Goal: Task Accomplishment & Management: Complete application form

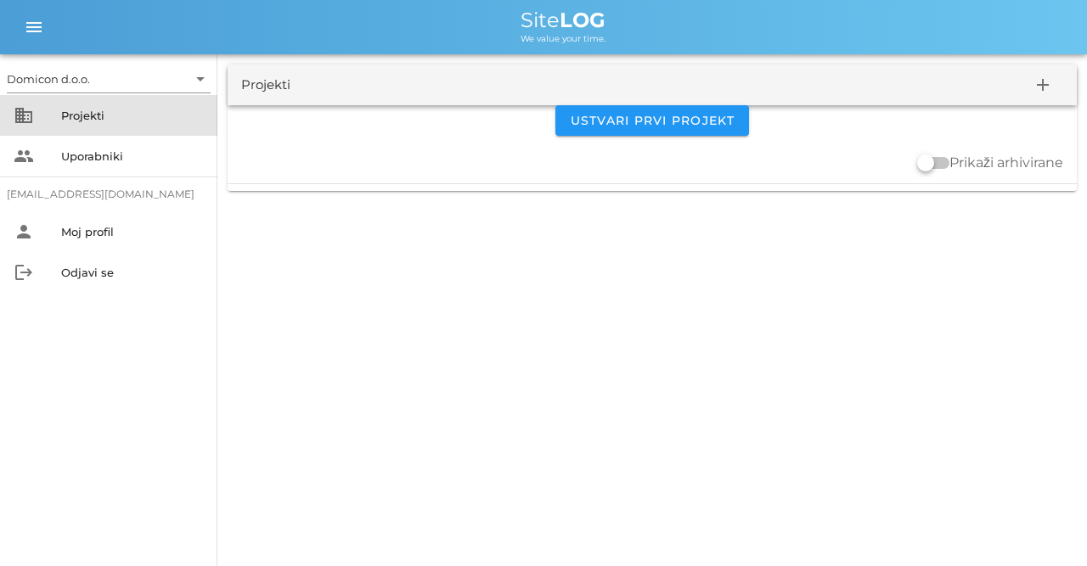
click at [89, 120] on div "Projekti" at bounding box center [132, 116] width 143 height 14
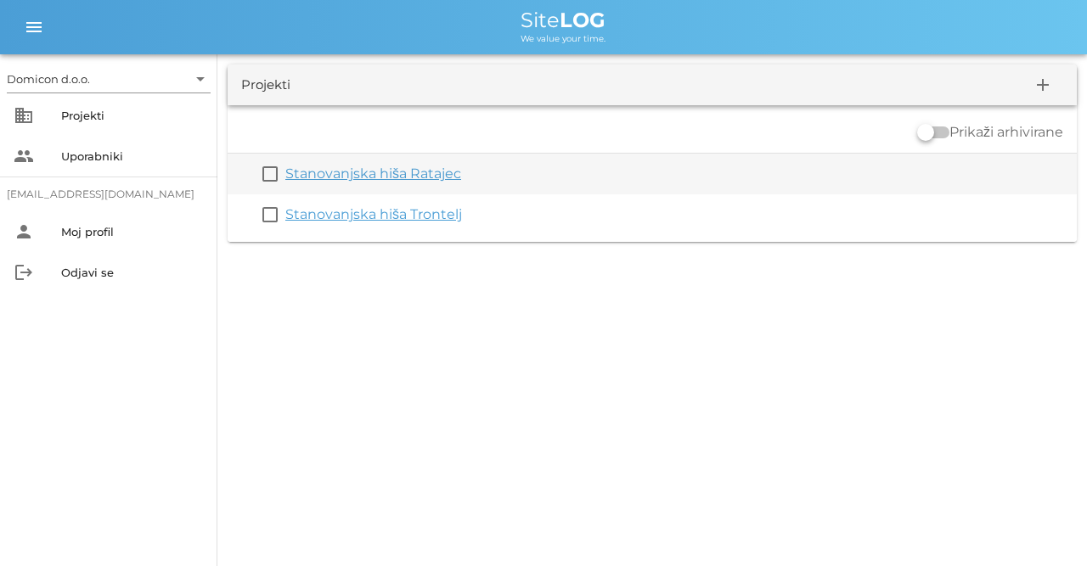
click at [406, 176] on link "Stanovanjska hiša Ratajec" at bounding box center [373, 174] width 176 height 16
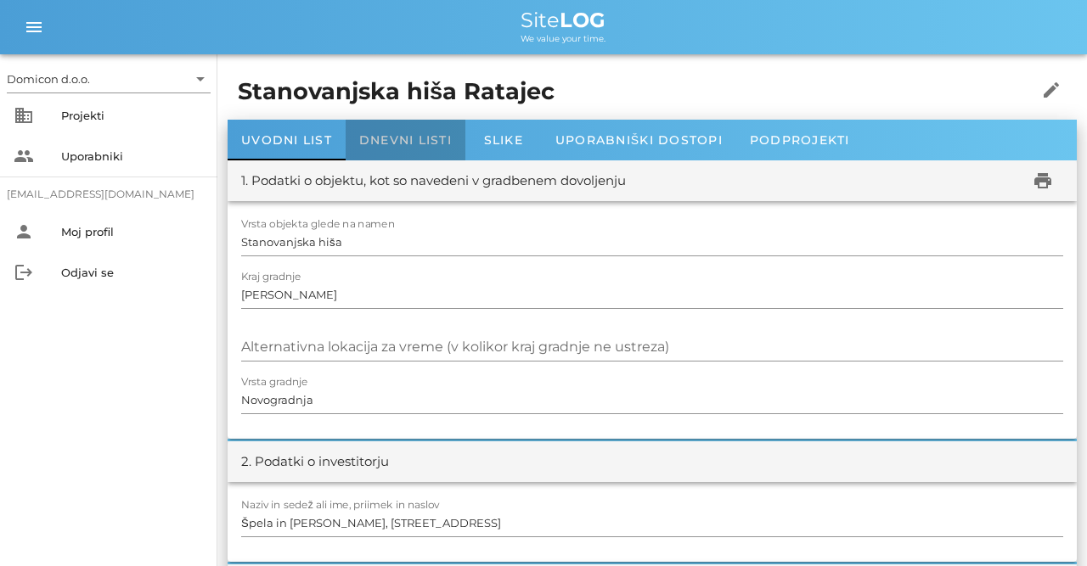
click at [388, 141] on span "Dnevni listi" at bounding box center [405, 139] width 93 height 15
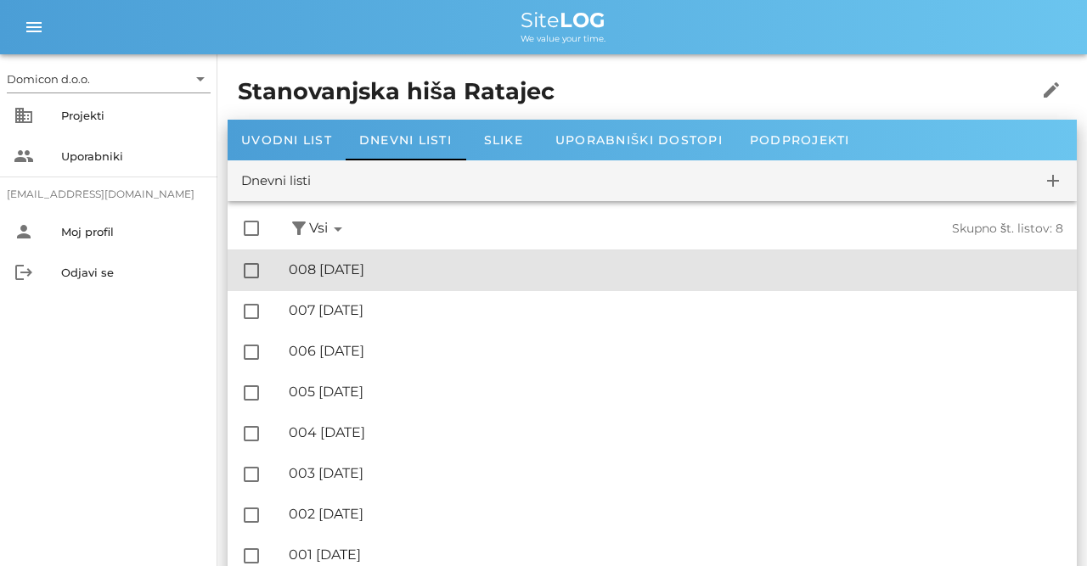
click at [390, 263] on div "🔏 008 [DATE]" at bounding box center [676, 269] width 774 height 16
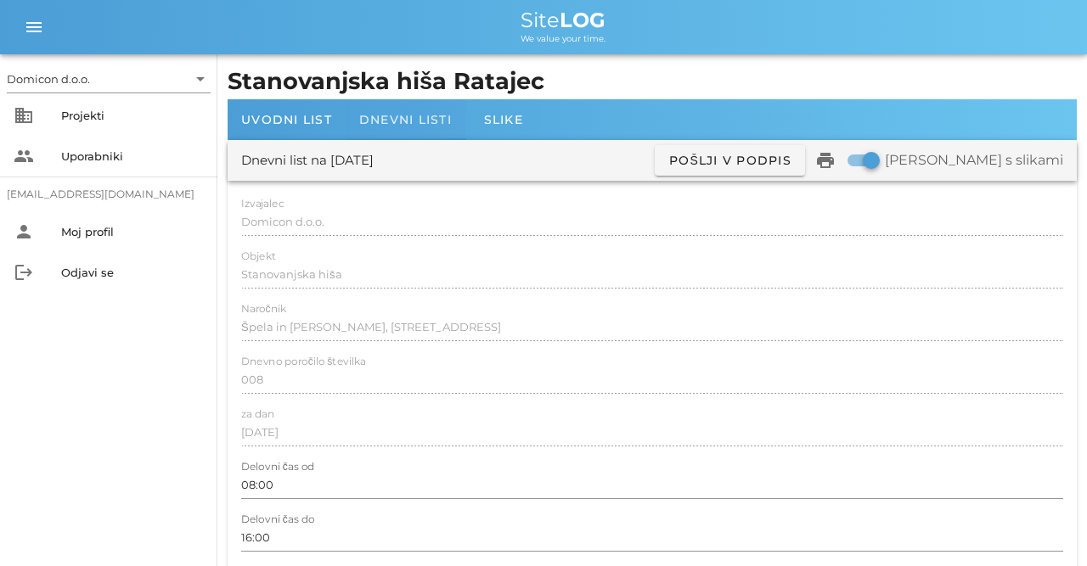
click at [384, 121] on span "Dnevni listi" at bounding box center [405, 119] width 93 height 15
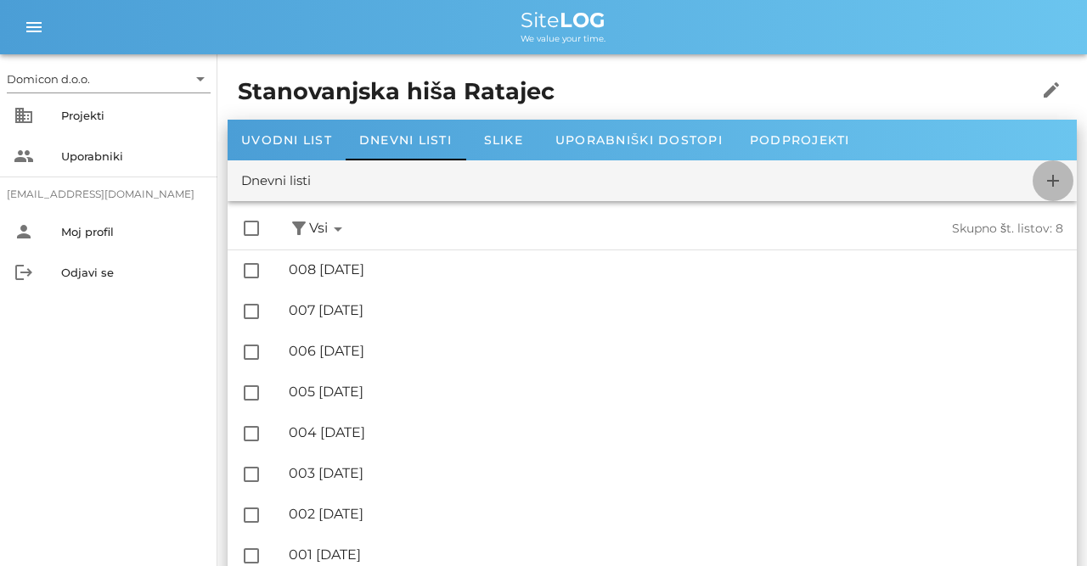
click at [1057, 177] on icon "add" at bounding box center [1052, 181] width 20 height 20
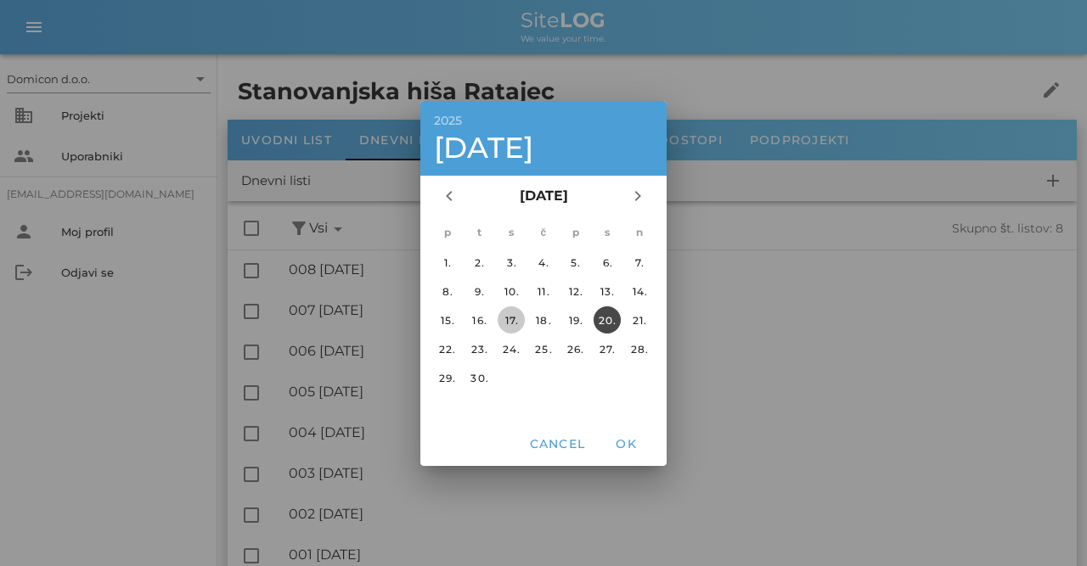
click at [518, 318] on div "17." at bounding box center [510, 319] width 27 height 13
click at [622, 445] on span "OK" at bounding box center [625, 443] width 41 height 15
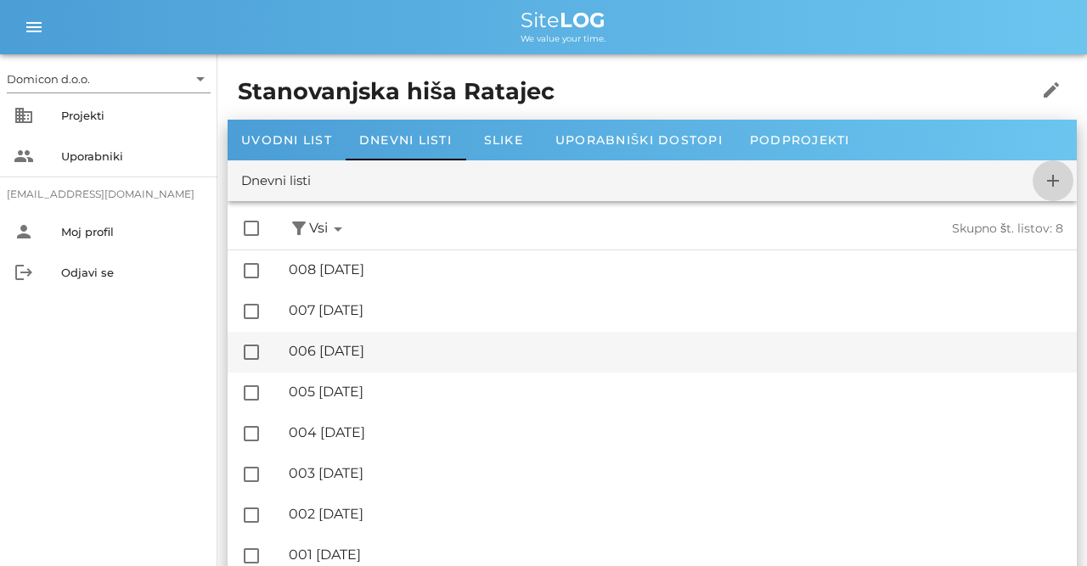
checkbox input "false"
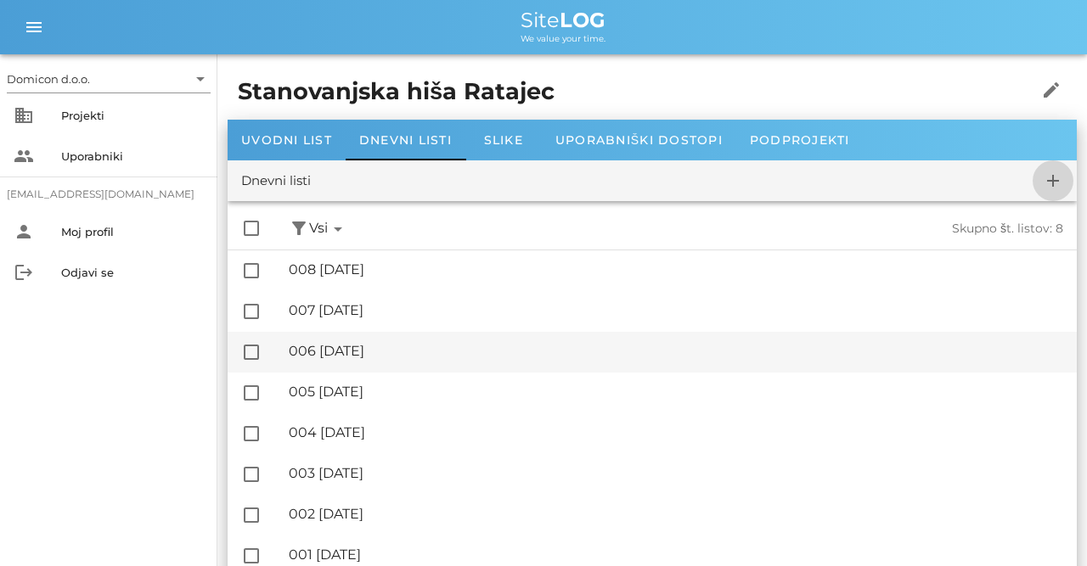
checkbox input "false"
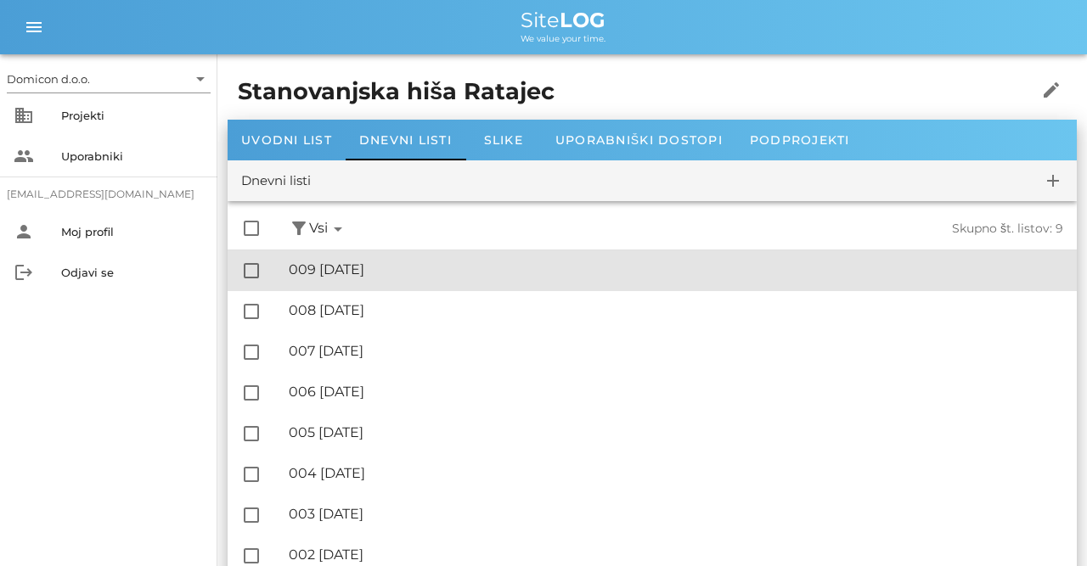
click at [379, 272] on div "🔏 009 [DATE]" at bounding box center [676, 269] width 774 height 16
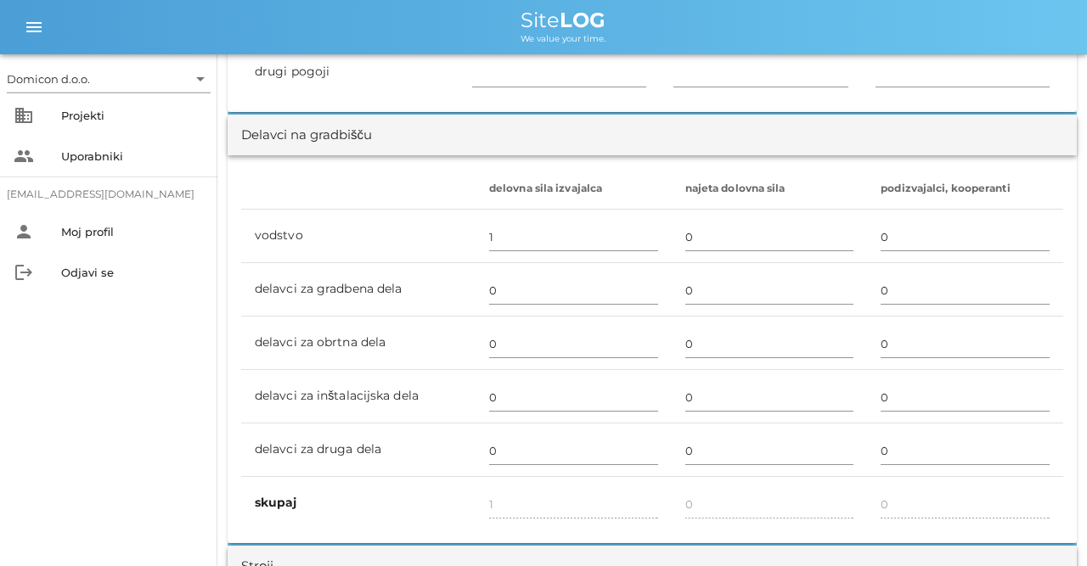
scroll to position [971, 0]
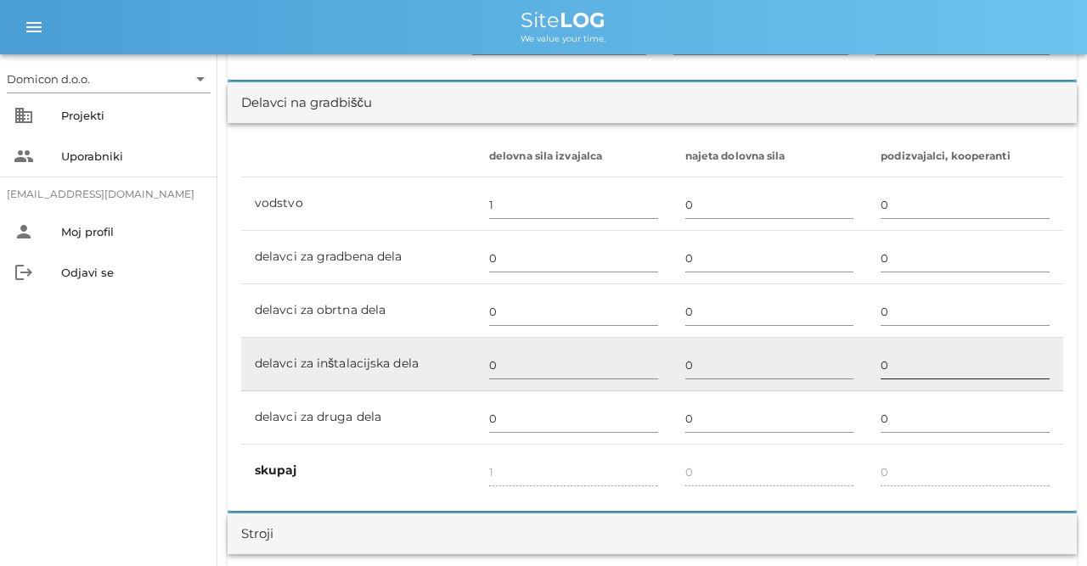
click at [896, 356] on input "0" at bounding box center [964, 364] width 169 height 27
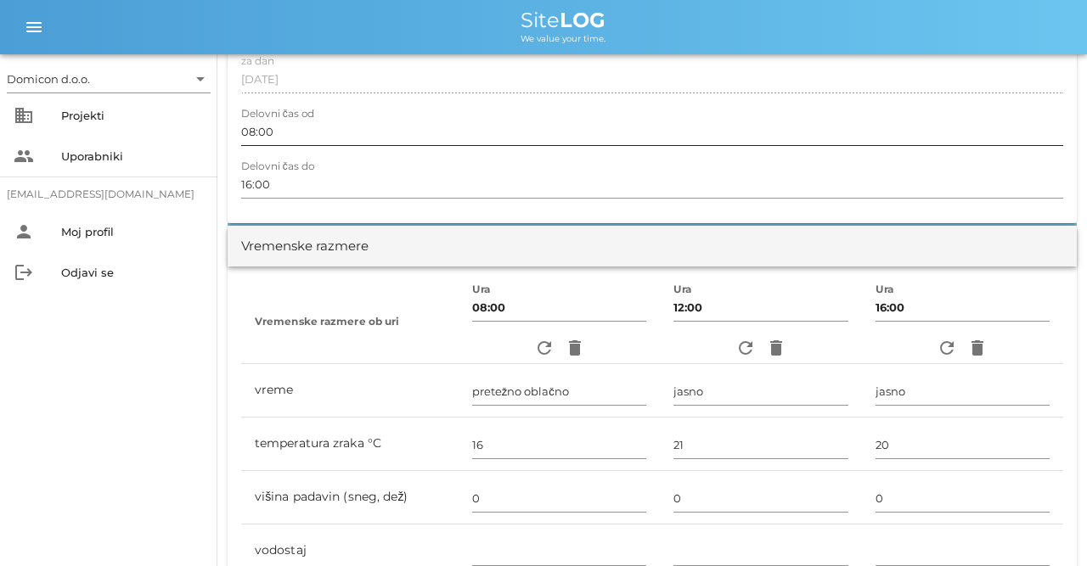
scroll to position [0, 0]
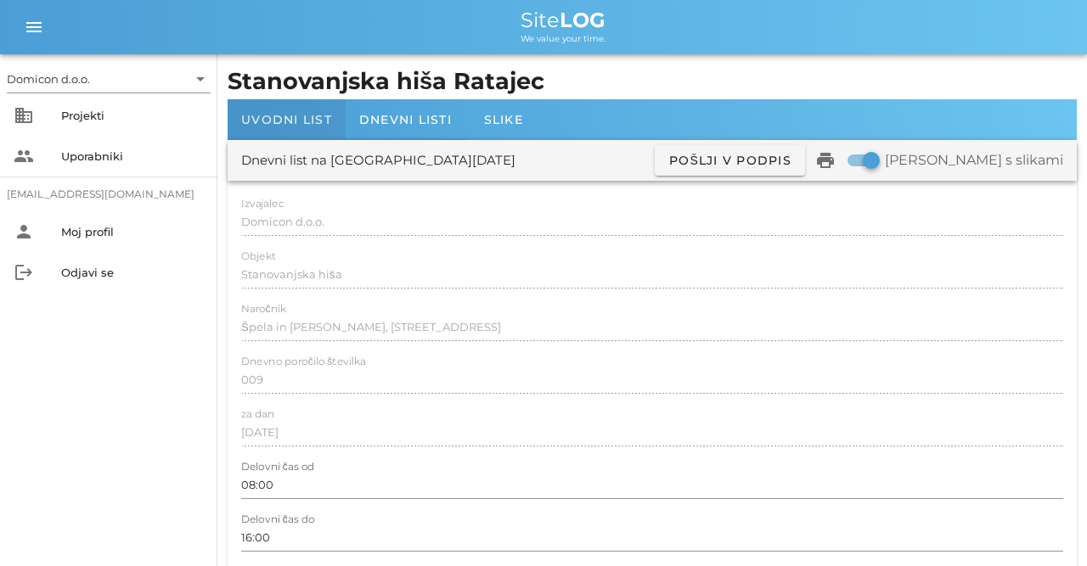
click at [289, 123] on span "Uvodni list" at bounding box center [286, 119] width 91 height 15
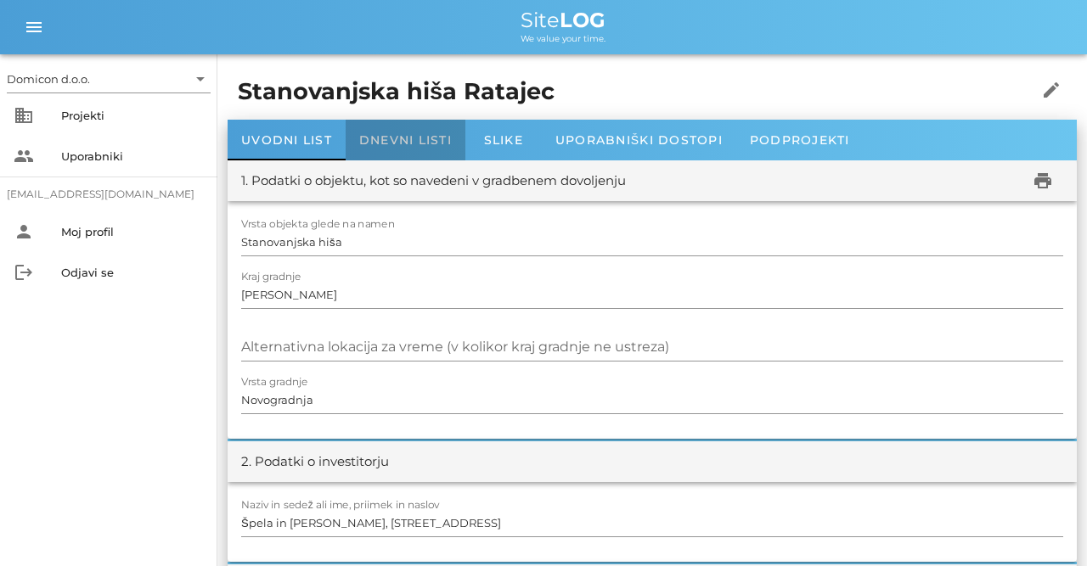
click at [396, 125] on div "Dnevni listi" at bounding box center [405, 140] width 120 height 41
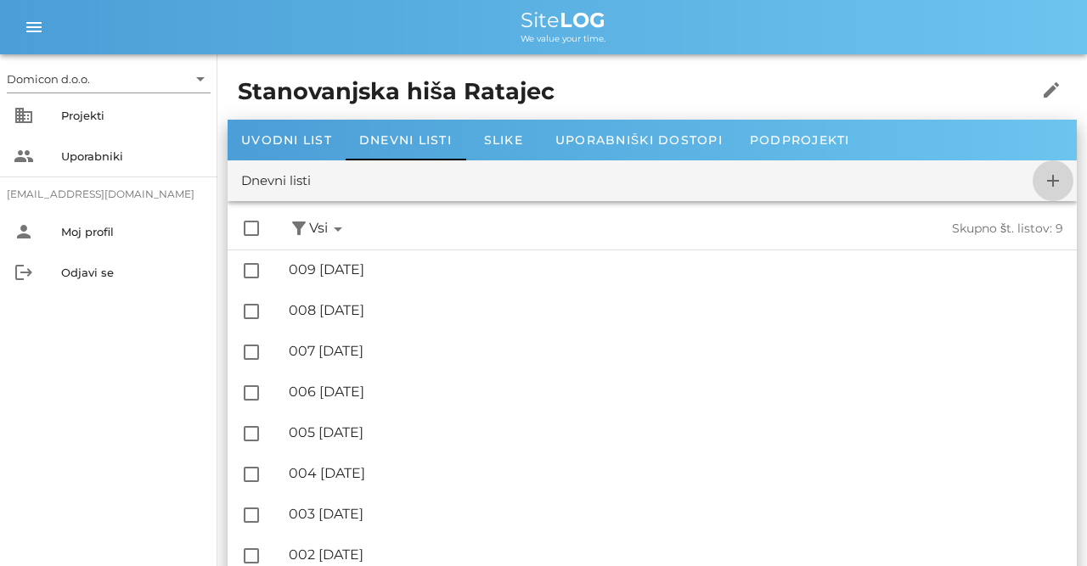
click at [1070, 176] on span "add" at bounding box center [1052, 181] width 41 height 20
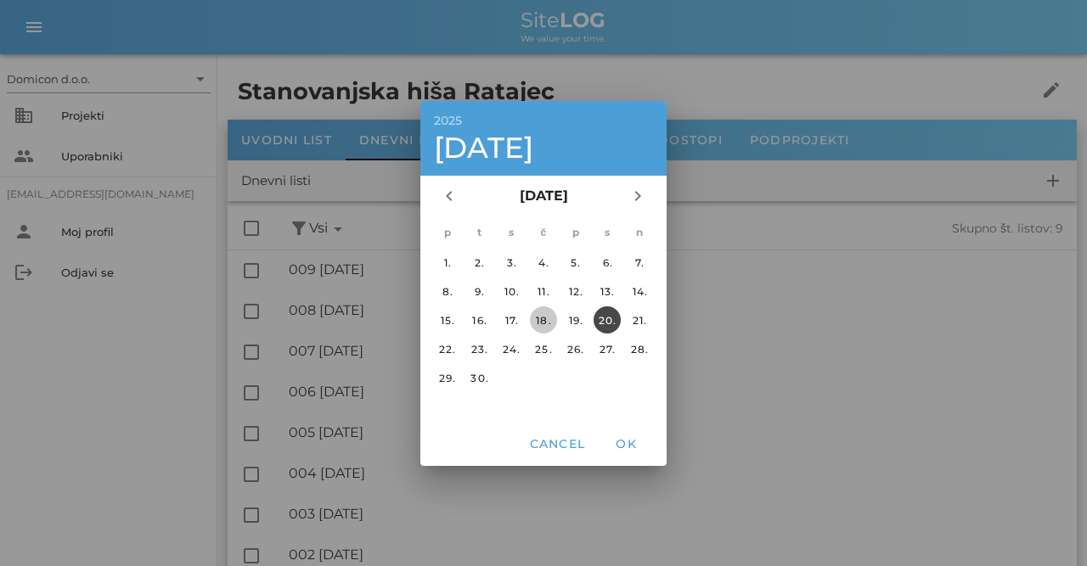
click at [547, 318] on div "18." at bounding box center [543, 319] width 27 height 13
click at [626, 441] on span "OK" at bounding box center [625, 443] width 41 height 15
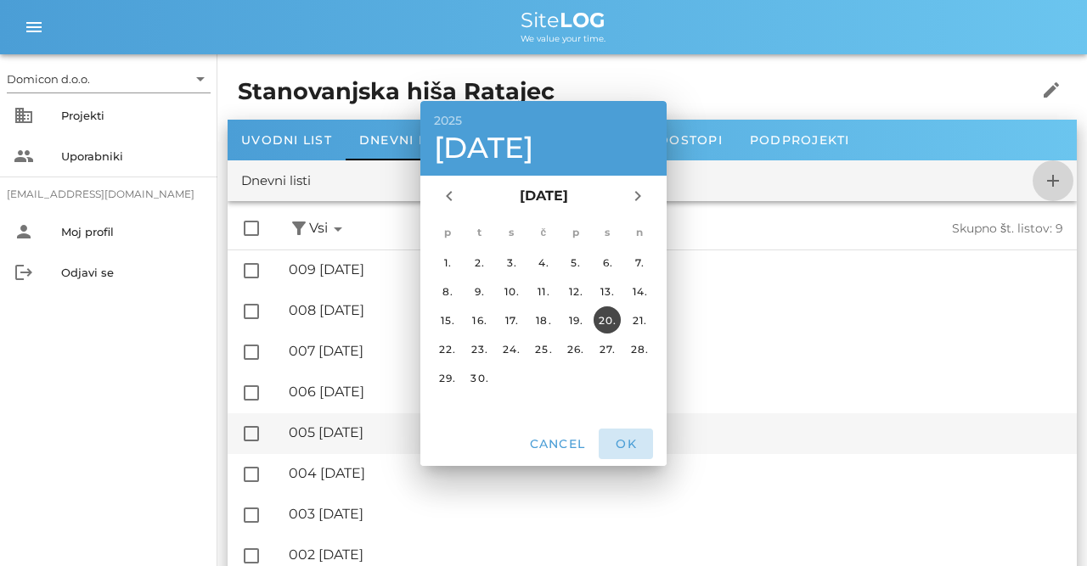
checkbox input "false"
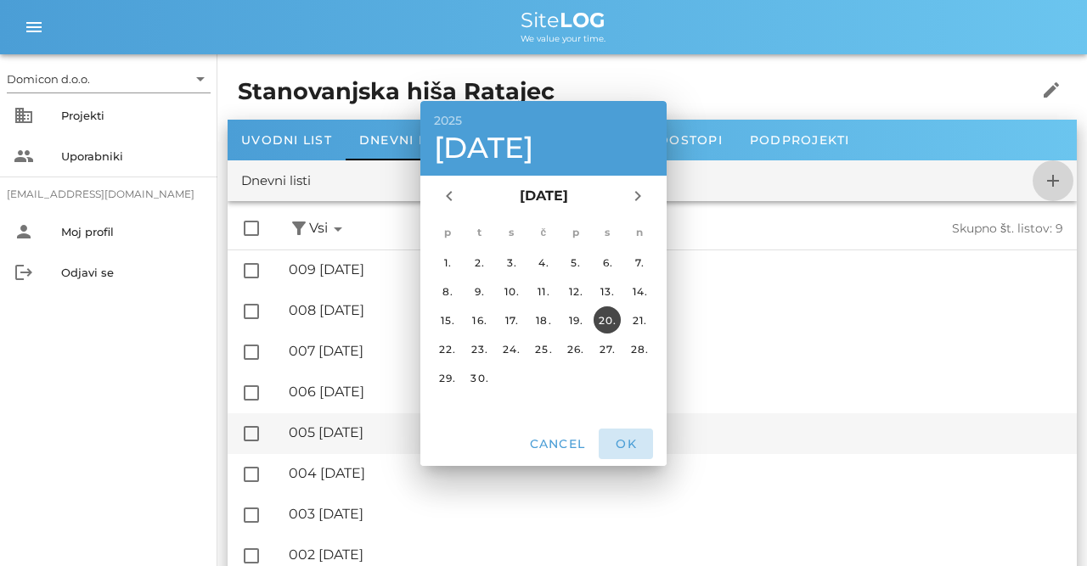
checkbox input "false"
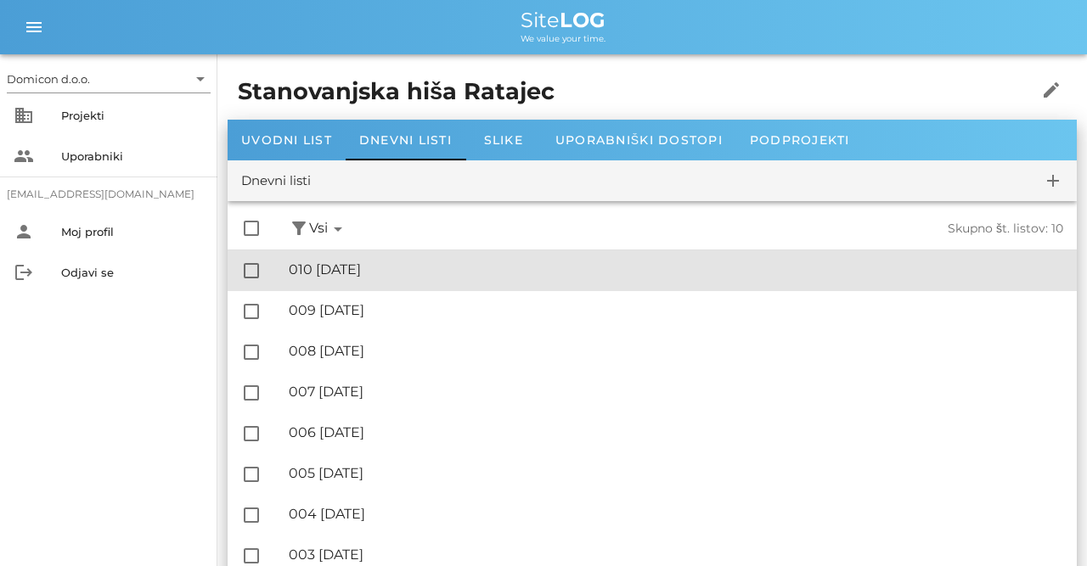
click at [398, 276] on div "🔏 010 [DATE]" at bounding box center [676, 269] width 774 height 16
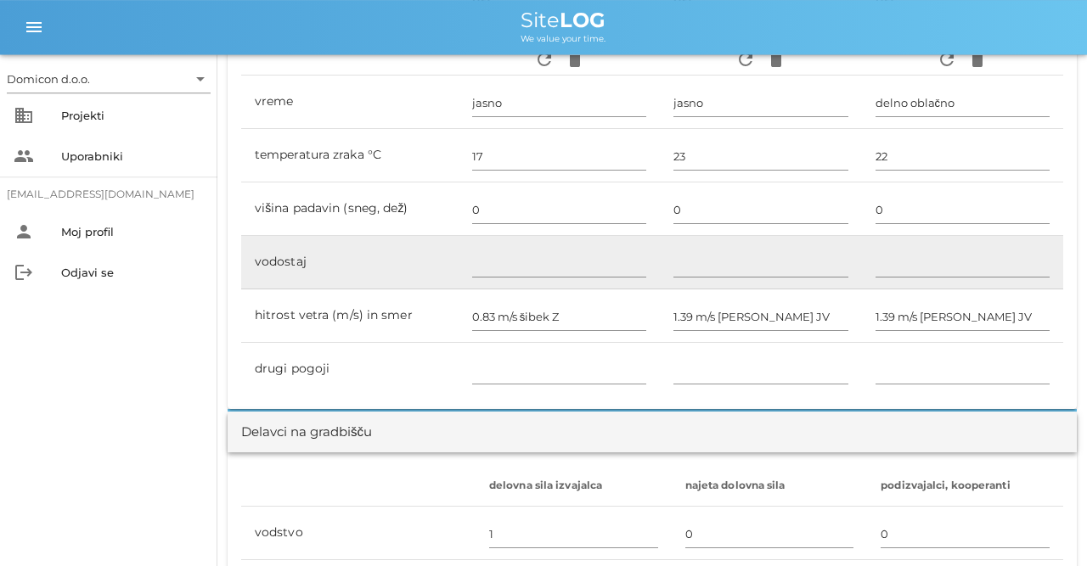
scroll to position [971, 0]
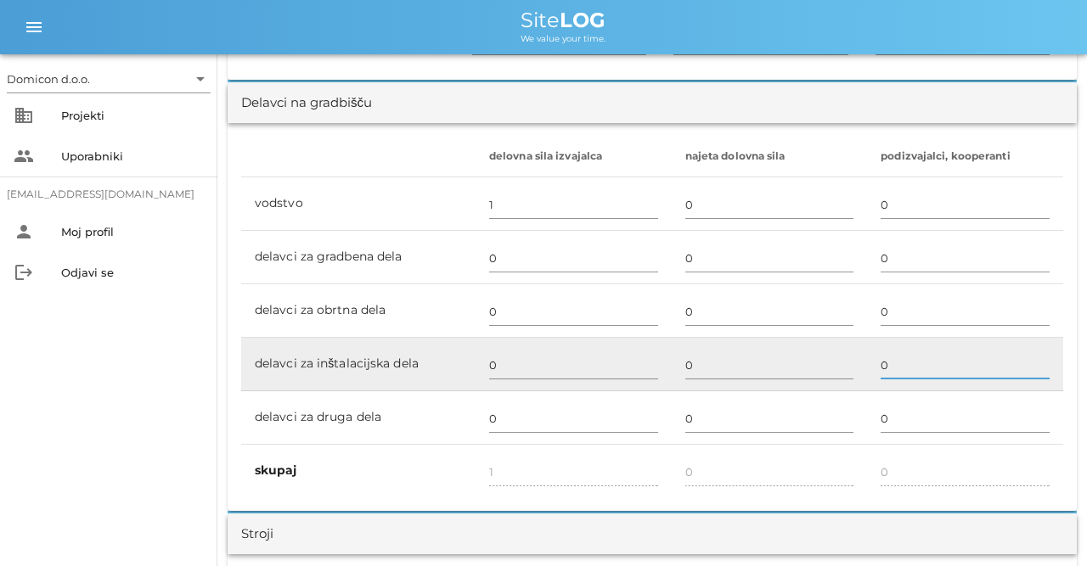
click at [907, 359] on input "0" at bounding box center [964, 364] width 169 height 27
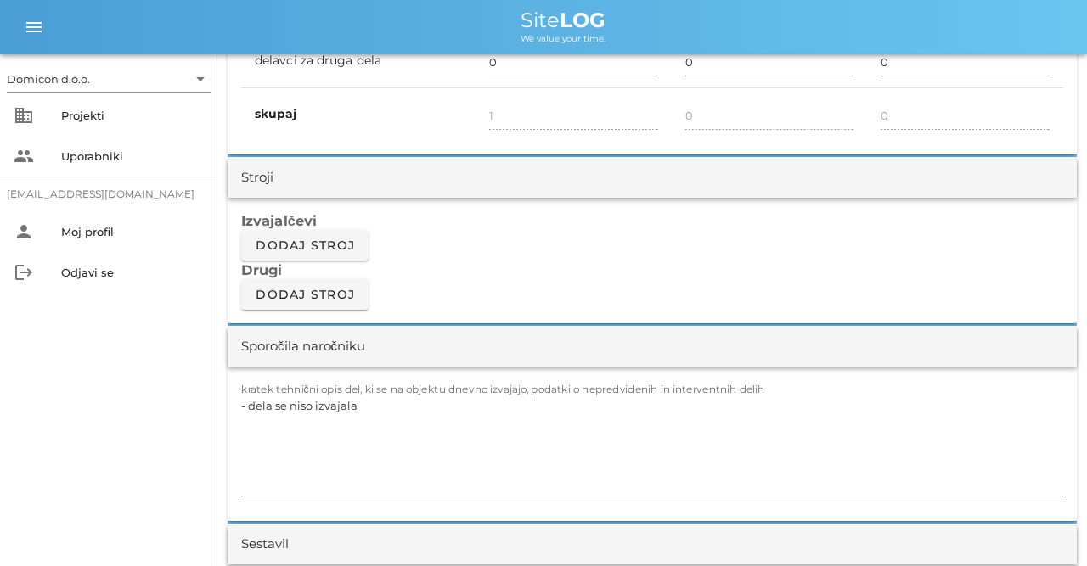
scroll to position [1412, 0]
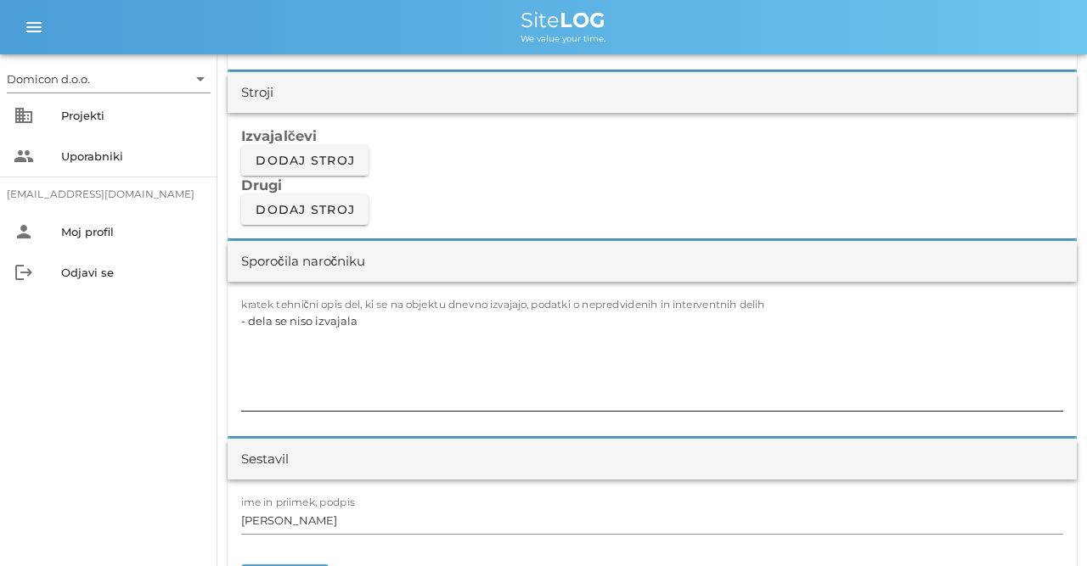
type input "2"
click at [361, 323] on textarea "- dela se niso izvajala" at bounding box center [652, 360] width 822 height 102
type textarea "- grobi razvod elektro instalacij"
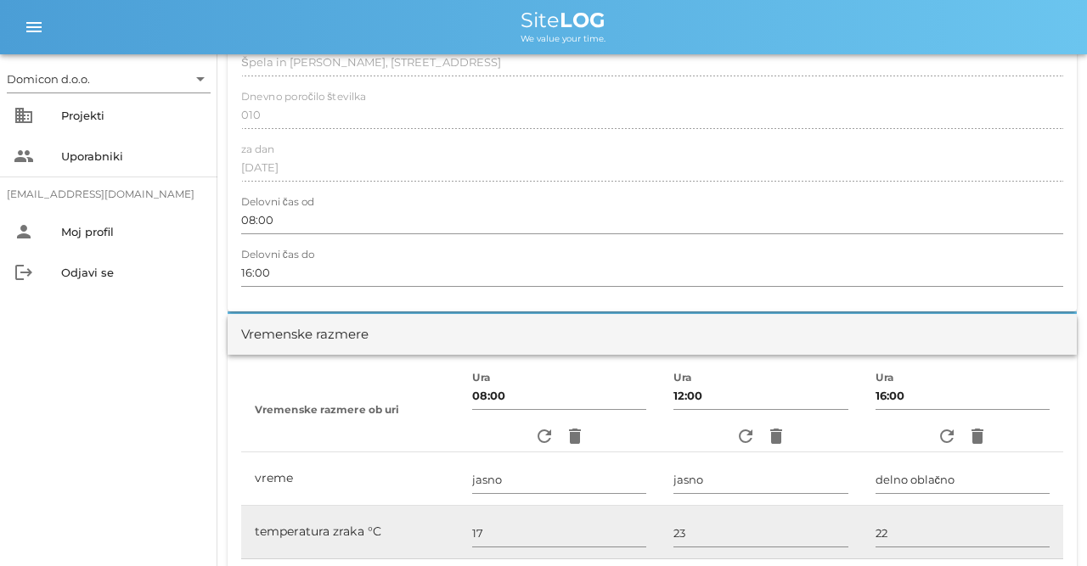
scroll to position [0, 0]
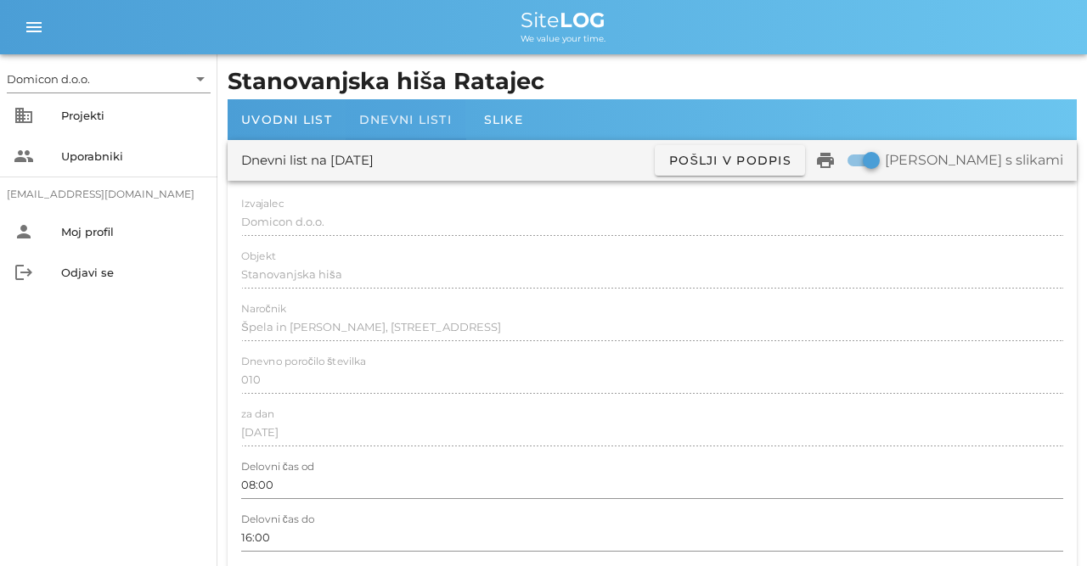
click at [385, 131] on div "Dnevni listi" at bounding box center [405, 119] width 120 height 41
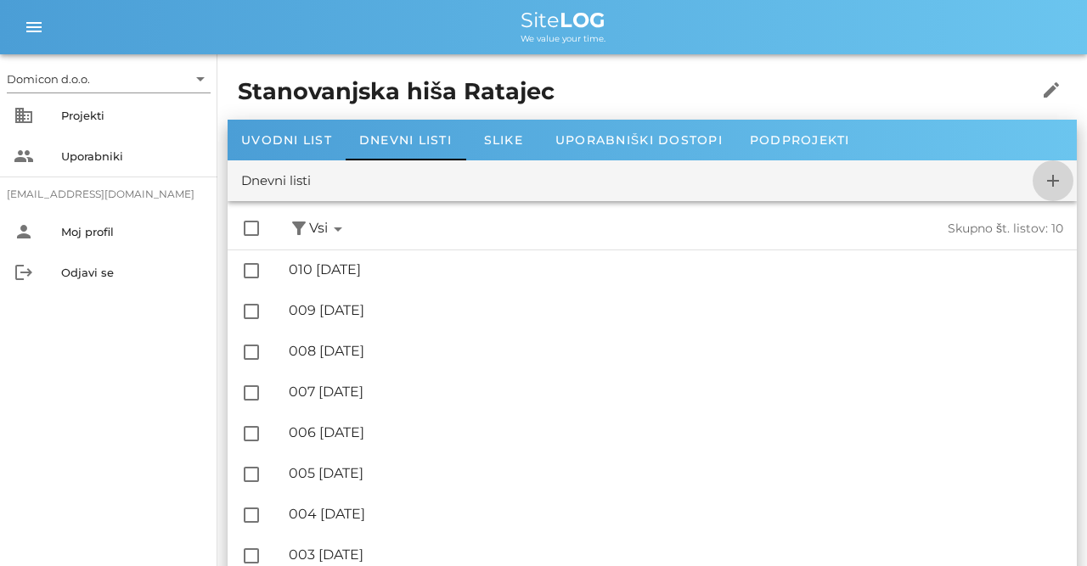
click at [1058, 184] on icon "add" at bounding box center [1052, 181] width 20 height 20
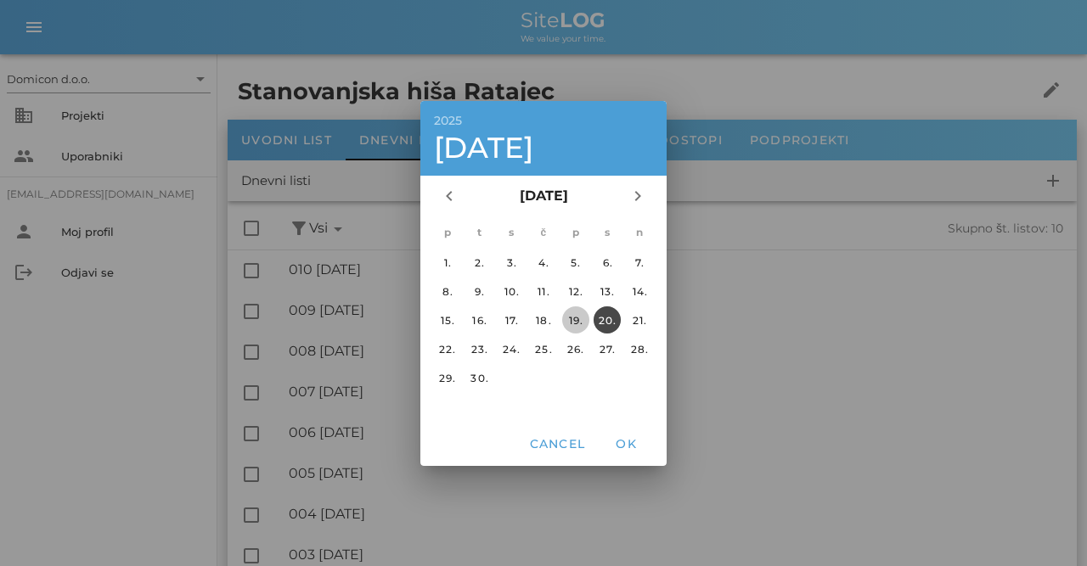
click at [578, 318] on div "19." at bounding box center [575, 319] width 27 height 13
click at [619, 451] on button "OK" at bounding box center [625, 444] width 54 height 31
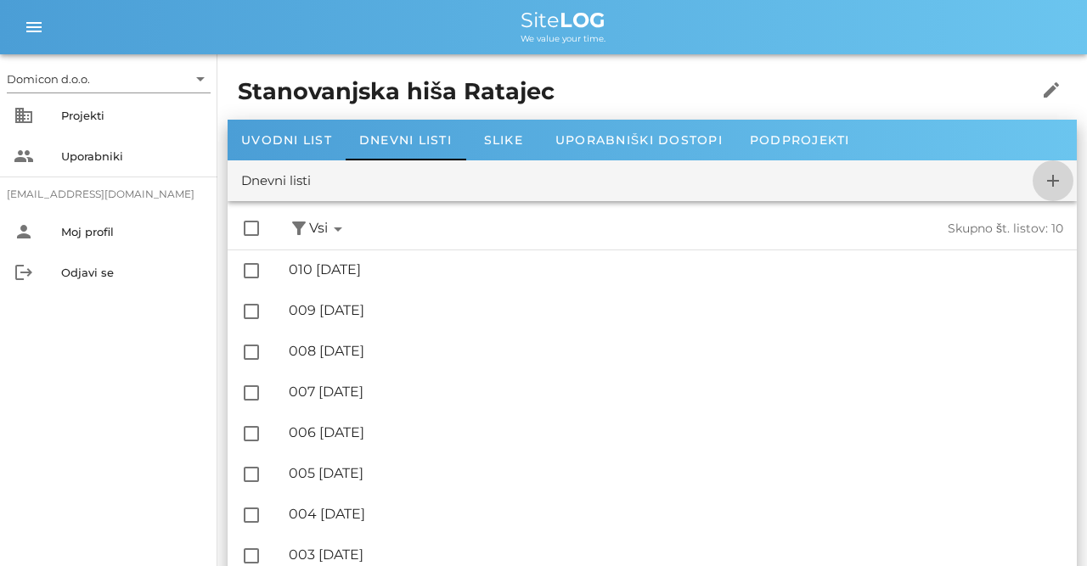
checkbox input "false"
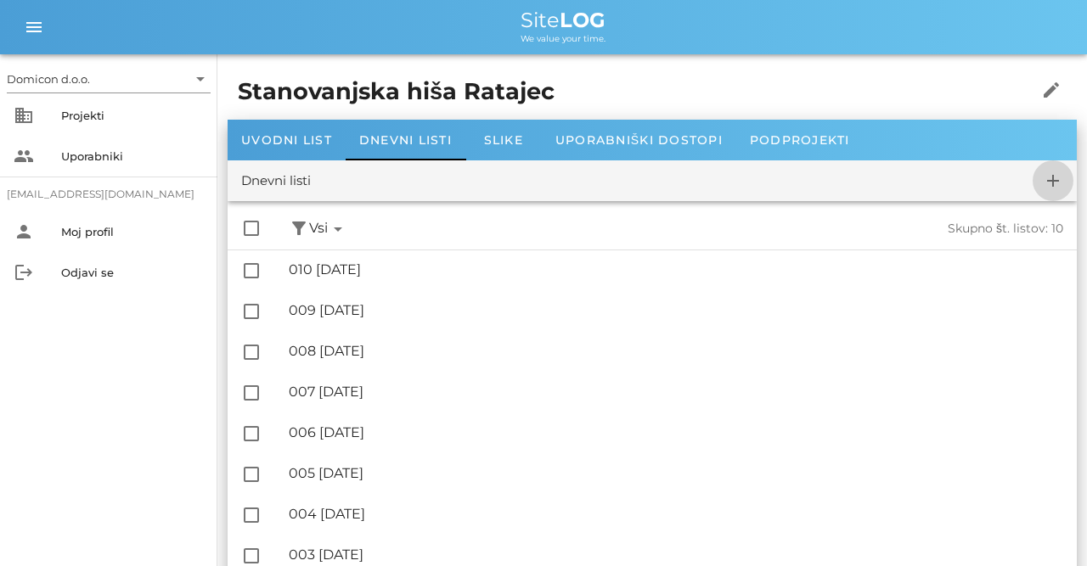
checkbox input "false"
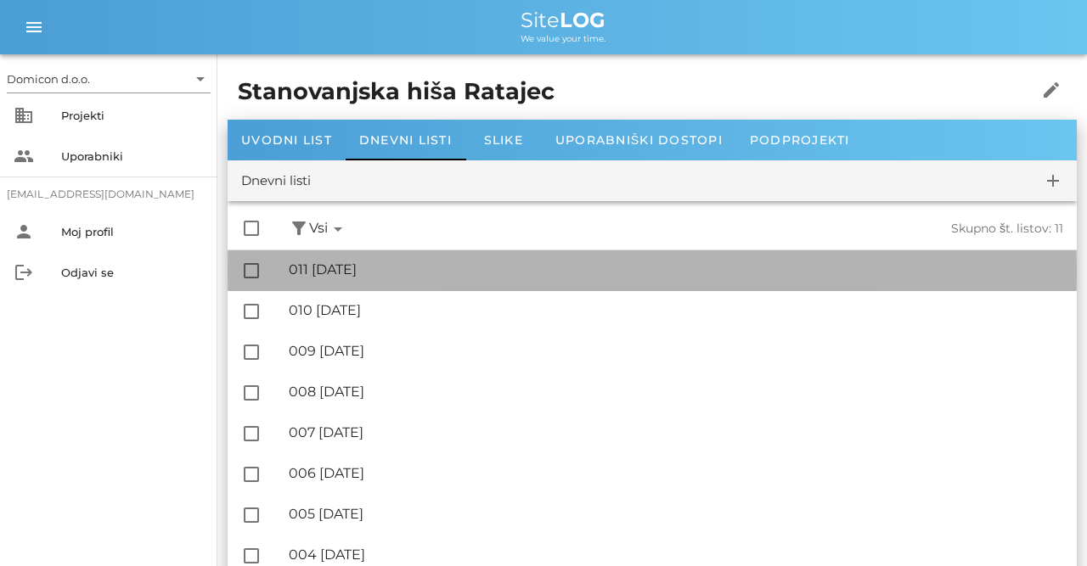
click at [351, 274] on div "🔏 011 [DATE]" at bounding box center [676, 269] width 774 height 16
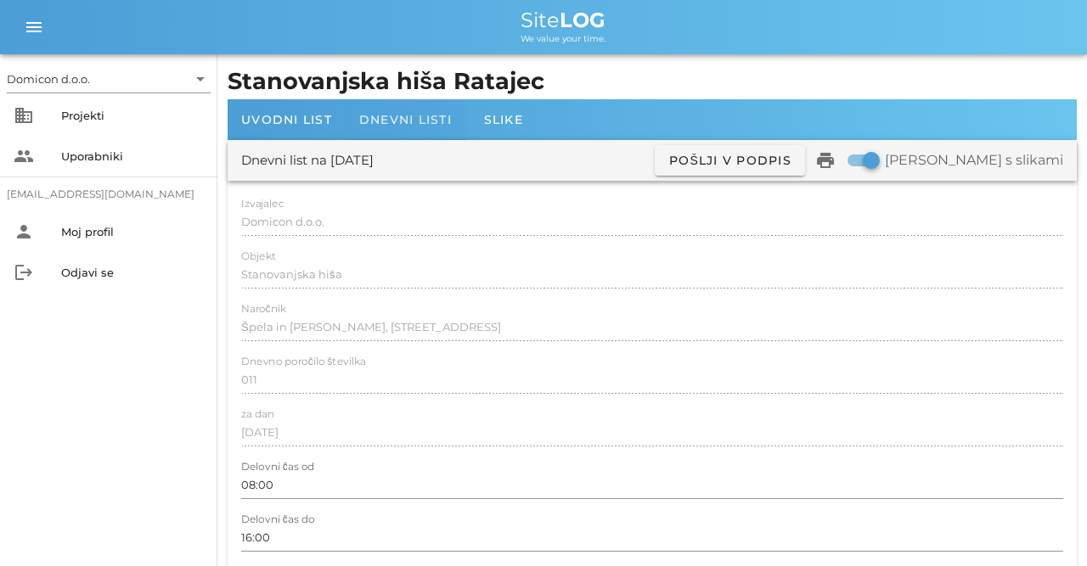
click at [397, 128] on div "Dnevni listi" at bounding box center [405, 119] width 120 height 41
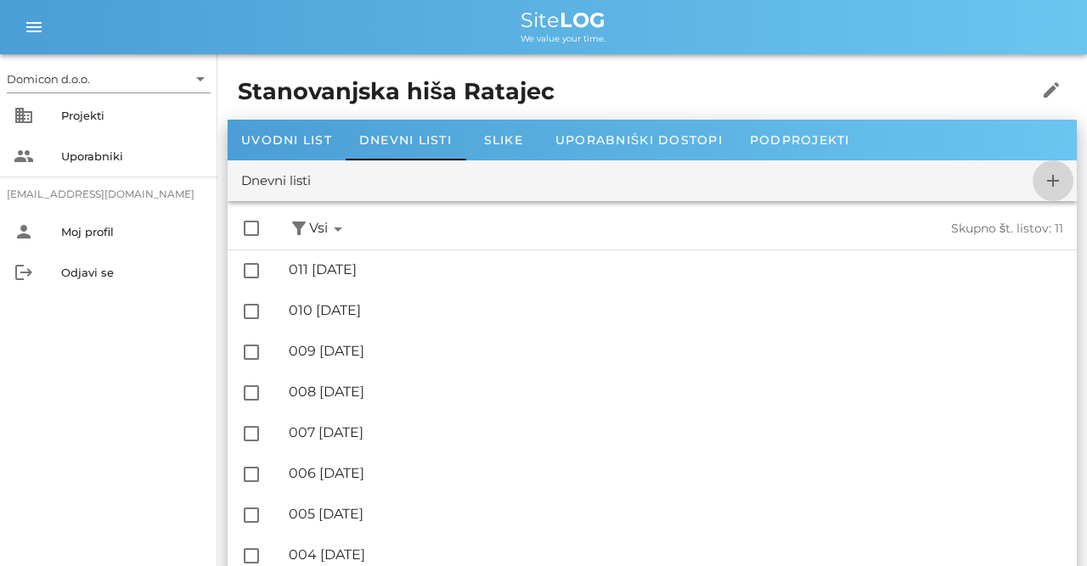
click at [1049, 177] on icon "add" at bounding box center [1052, 181] width 20 height 20
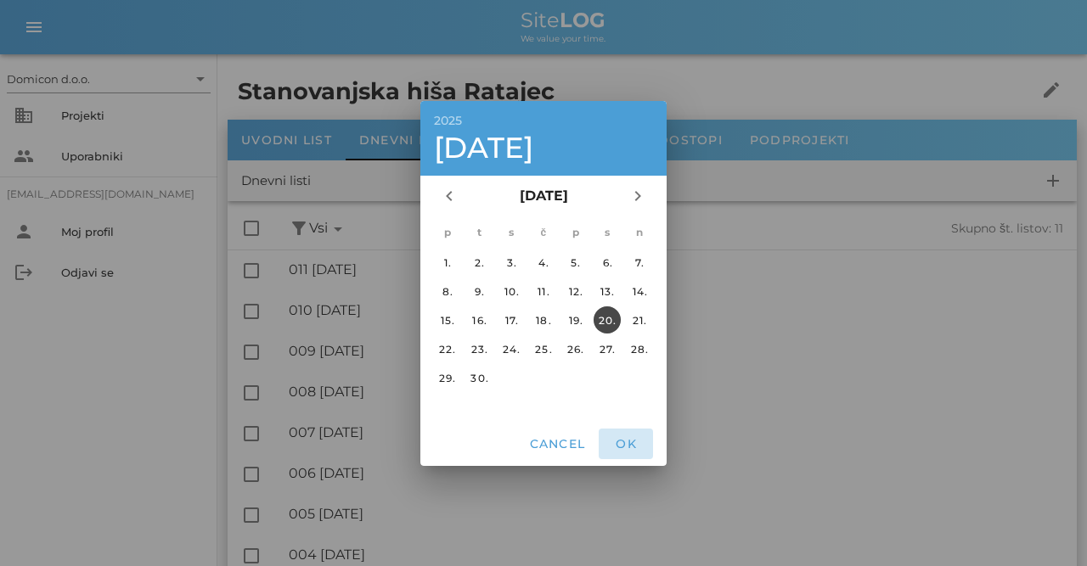
click at [636, 442] on span "OK" at bounding box center [625, 443] width 41 height 15
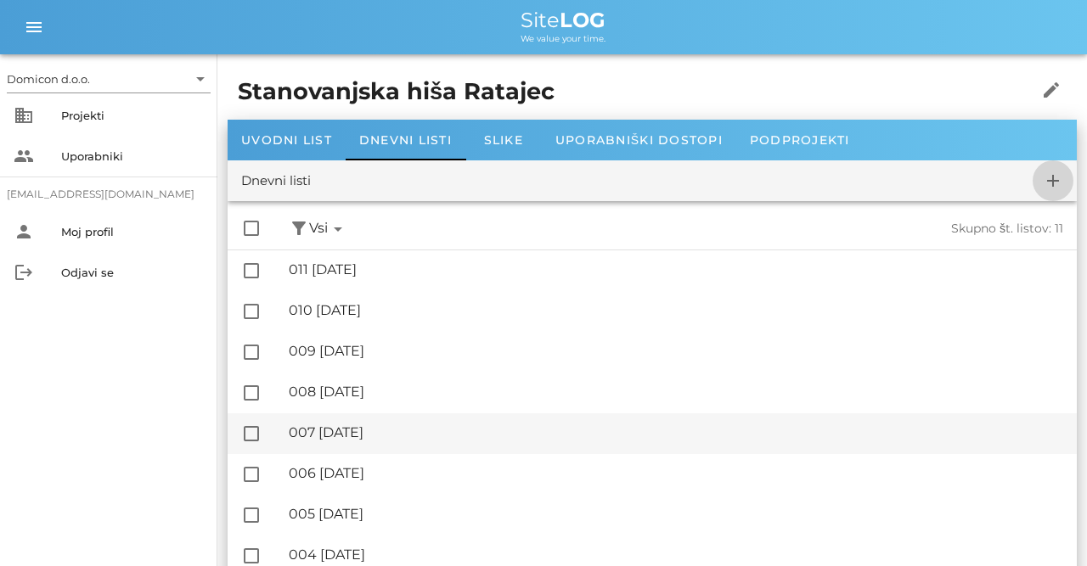
checkbox input "false"
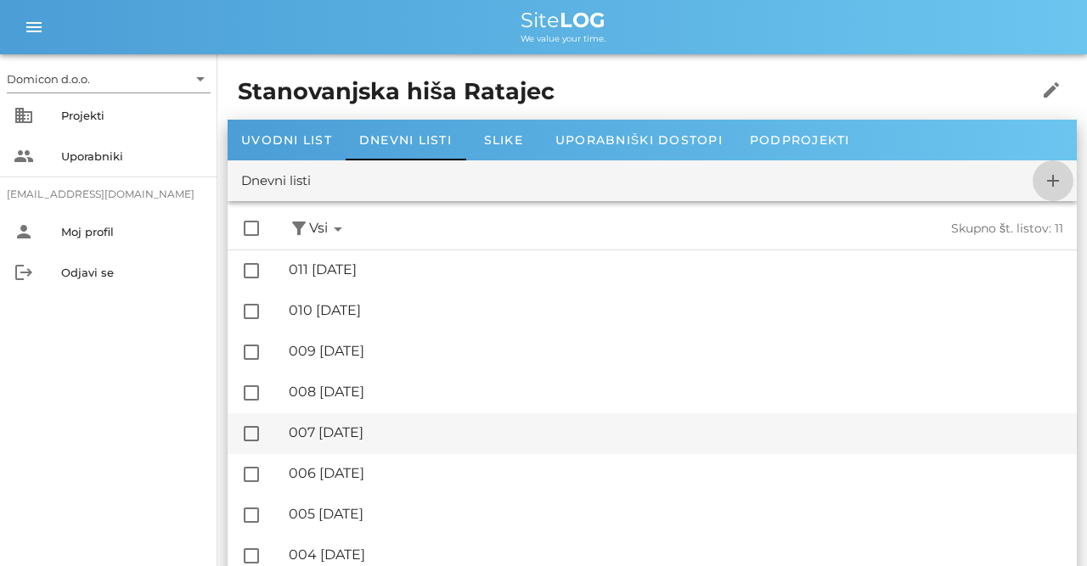
checkbox input "false"
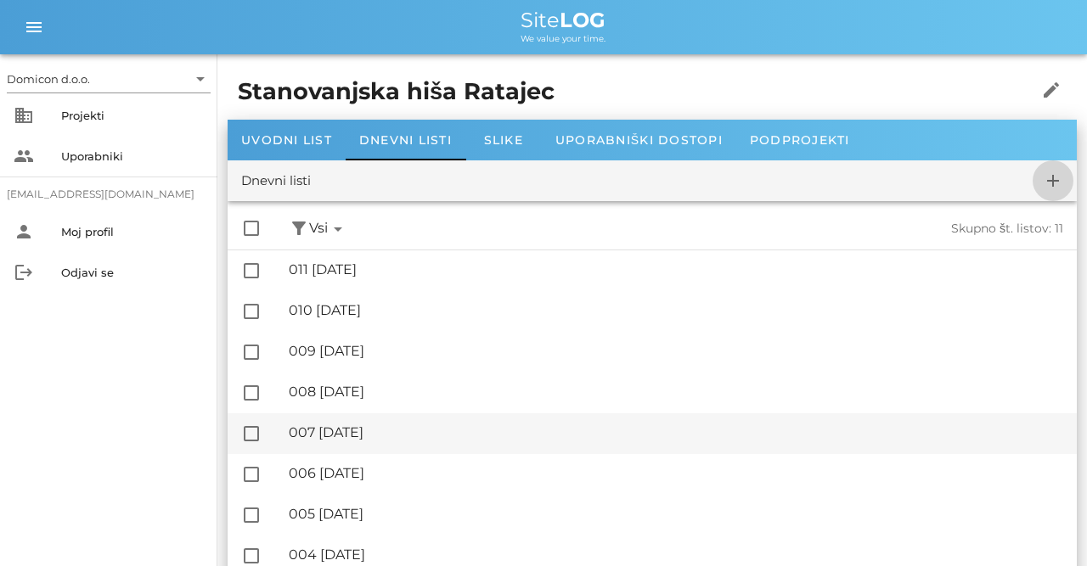
checkbox input "false"
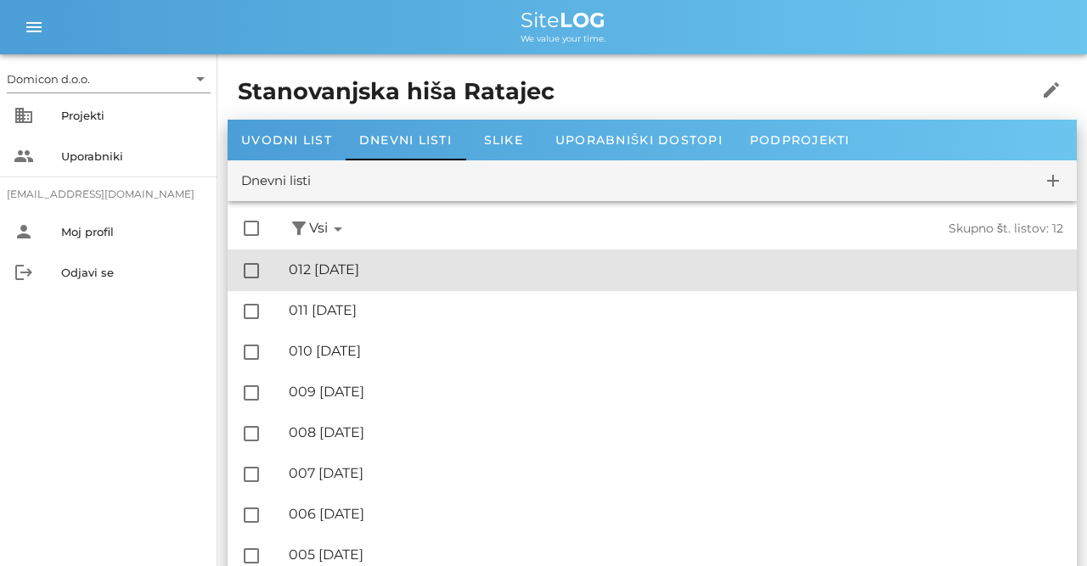
click at [398, 272] on div "🔏 012 [DATE]" at bounding box center [676, 269] width 774 height 16
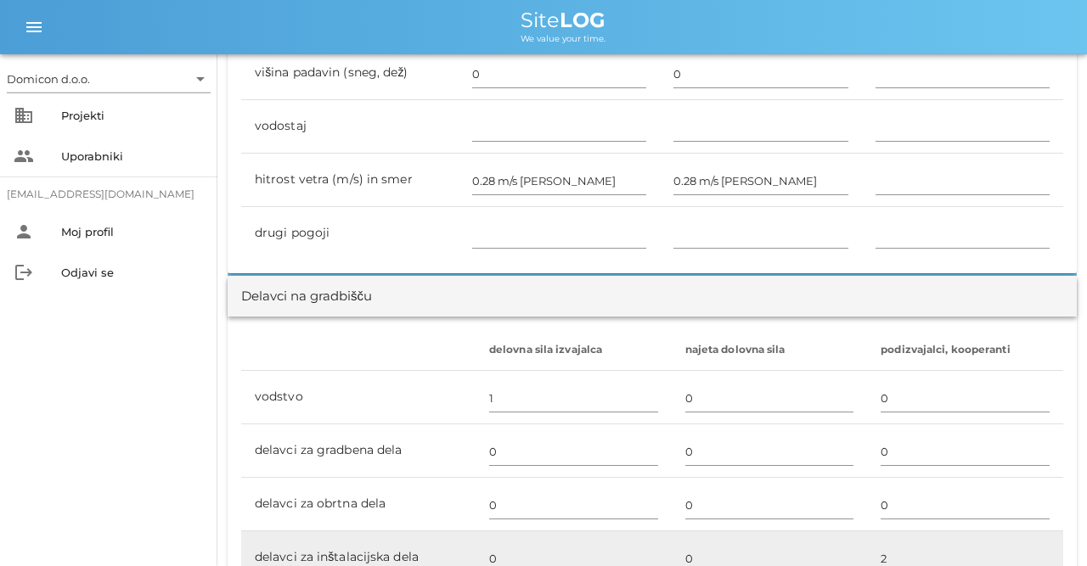
scroll to position [971, 0]
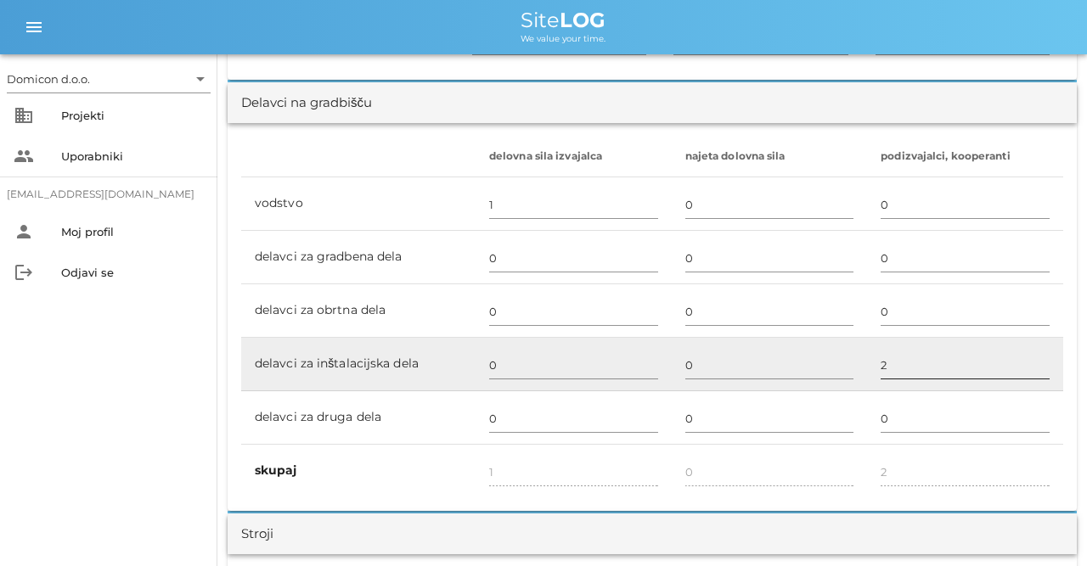
click at [897, 354] on input "2" at bounding box center [964, 364] width 169 height 27
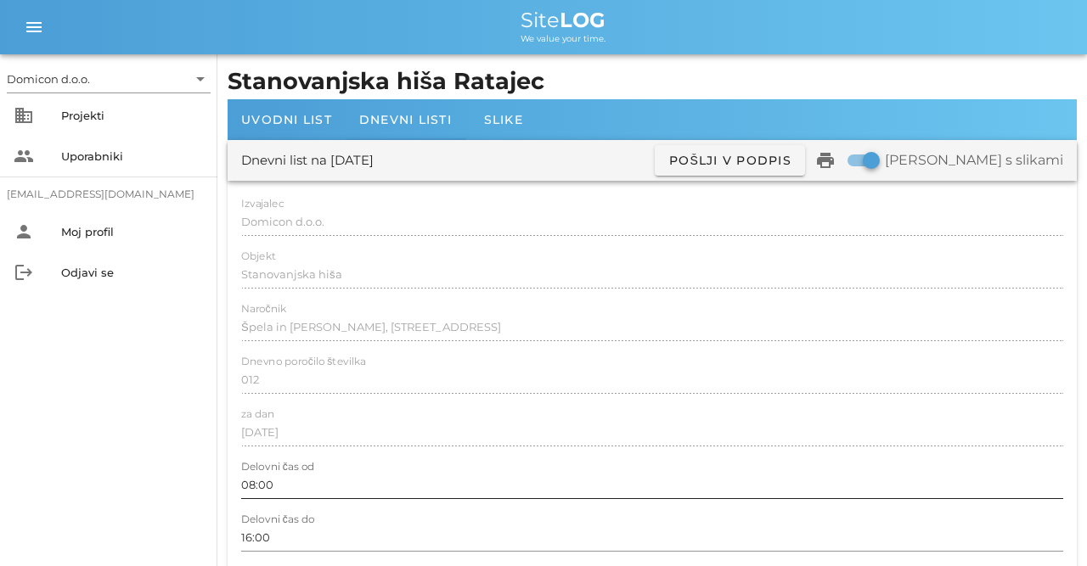
scroll to position [88, 0]
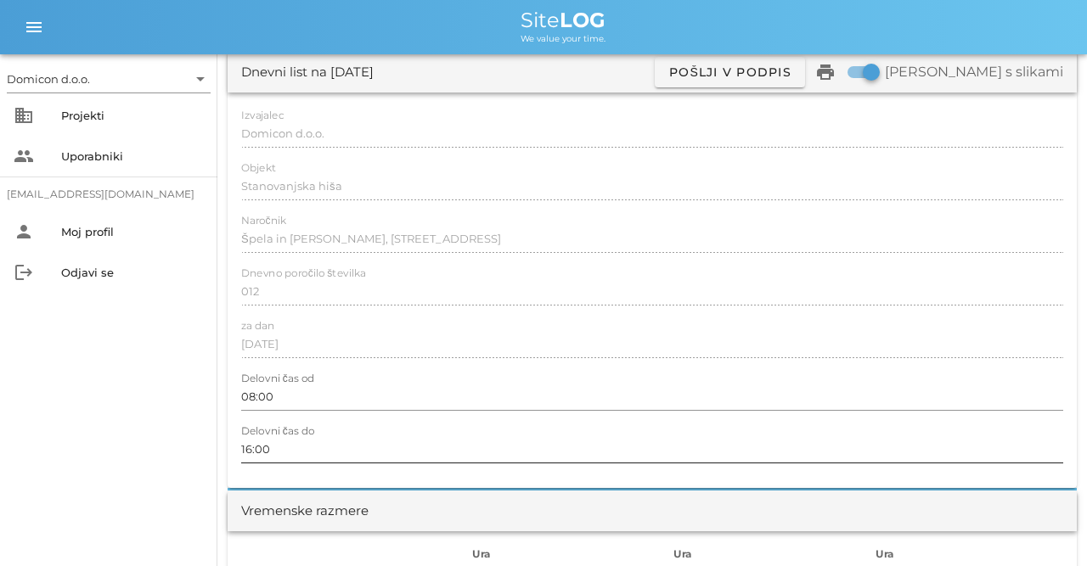
type input "3"
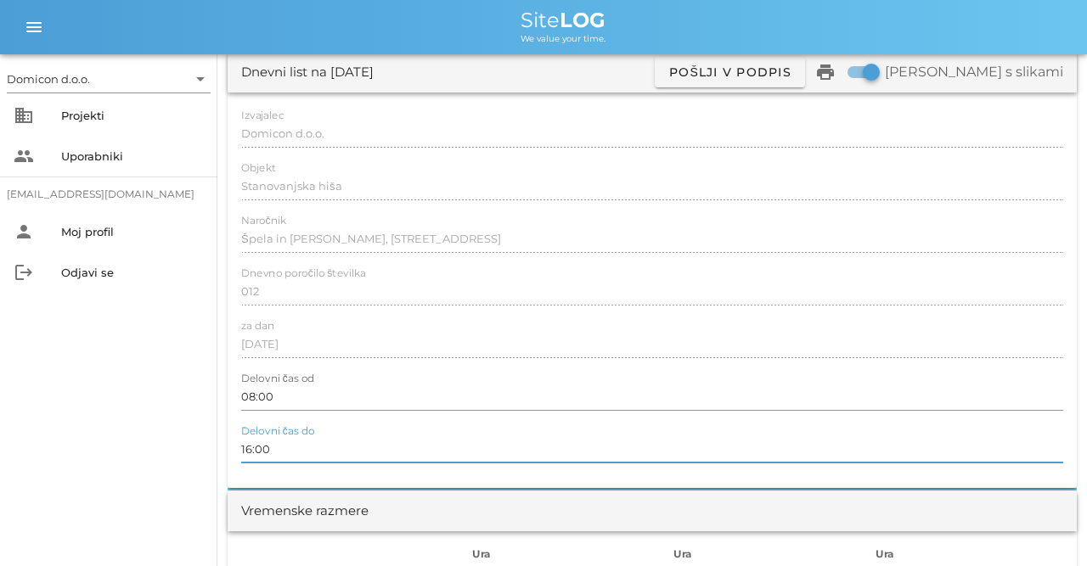
click at [250, 452] on input "16:00" at bounding box center [652, 448] width 822 height 27
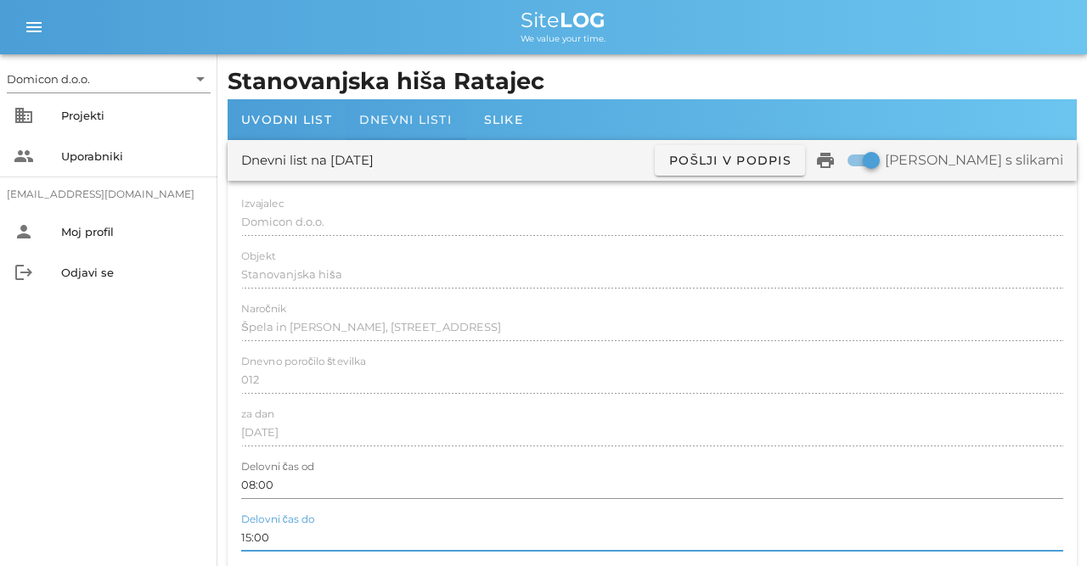
type input "15:00"
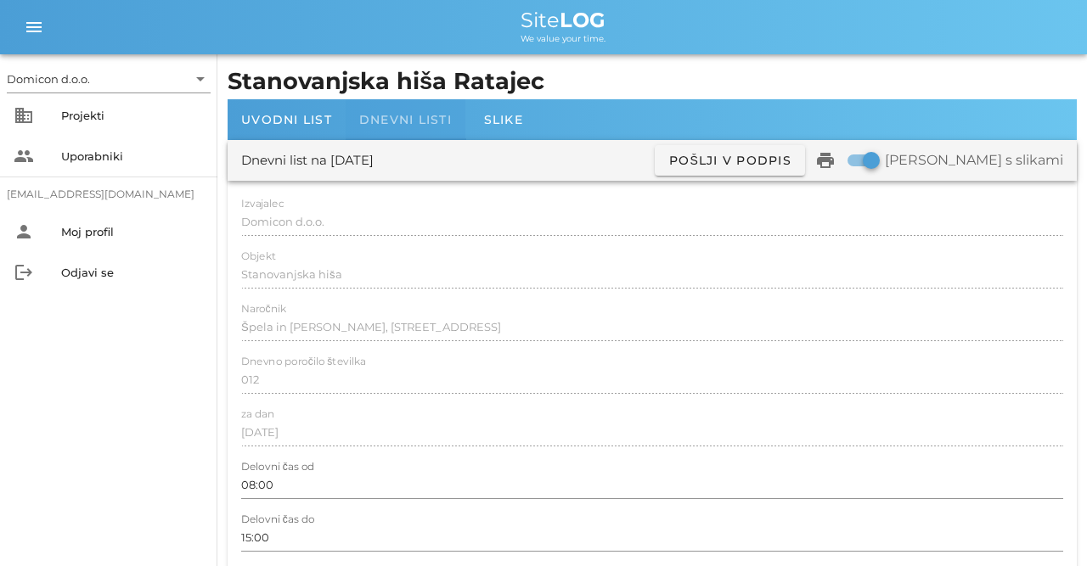
click at [416, 123] on span "Dnevni listi" at bounding box center [405, 119] width 93 height 15
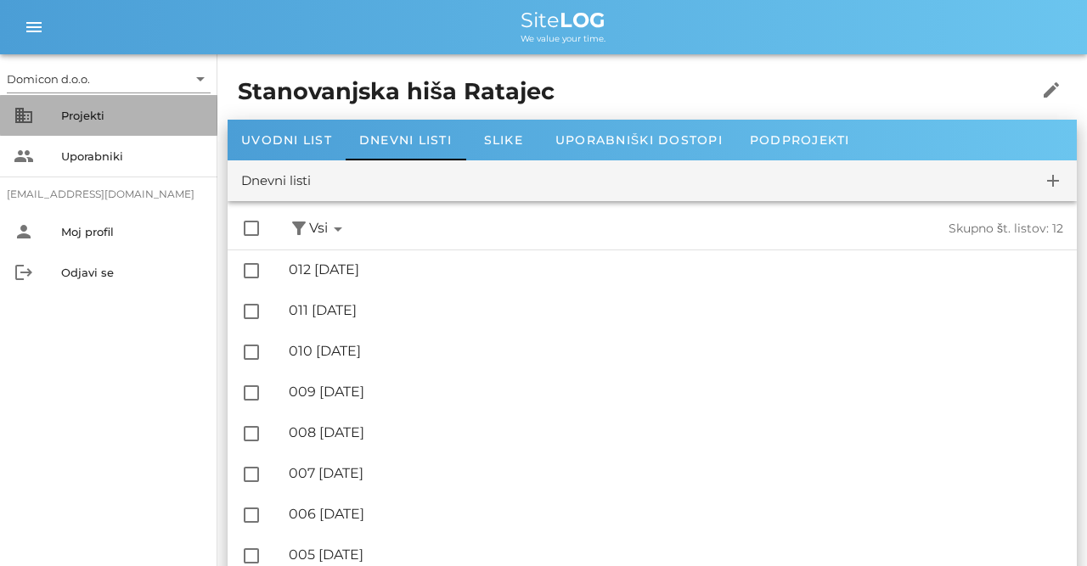
click at [92, 111] on div "Projekti" at bounding box center [132, 116] width 143 height 14
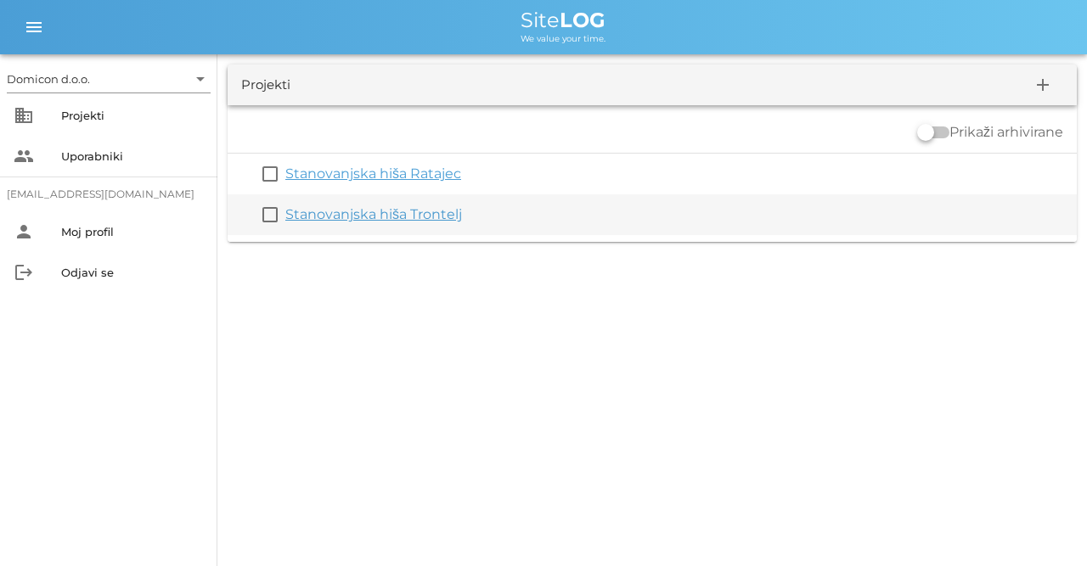
click at [412, 217] on link "Stanovanjska hiša Trontelj" at bounding box center [373, 214] width 177 height 16
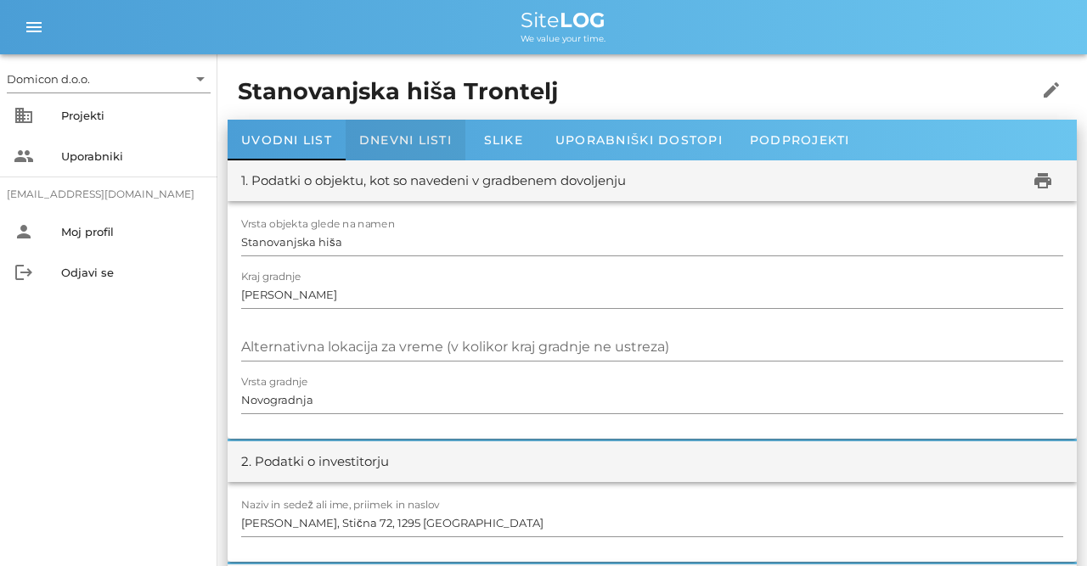
click at [385, 138] on span "Dnevni listi" at bounding box center [405, 139] width 93 height 15
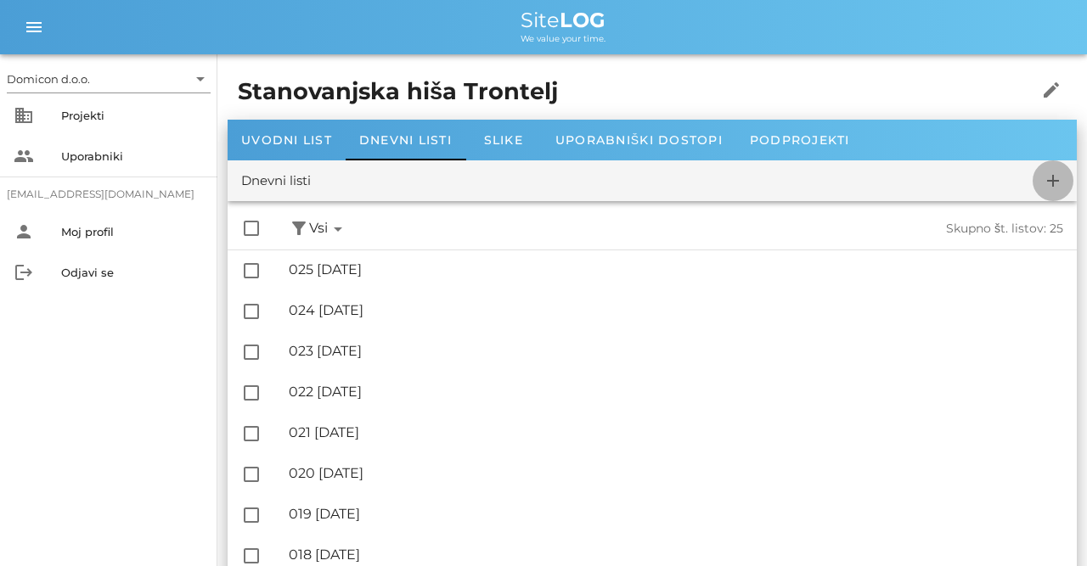
click at [1053, 185] on icon "add" at bounding box center [1052, 181] width 20 height 20
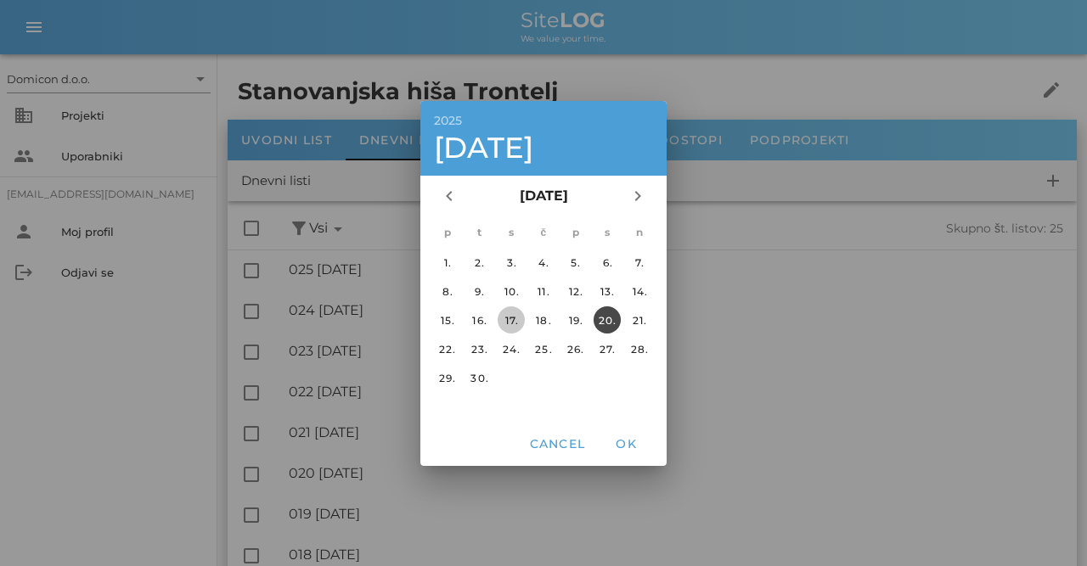
click at [516, 317] on div "17." at bounding box center [510, 319] width 27 height 13
click at [632, 446] on span "OK" at bounding box center [625, 443] width 41 height 15
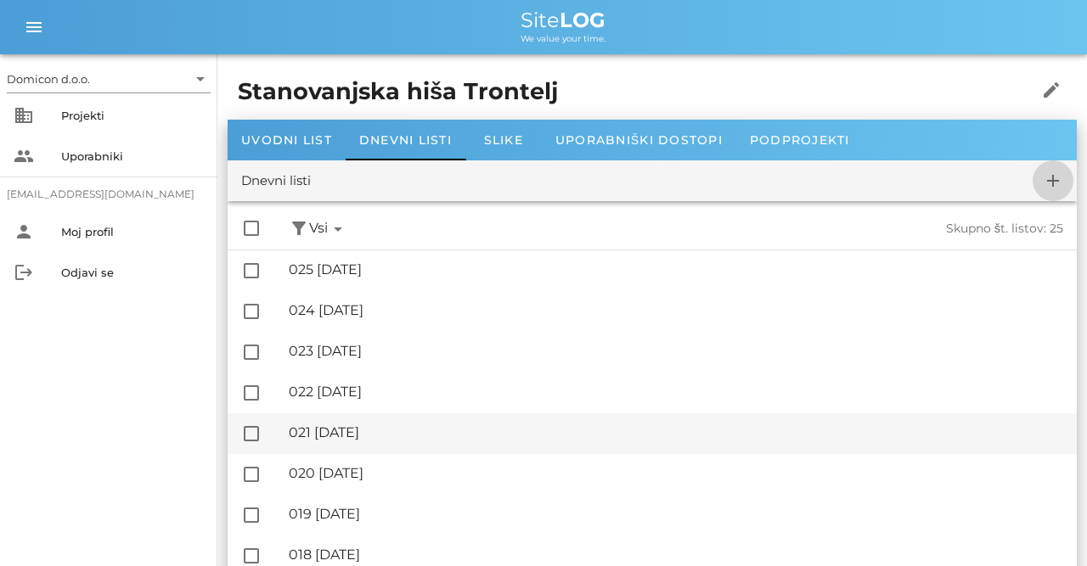
checkbox input "false"
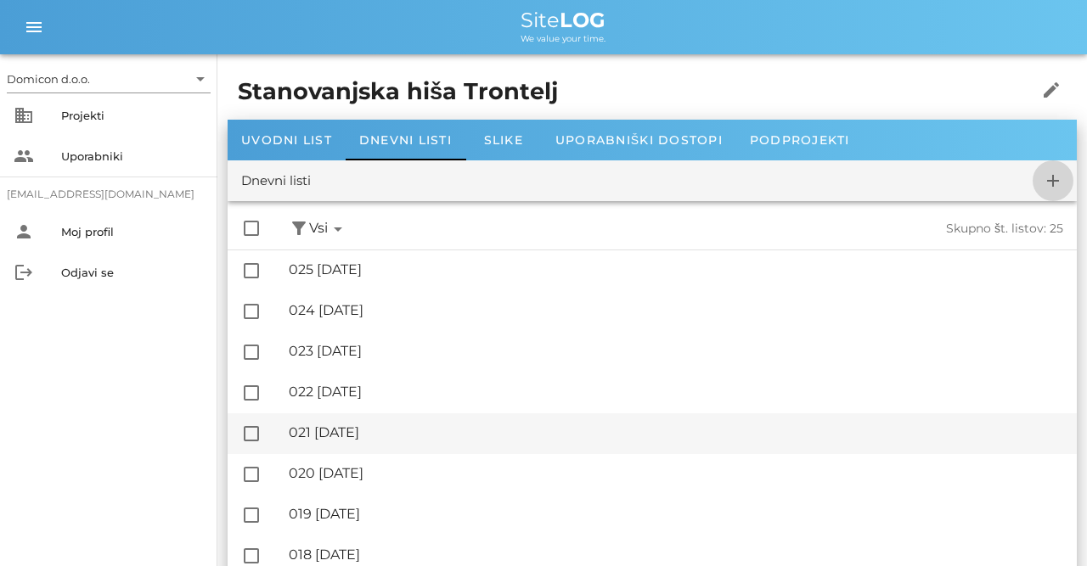
checkbox input "false"
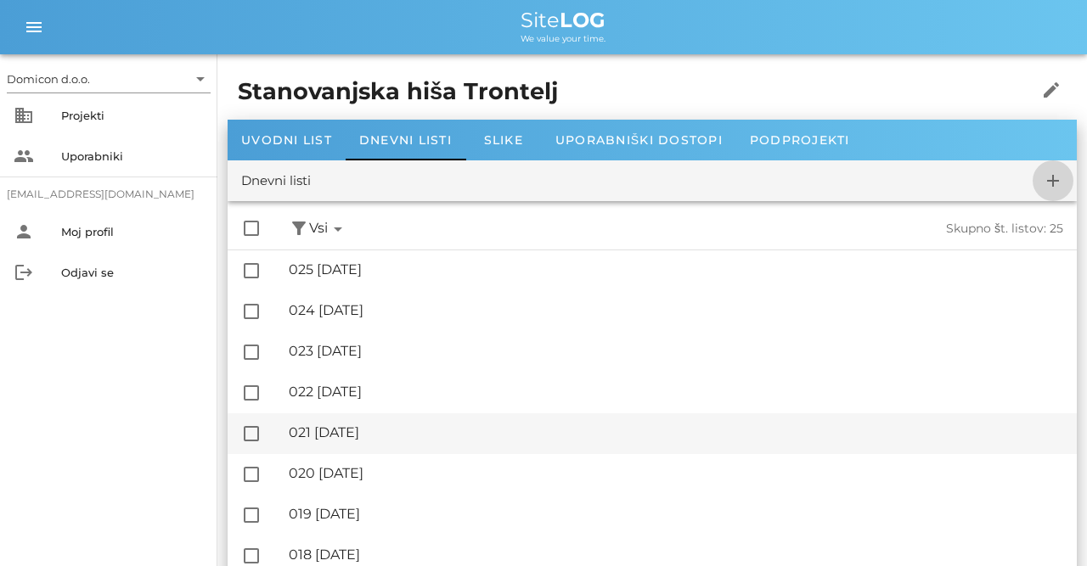
checkbox input "false"
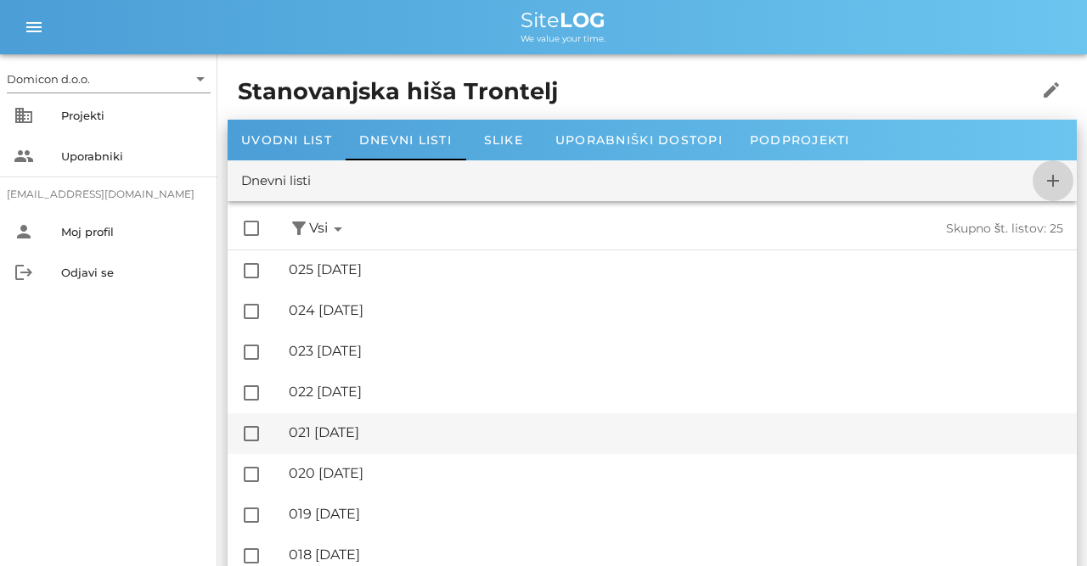
checkbox input "false"
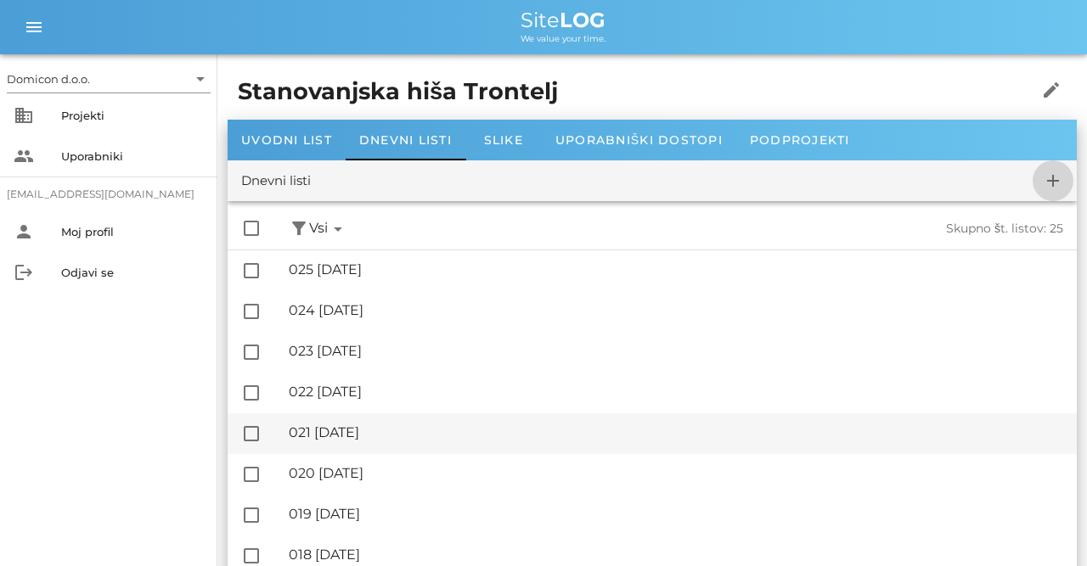
checkbox input "false"
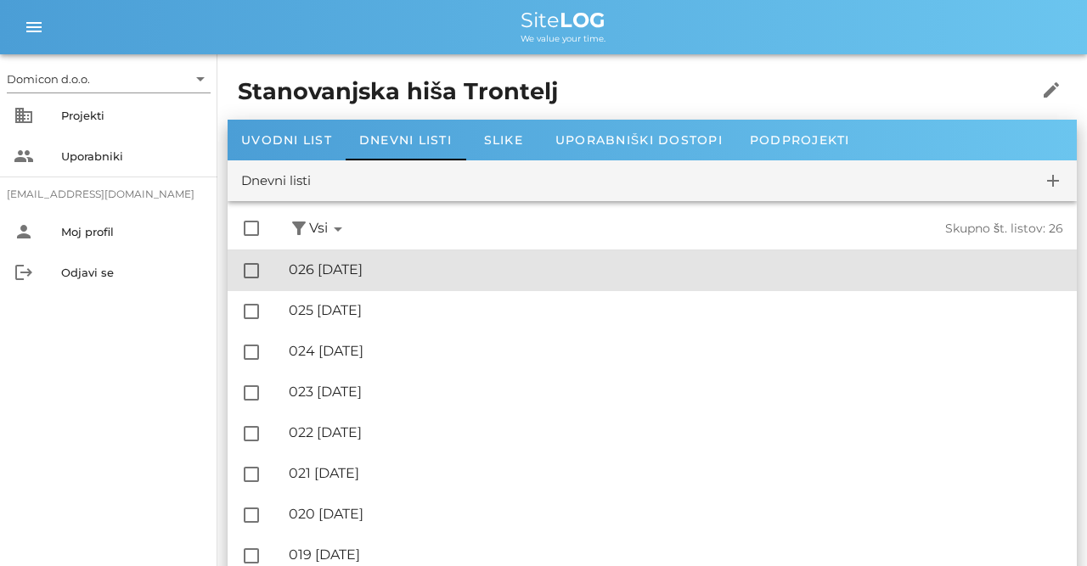
click at [376, 264] on div "🔏 026 [DATE]" at bounding box center [676, 269] width 774 height 16
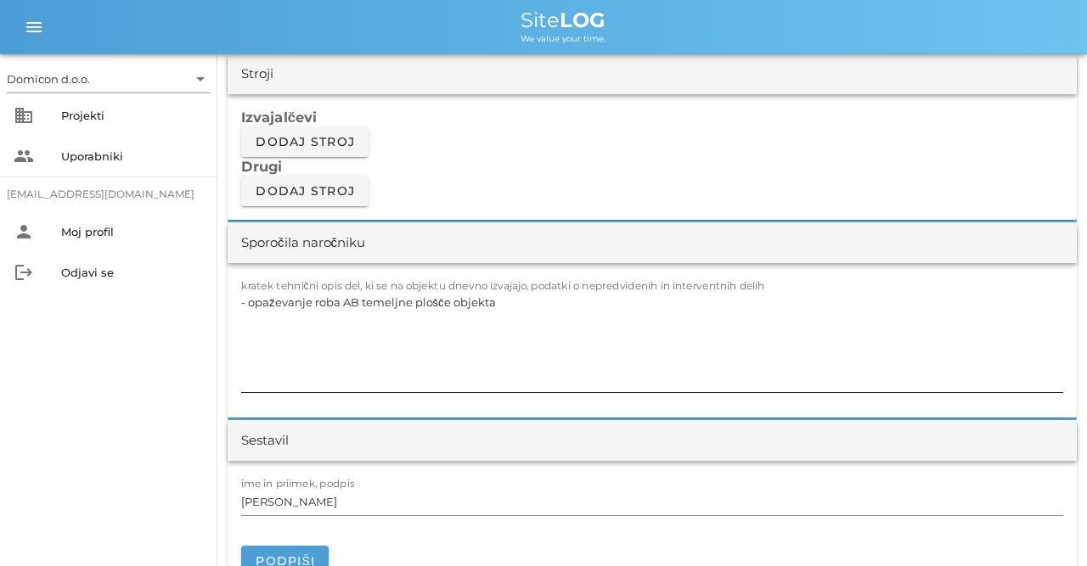
scroll to position [1501, 0]
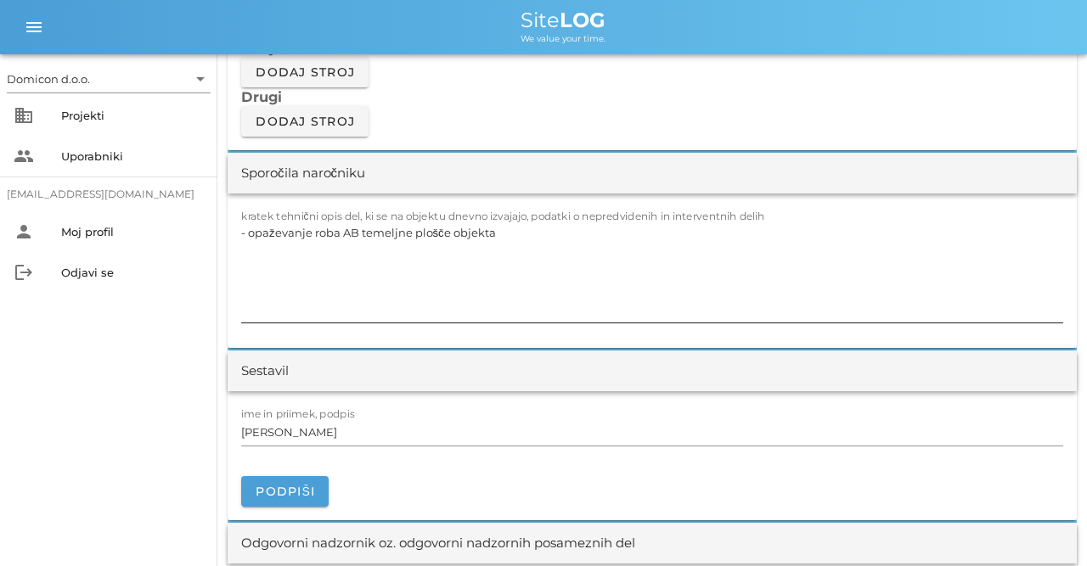
click at [507, 228] on textarea "- opaževanje roba AB temeljne plošče objekta" at bounding box center [652, 272] width 822 height 102
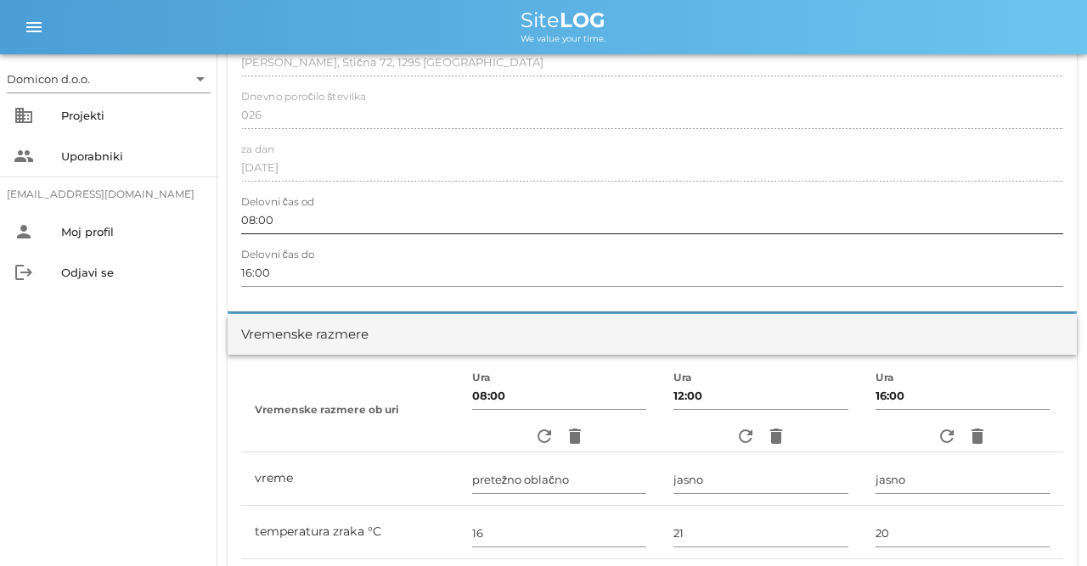
scroll to position [0, 0]
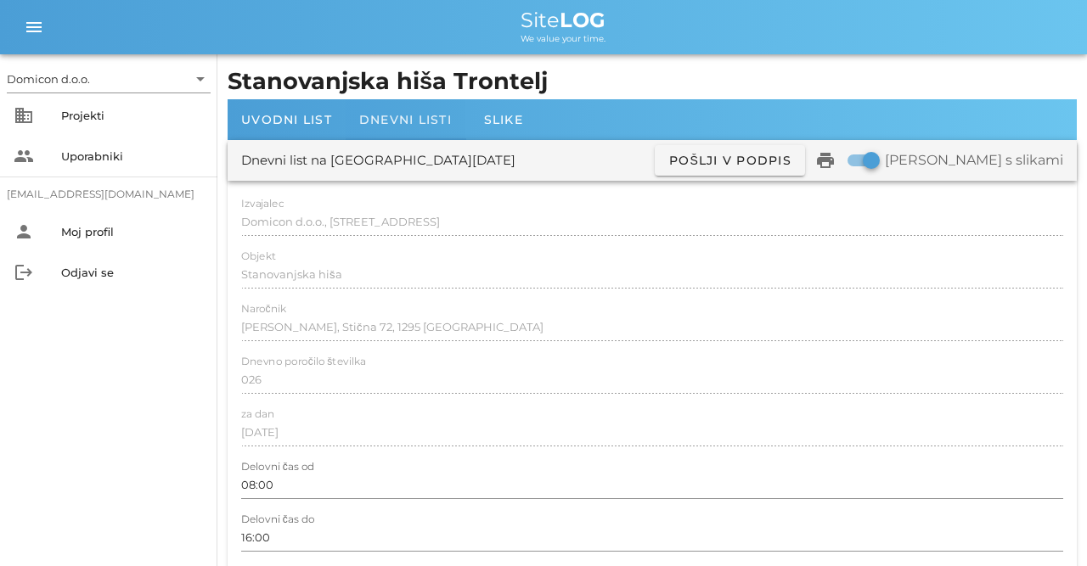
type textarea "- opaževanje roba AB temeljne plošče objekta - vezanje armaturnih košev za AB t…"
click at [377, 121] on span "Dnevni listi" at bounding box center [405, 119] width 93 height 15
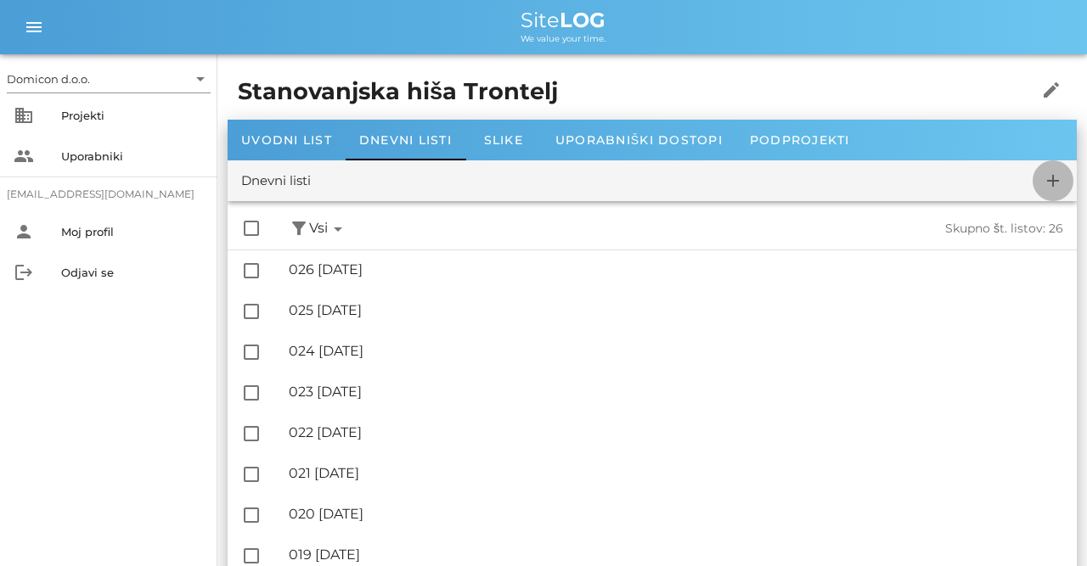
click at [1064, 177] on span "add" at bounding box center [1052, 181] width 41 height 20
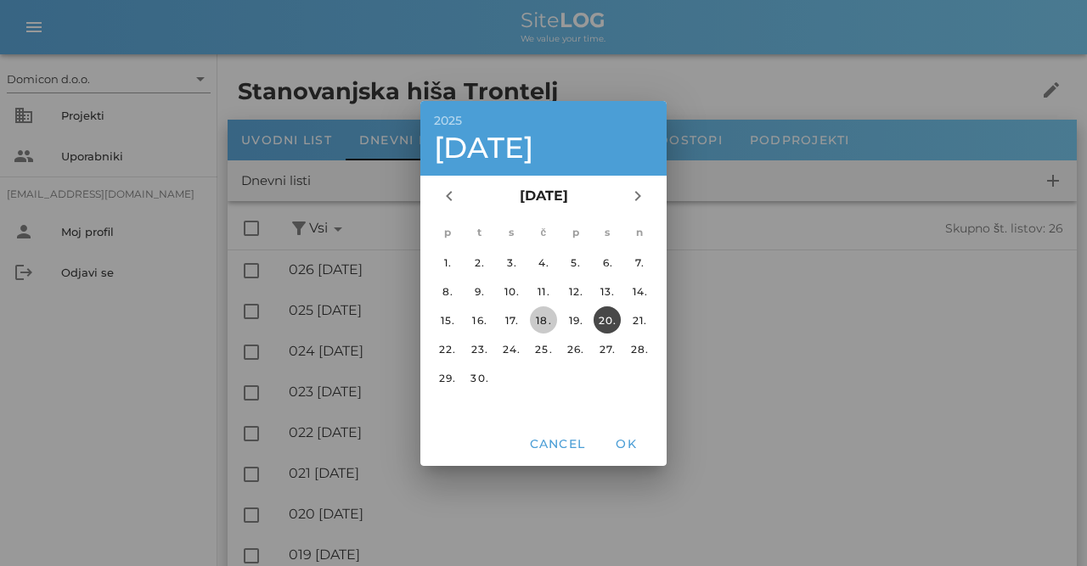
click at [545, 318] on div "18." at bounding box center [543, 319] width 27 height 13
click at [616, 437] on span "OK" at bounding box center [625, 443] width 41 height 15
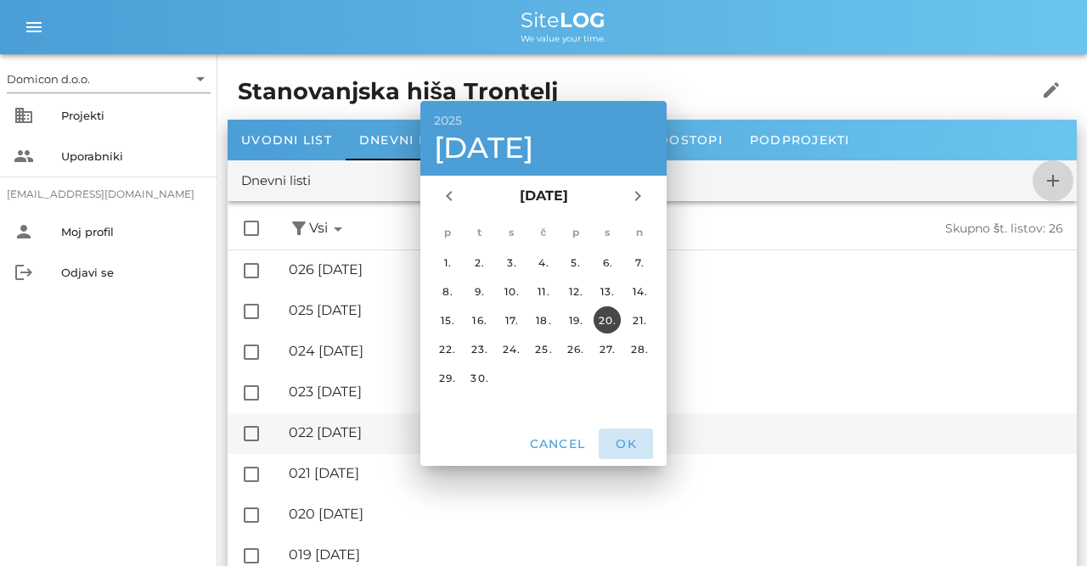
checkbox input "false"
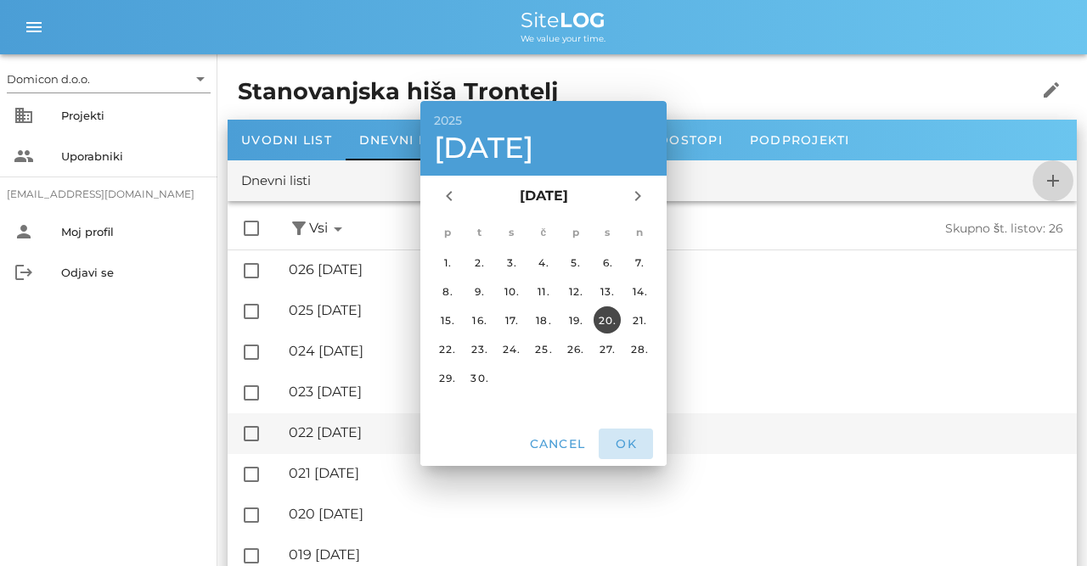
checkbox input "false"
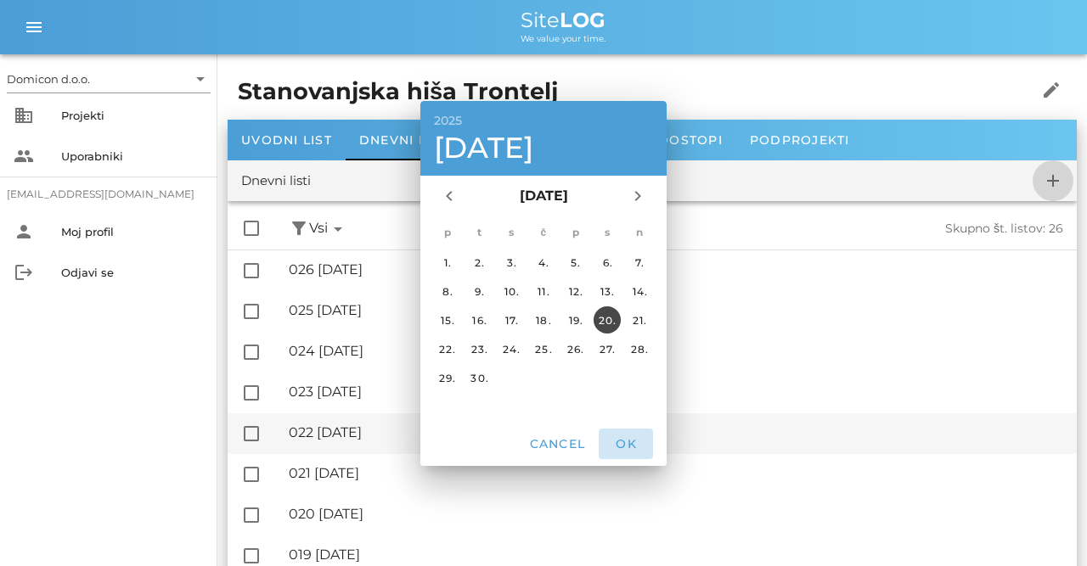
checkbox input "false"
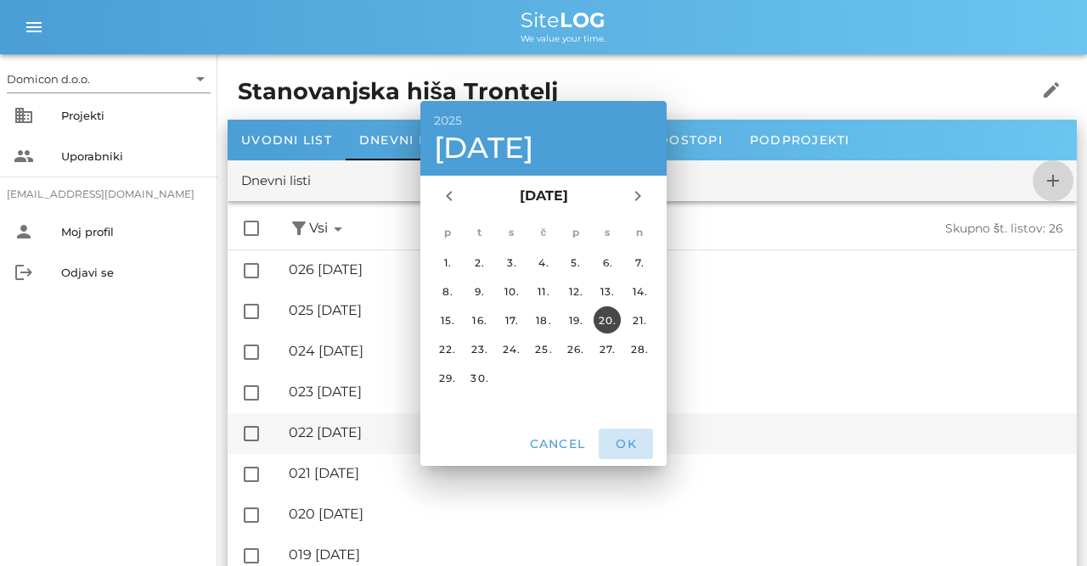
checkbox input "false"
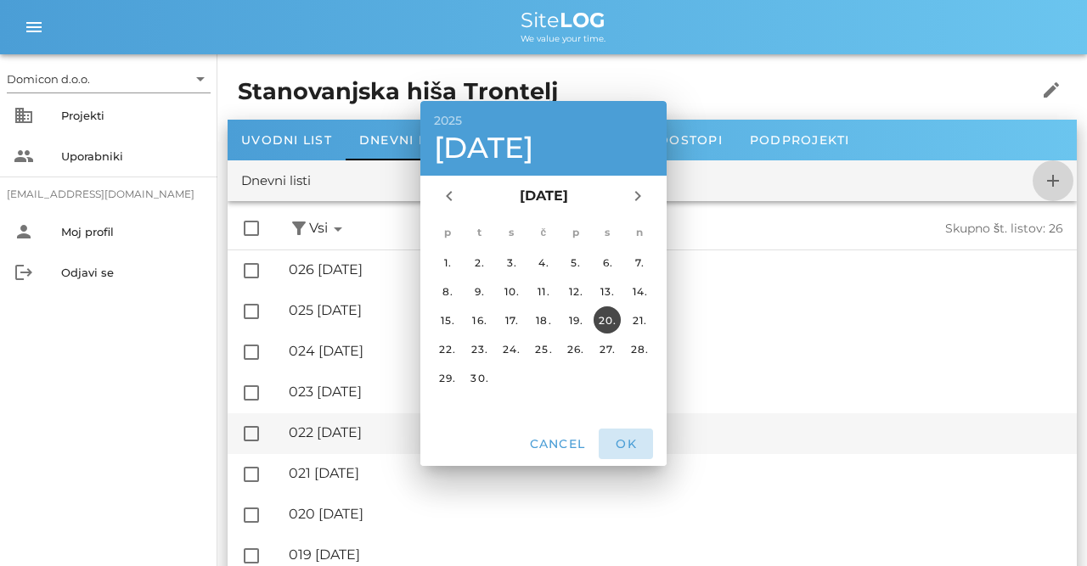
checkbox input "false"
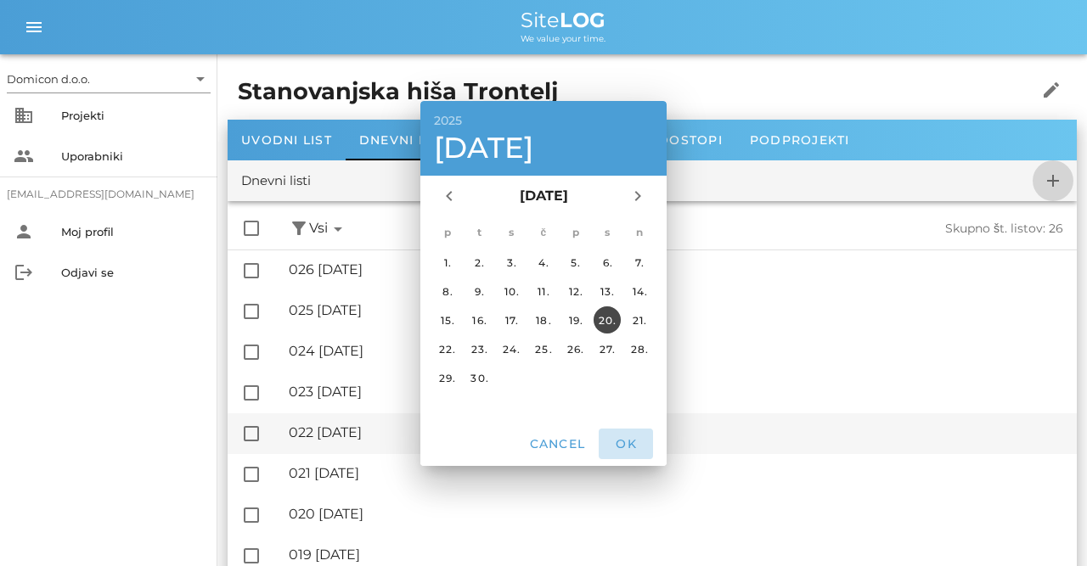
checkbox input "false"
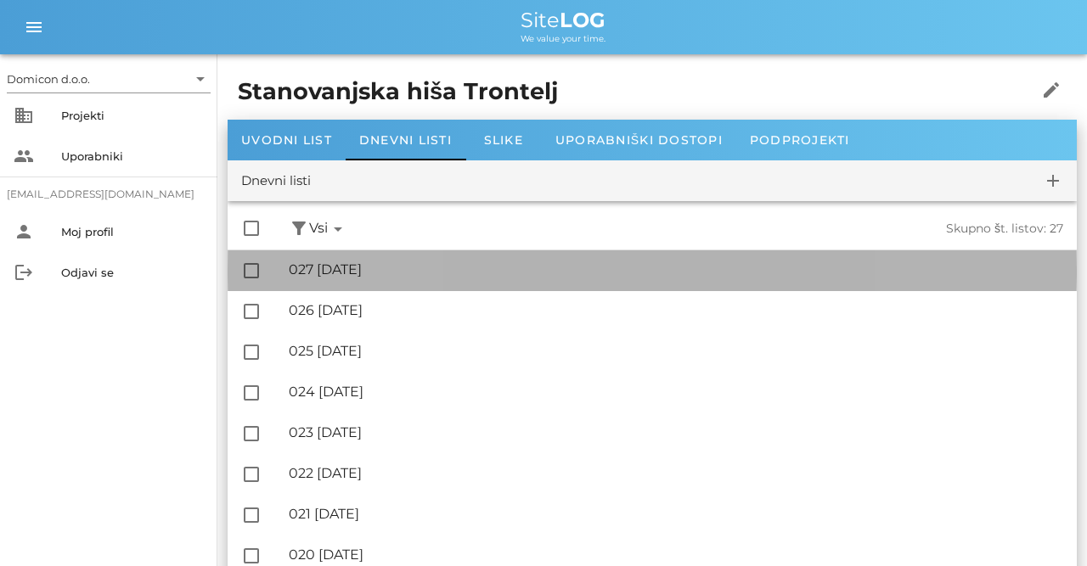
click at [446, 278] on div "🔏 027 [DATE] ✓ Podpisal: Nadzornik ✓ Podpisal: Sestavljalec ✓ Podpisal: Odgovor…" at bounding box center [676, 270] width 774 height 38
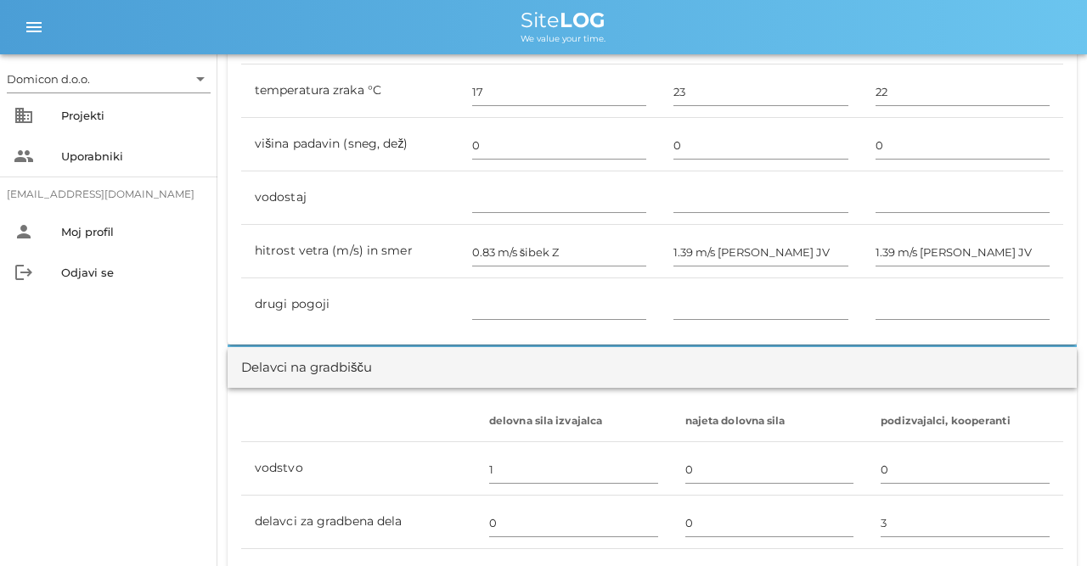
scroll to position [1059, 0]
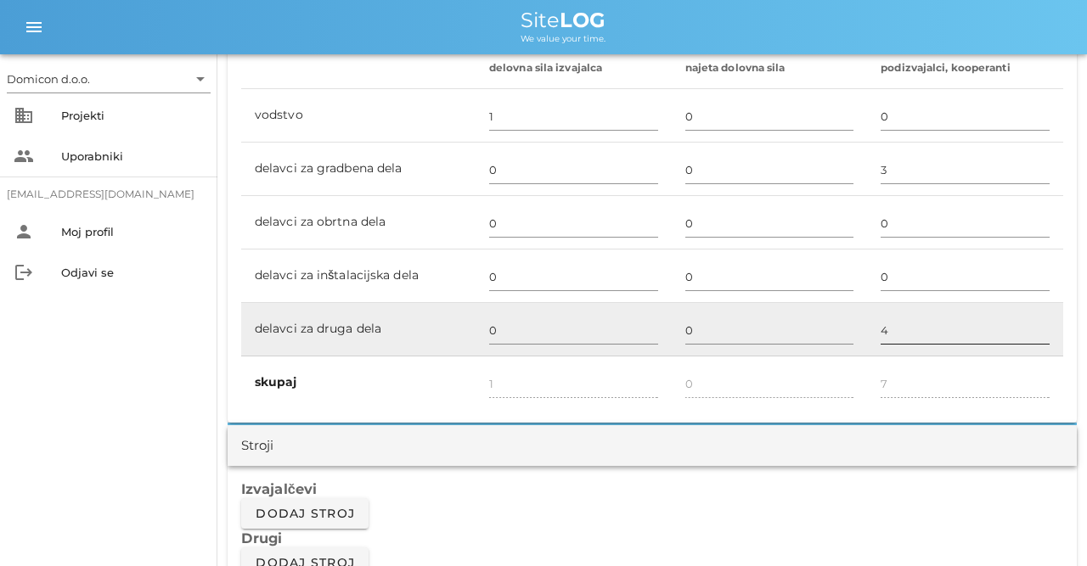
click at [890, 322] on input "4" at bounding box center [964, 330] width 169 height 27
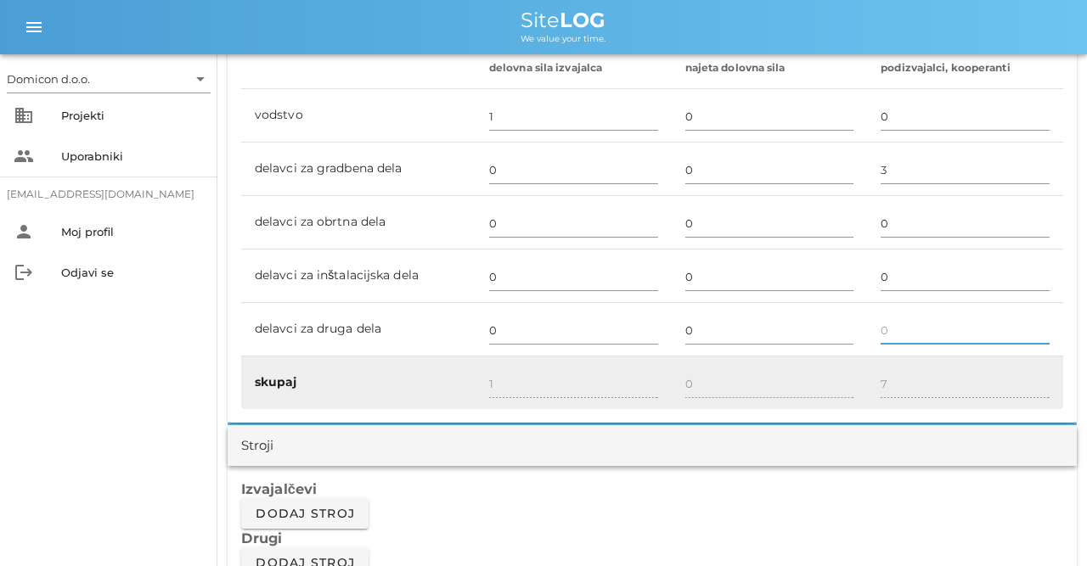
click at [760, 401] on div at bounding box center [769, 403] width 169 height 12
type input "3"
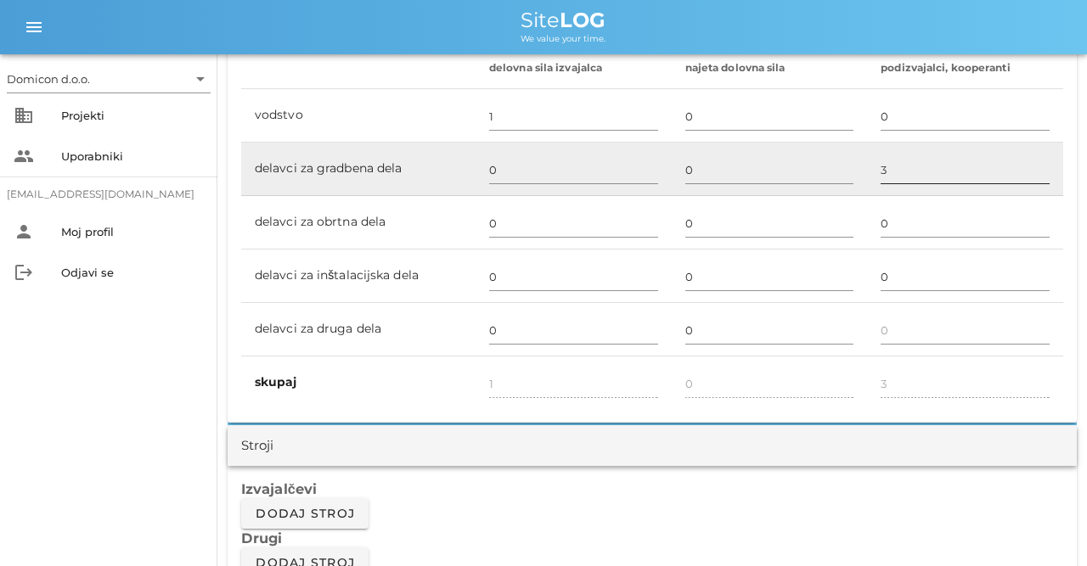
click at [889, 171] on input "3" at bounding box center [964, 169] width 169 height 27
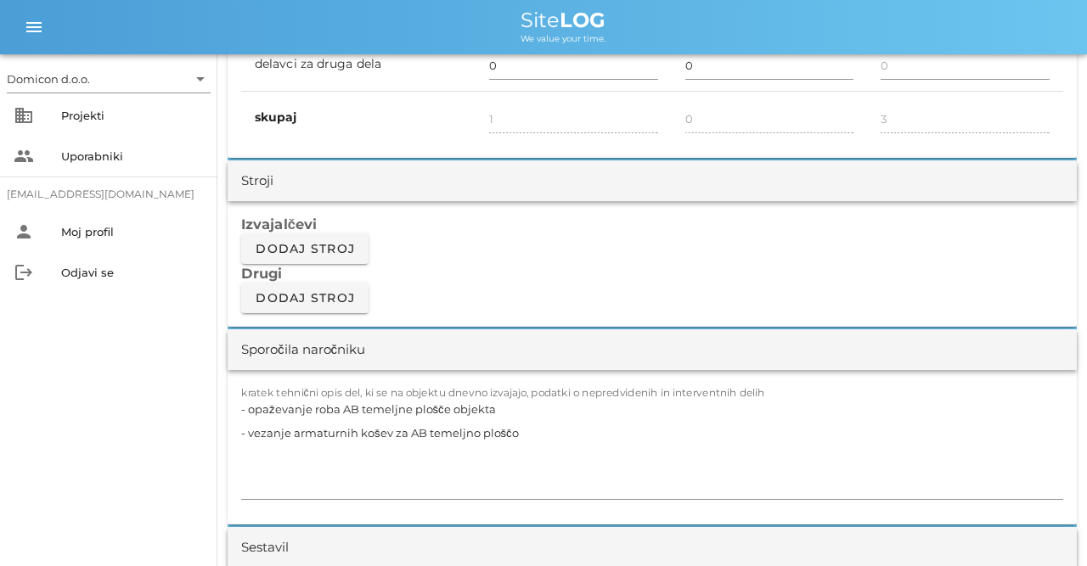
scroll to position [1589, 0]
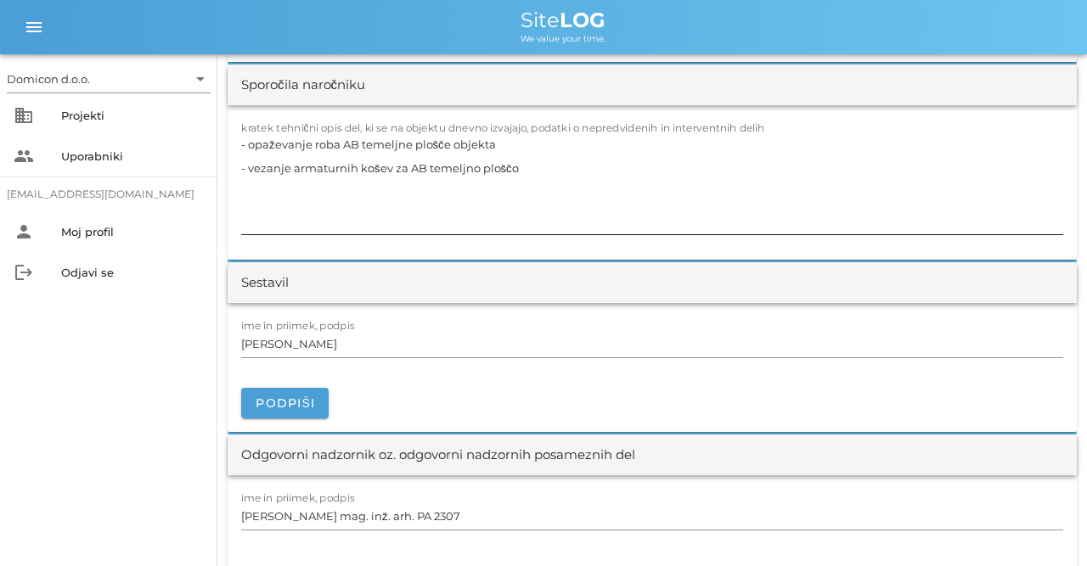
type input "4"
click at [668, 176] on textarea "- opaževanje roba AB temeljne plošče objekta - vezanje armaturnih košev za AB t…" at bounding box center [652, 183] width 822 height 102
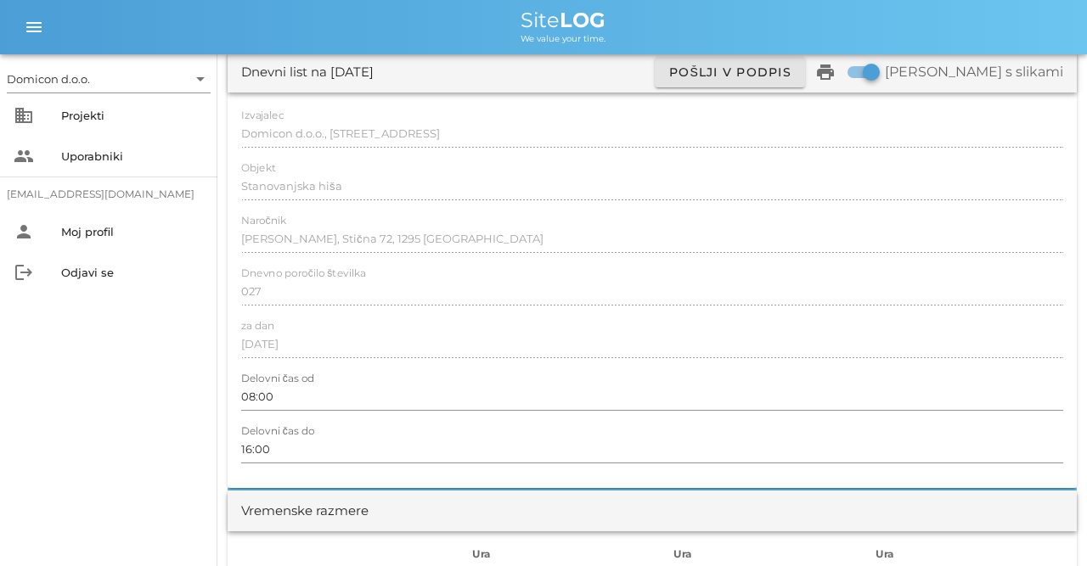
scroll to position [0, 0]
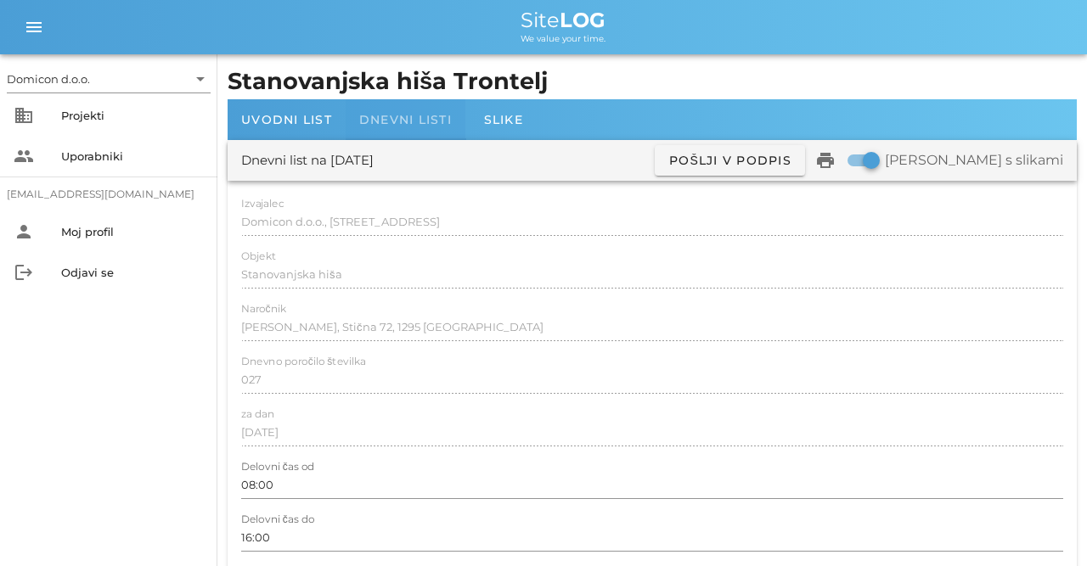
click at [379, 121] on span "Dnevni listi" at bounding box center [405, 119] width 93 height 15
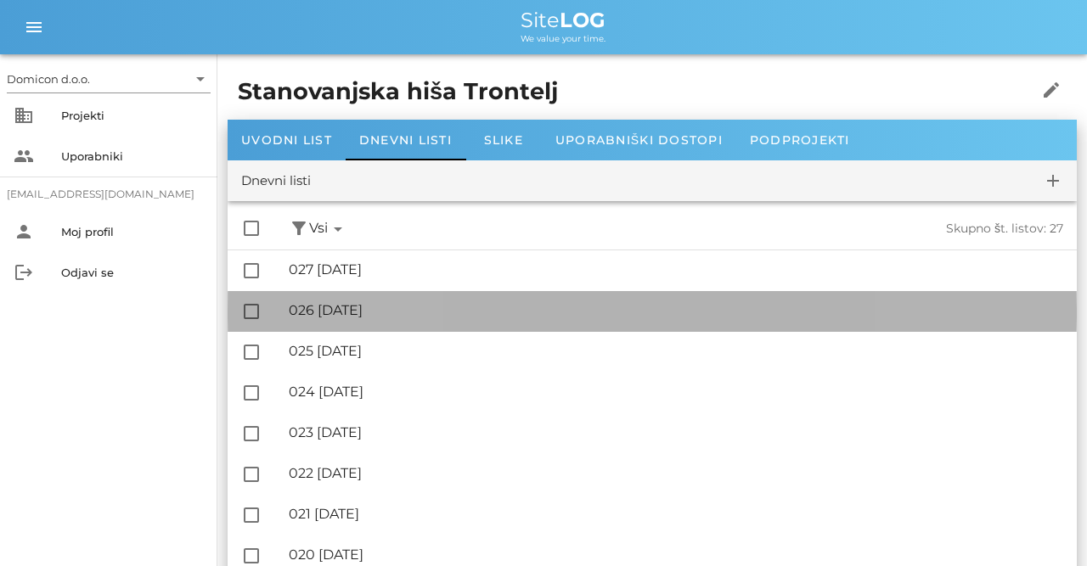
click at [354, 301] on div "🔏 026 [DATE] ✓ Podpisal: Nadzornik ✓ Podpisal: Sestavljalec ✓ Podpisal: Odgovor…" at bounding box center [676, 311] width 774 height 38
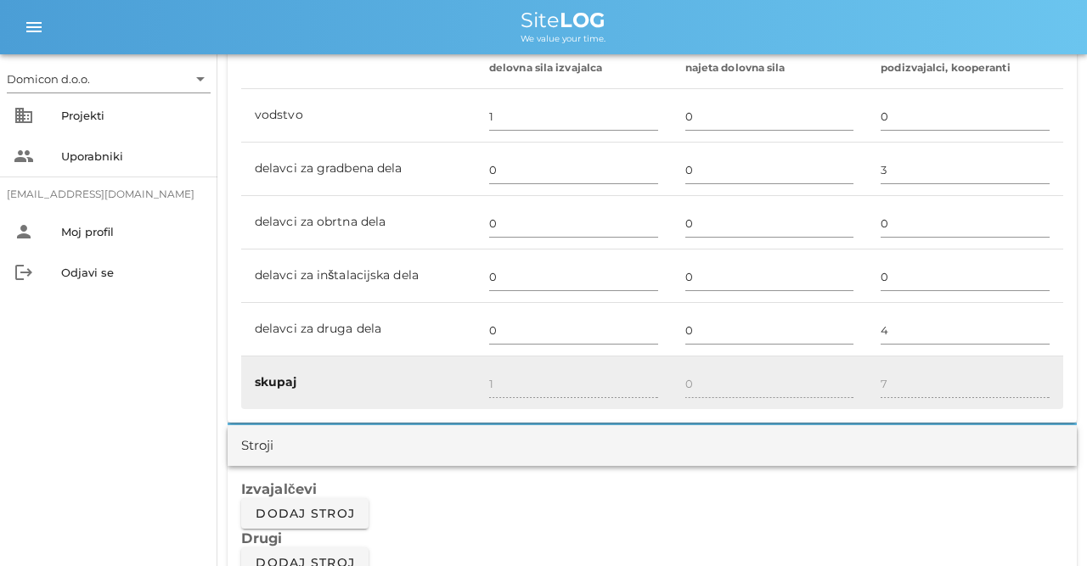
scroll to position [1148, 0]
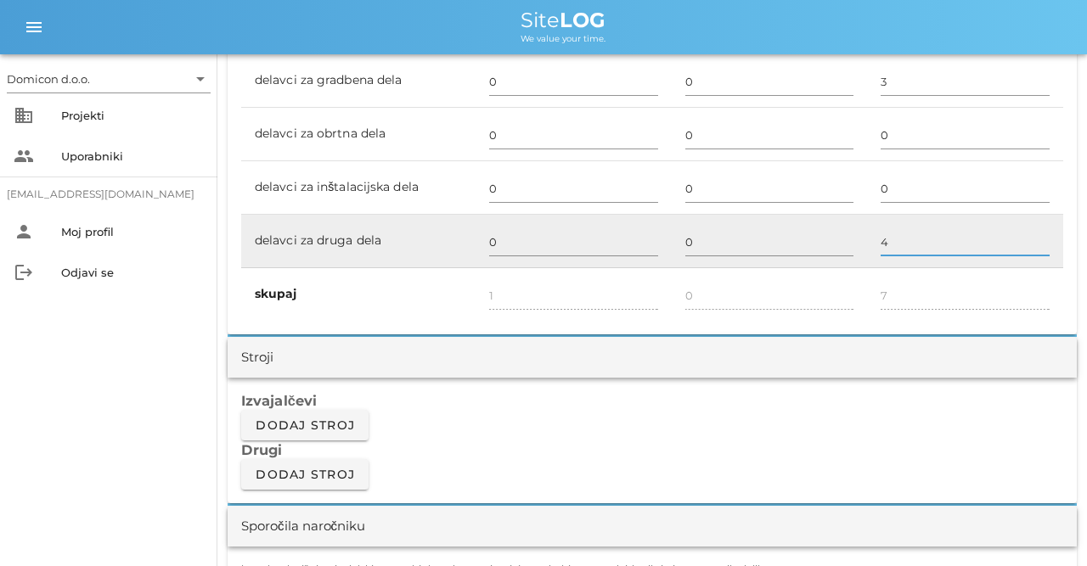
click at [880, 242] on input "4" at bounding box center [964, 241] width 169 height 27
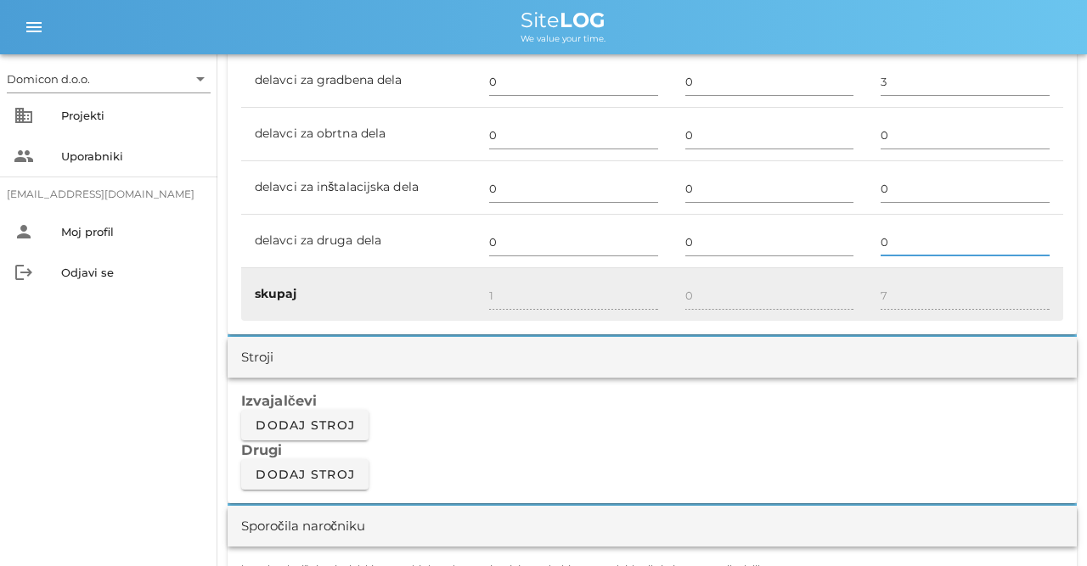
type input "0"
type input "3"
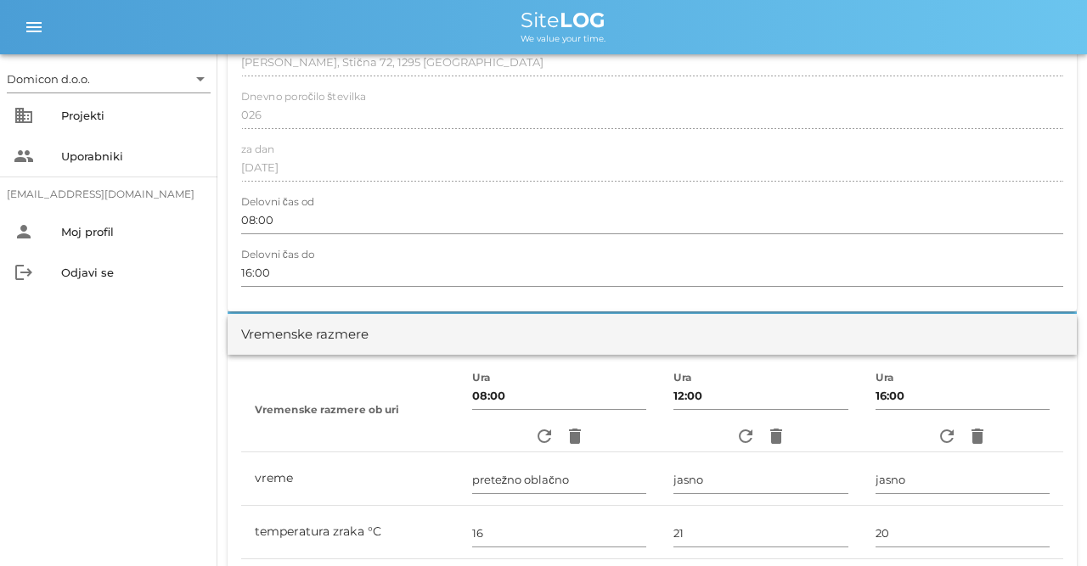
scroll to position [0, 0]
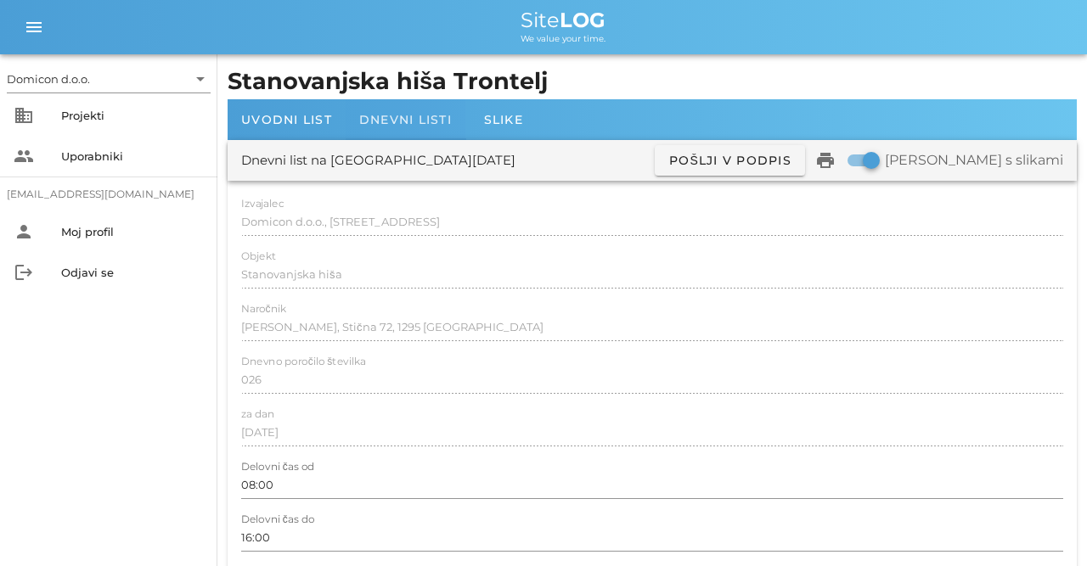
click at [397, 121] on span "Dnevni listi" at bounding box center [405, 119] width 93 height 15
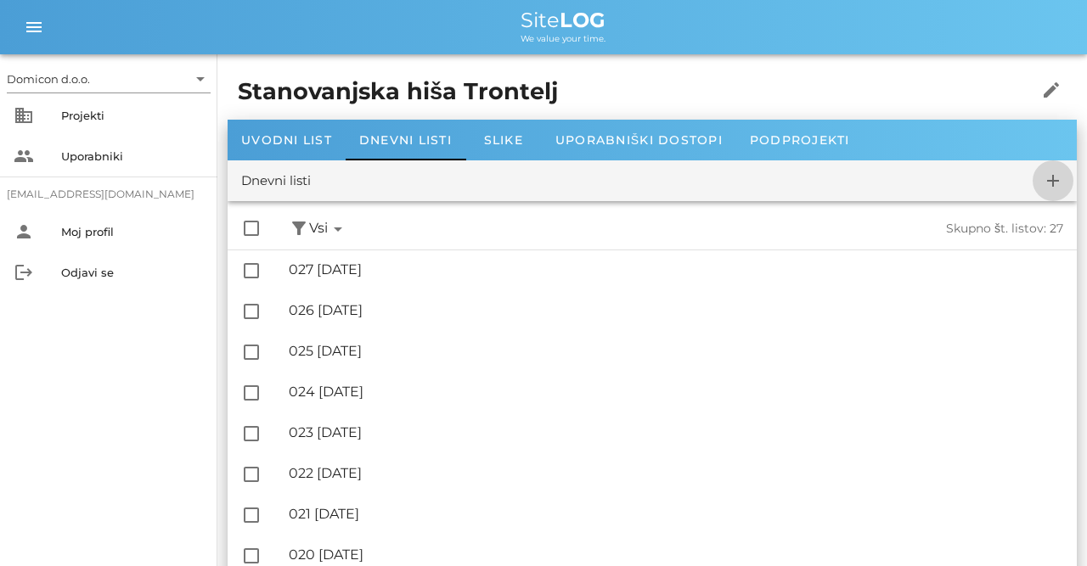
click at [1048, 182] on icon "add" at bounding box center [1052, 181] width 20 height 20
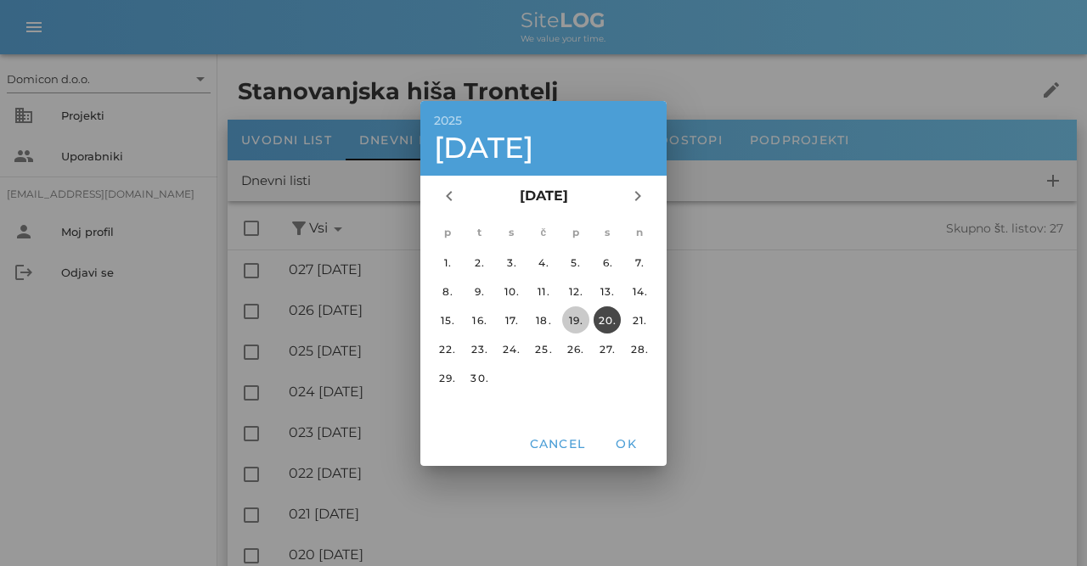
click at [579, 312] on button "19." at bounding box center [575, 319] width 27 height 27
click at [625, 441] on span "OK" at bounding box center [625, 443] width 41 height 15
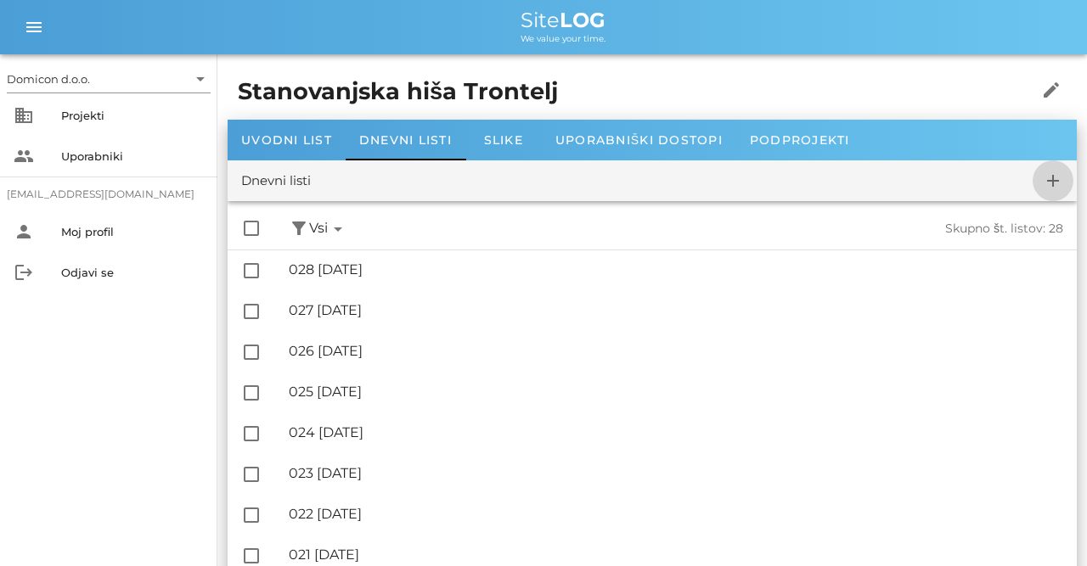
checkbox input "false"
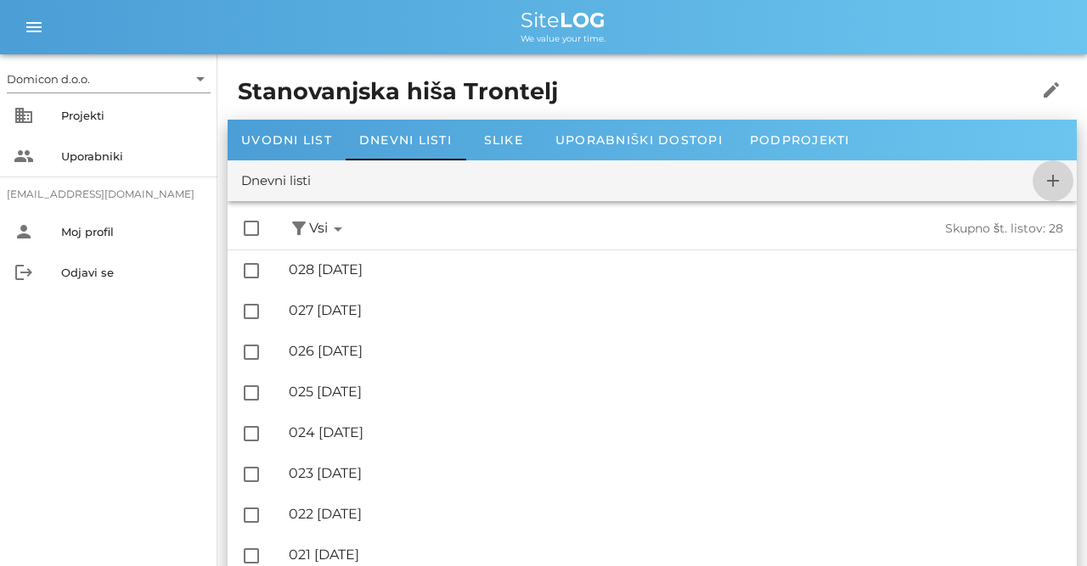
checkbox input "false"
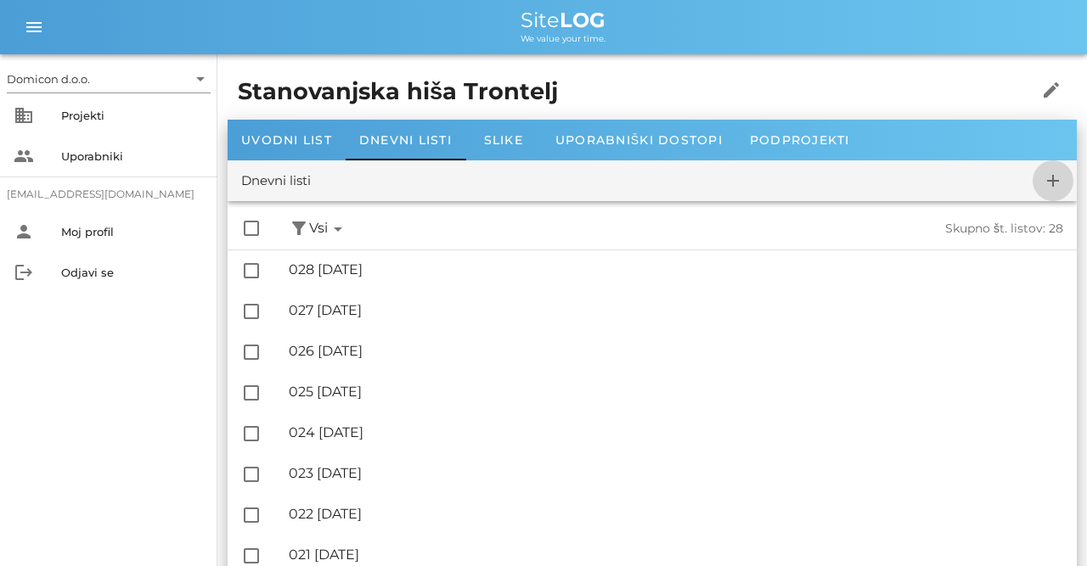
checkbox input "false"
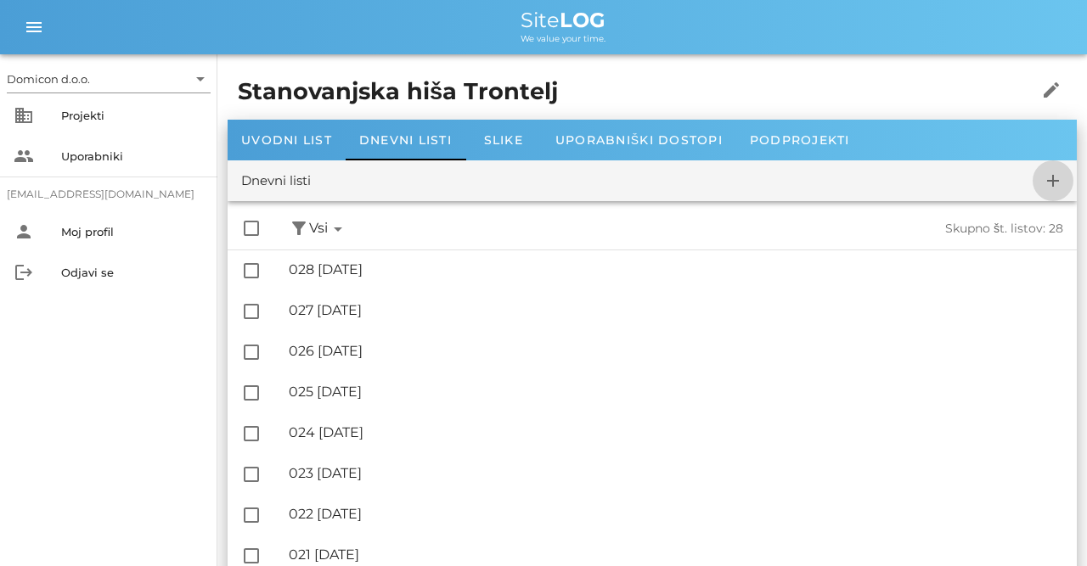
checkbox input "false"
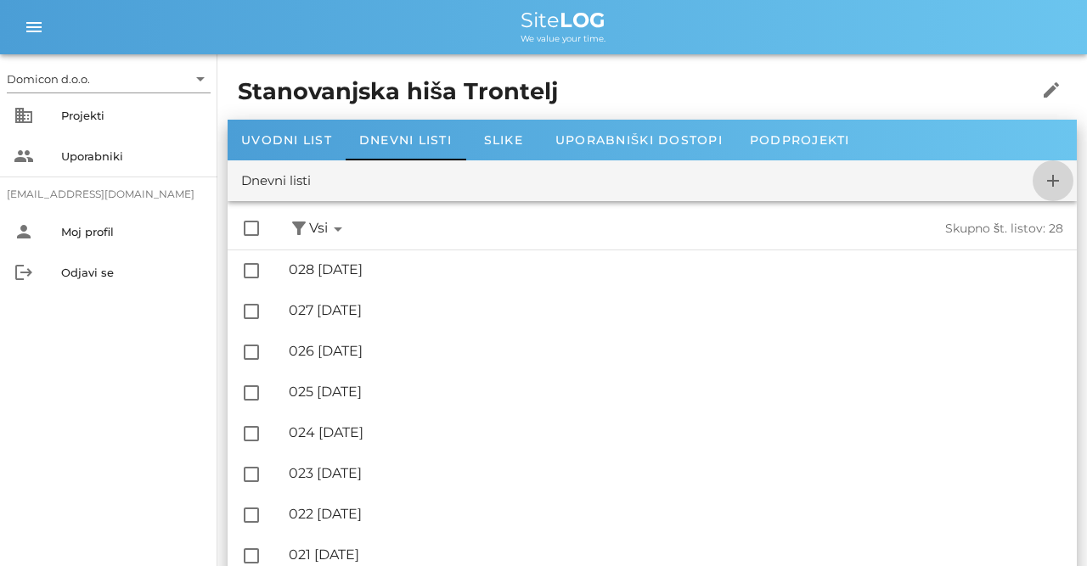
checkbox input "false"
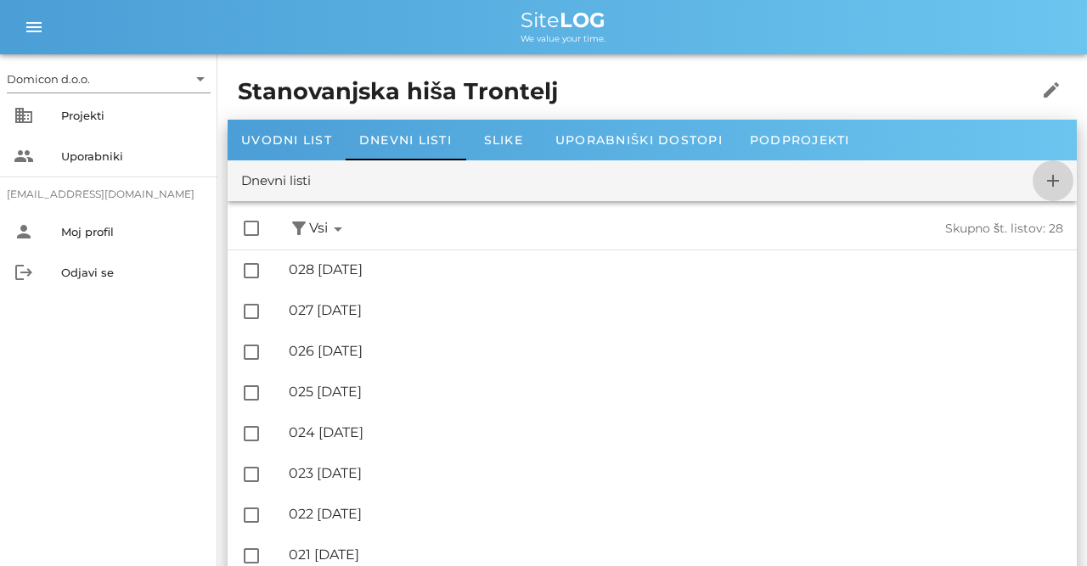
checkbox input "false"
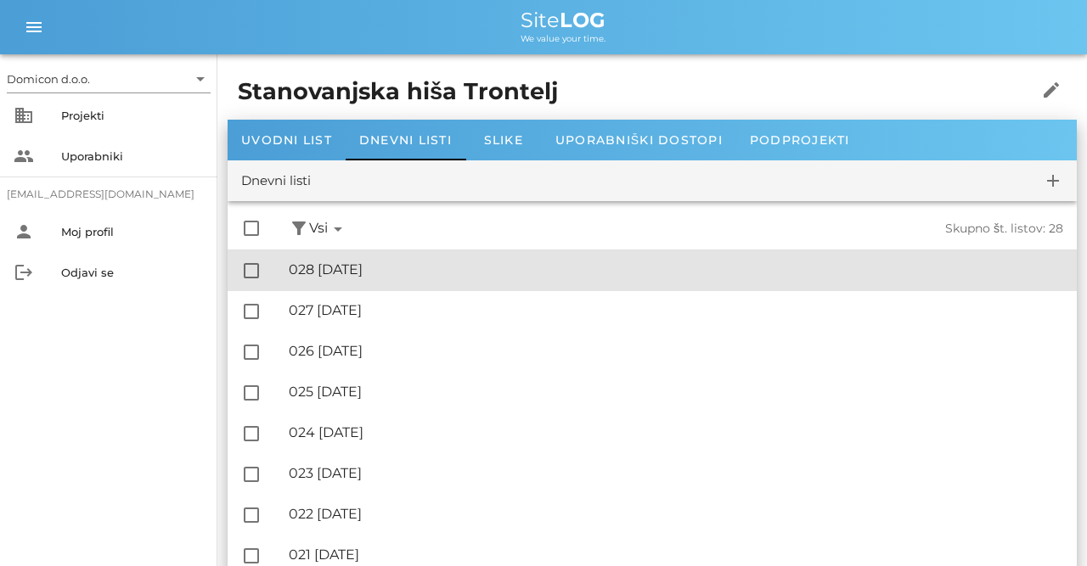
click at [423, 275] on div "🔏 028 [DATE]" at bounding box center [676, 269] width 774 height 16
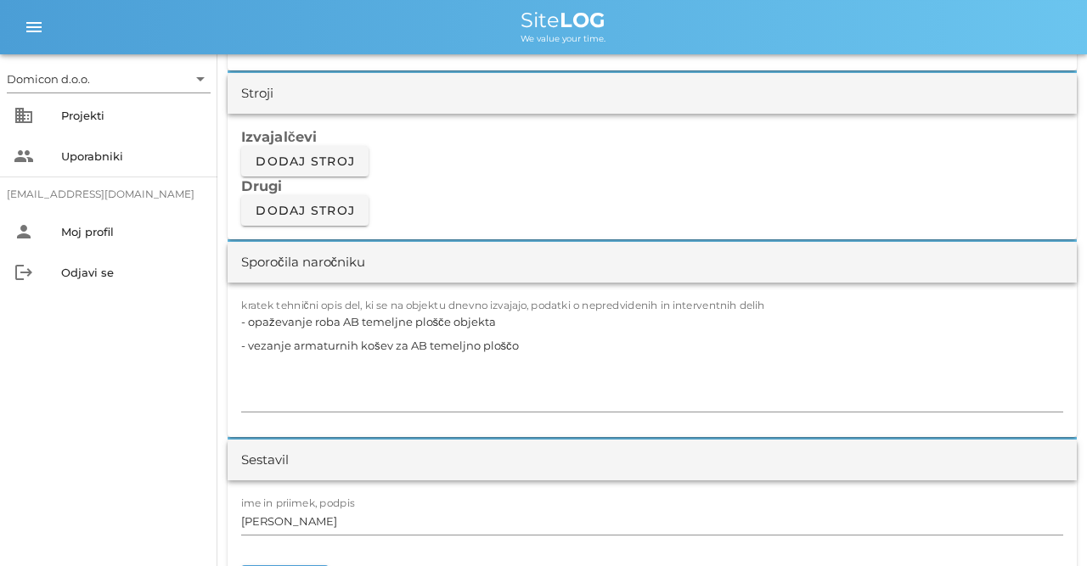
scroll to position [1412, 0]
click at [502, 317] on textarea "- opaževanje roba AB temeljne plošče objekta - vezanje armaturnih košev za AB t…" at bounding box center [652, 360] width 822 height 102
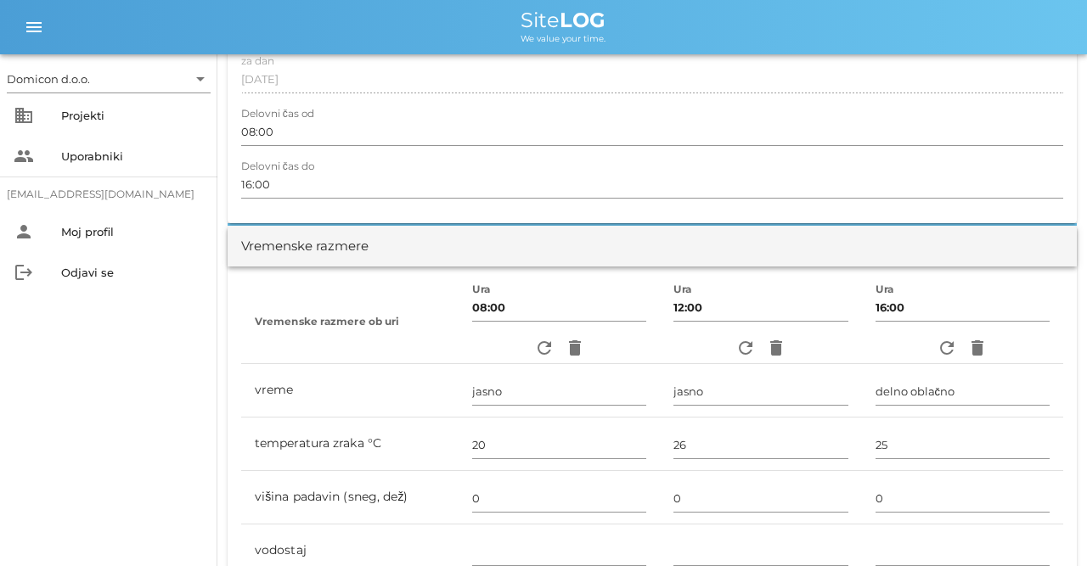
scroll to position [0, 0]
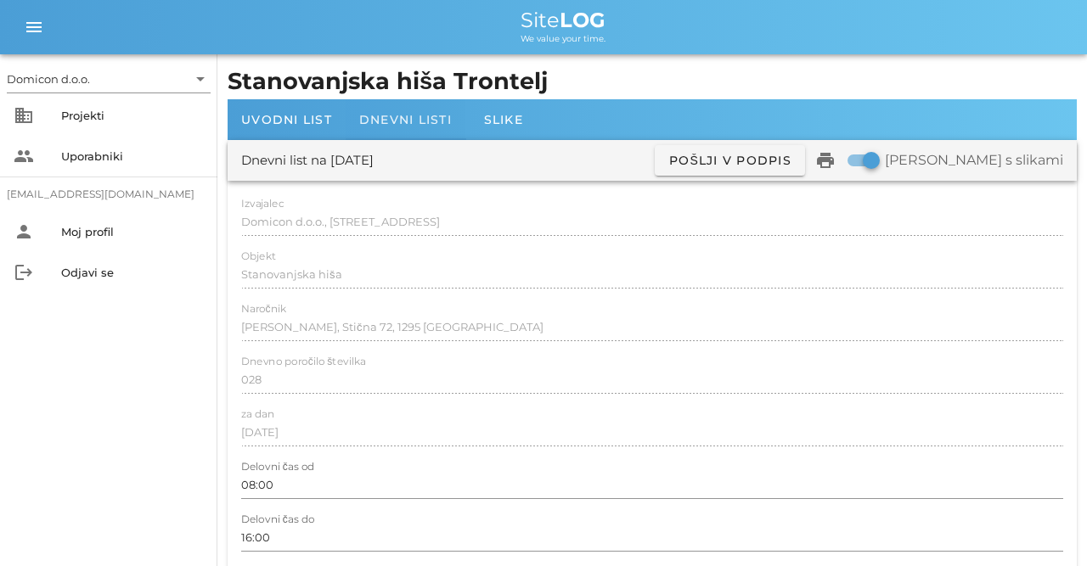
type textarea "- polaganje XPS izolacije (SEISMIC) deb. 8cm pod AB temeljno ploščo objekta - v…"
click at [395, 123] on span "Dnevni listi" at bounding box center [405, 119] width 93 height 15
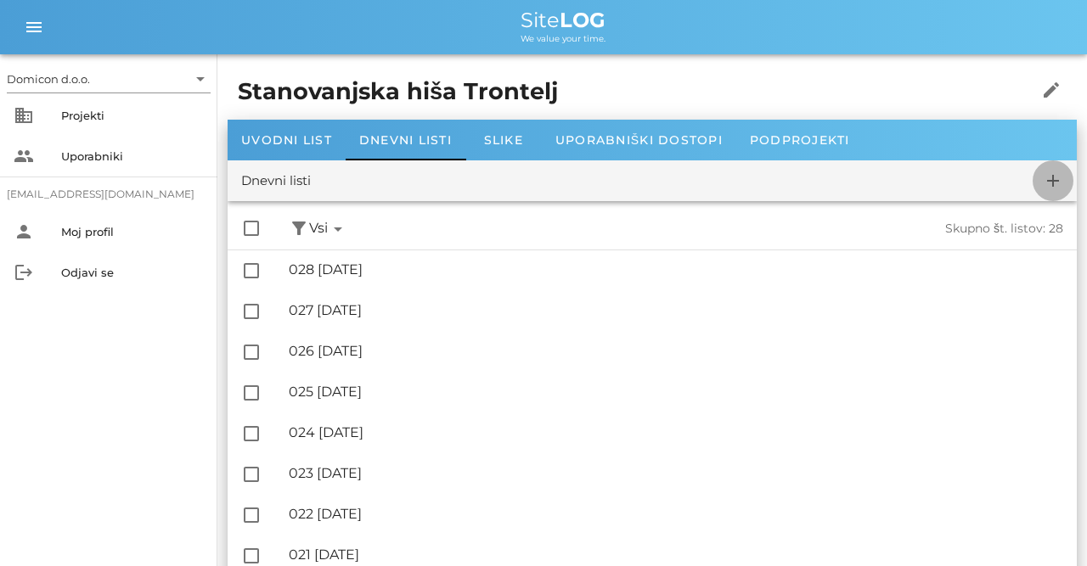
click at [1057, 179] on icon "add" at bounding box center [1052, 181] width 20 height 20
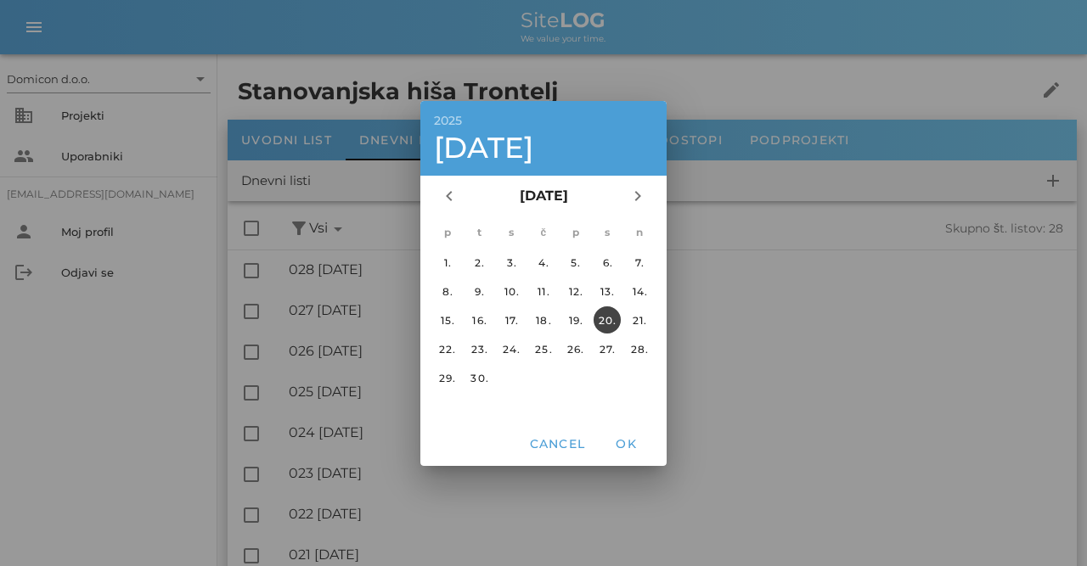
click at [604, 322] on div "20." at bounding box center [606, 319] width 27 height 13
click at [624, 441] on span "OK" at bounding box center [625, 443] width 41 height 15
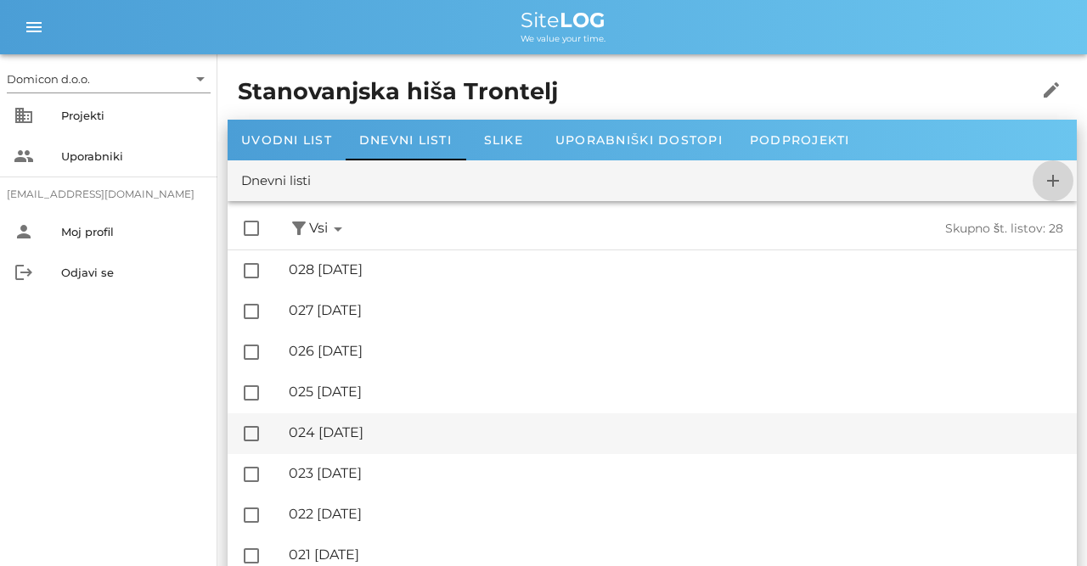
checkbox input "false"
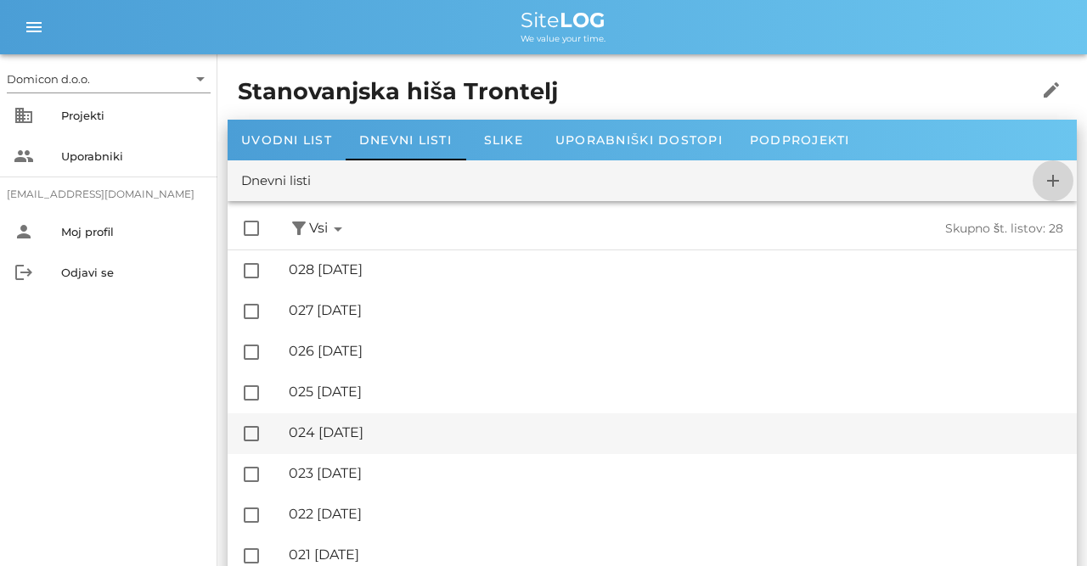
checkbox input "false"
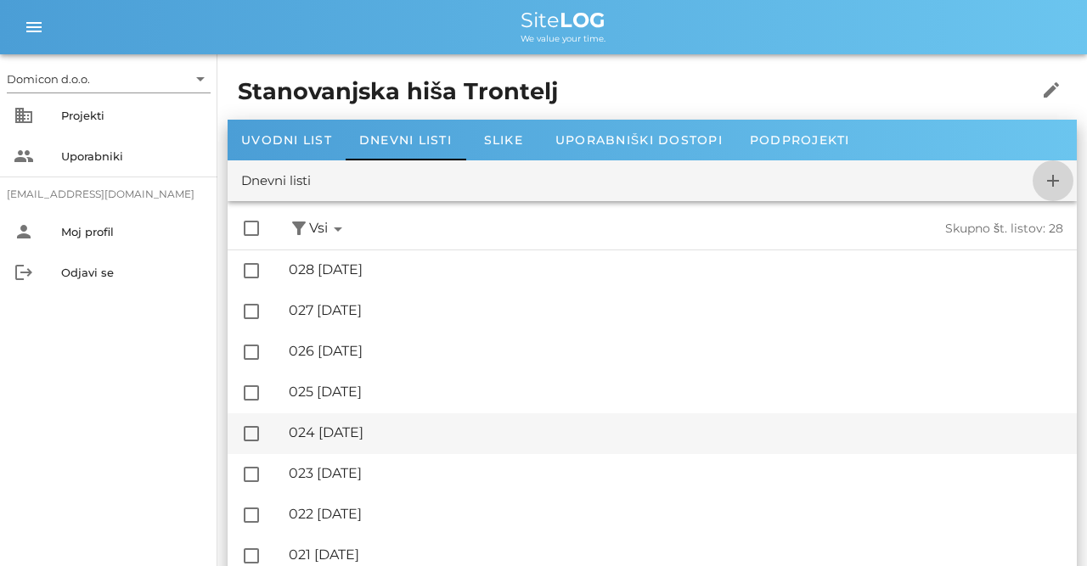
checkbox input "false"
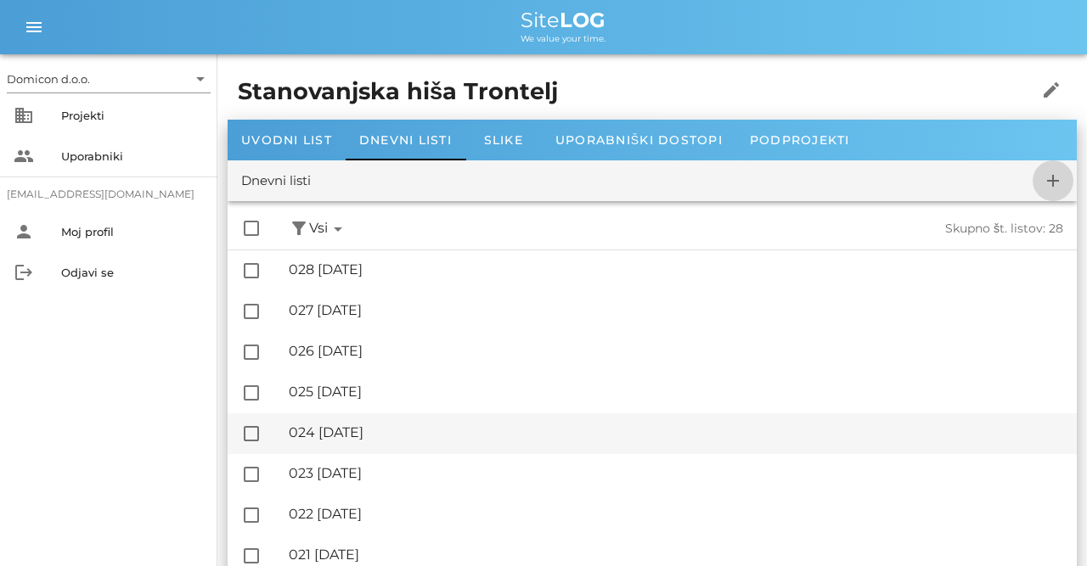
checkbox input "false"
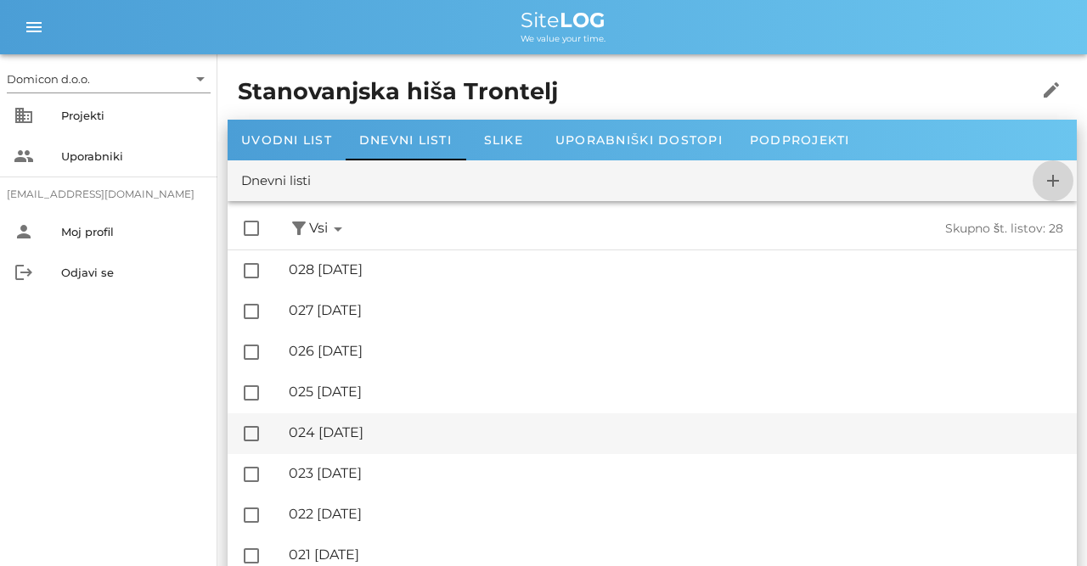
checkbox input "false"
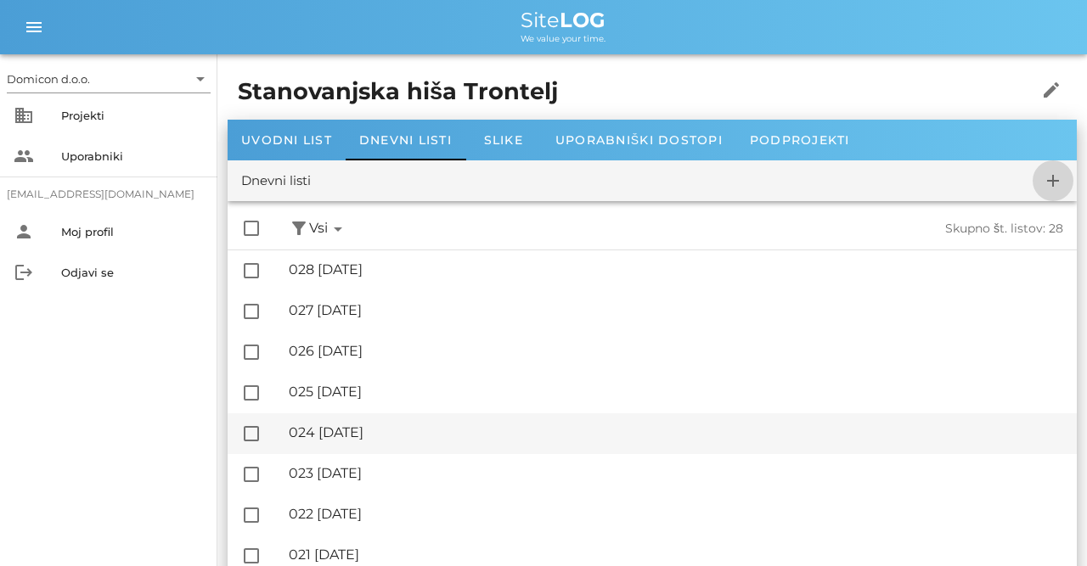
checkbox input "false"
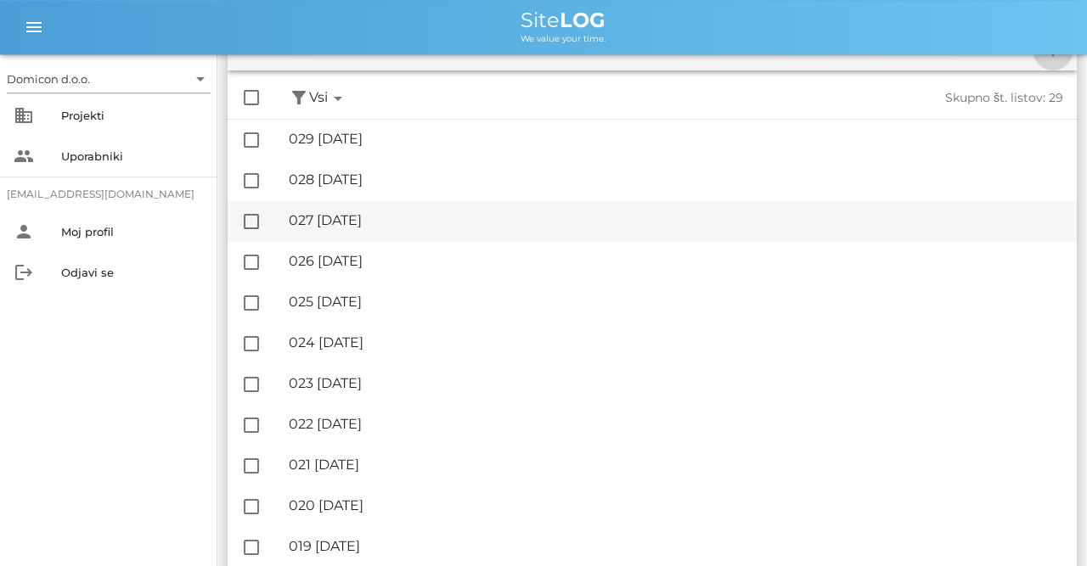
scroll to position [88, 0]
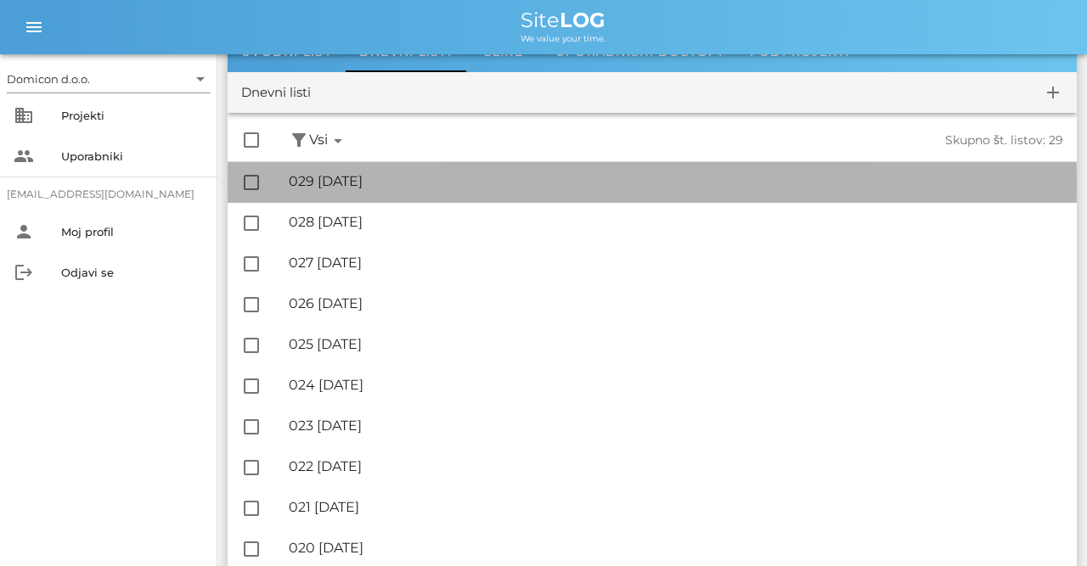
click at [344, 189] on div "🔏 029 [DATE]" at bounding box center [676, 181] width 774 height 16
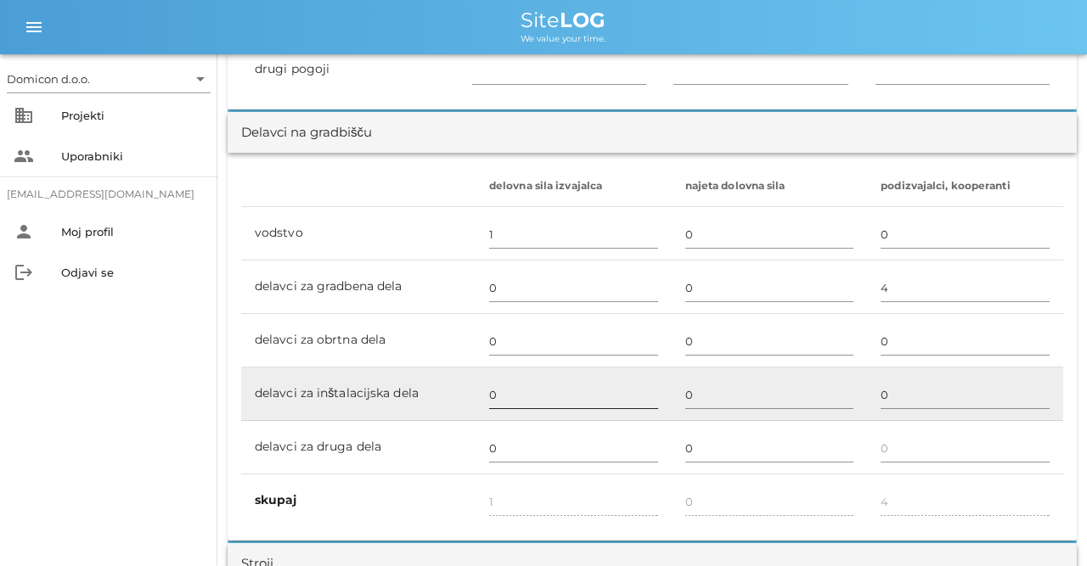
scroll to position [1059, 0]
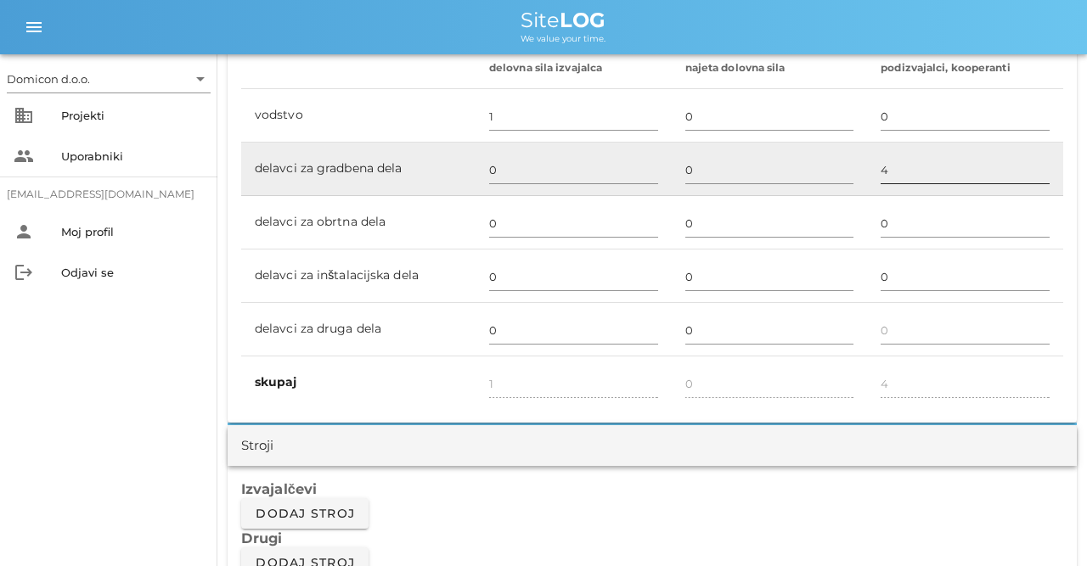
click at [885, 177] on input "4" at bounding box center [964, 169] width 169 height 27
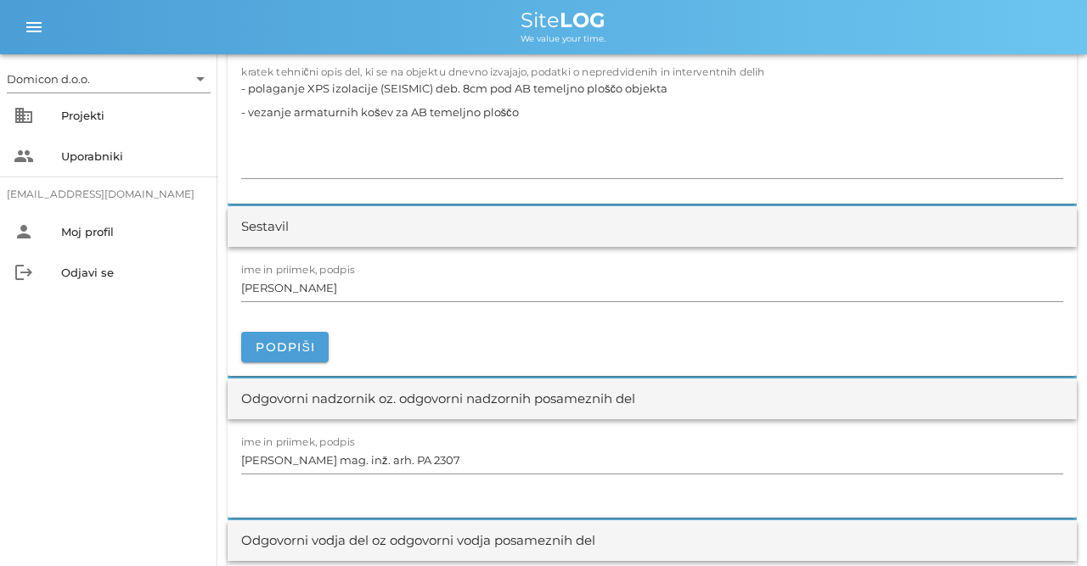
scroll to position [1412, 0]
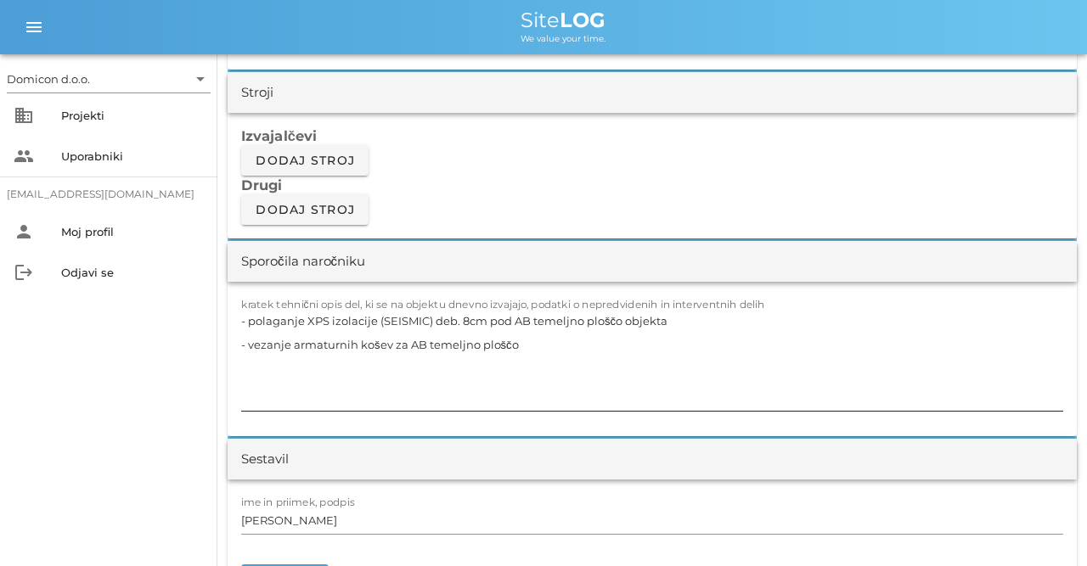
type input "0"
drag, startPoint x: 506, startPoint y: 336, endPoint x: 252, endPoint y: 318, distance: 254.4
click at [252, 318] on textarea "- polaganje XPS izolacije (SEISMIC) deb. 8cm pod AB temeljno ploščo objekta - v…" at bounding box center [652, 360] width 822 height 102
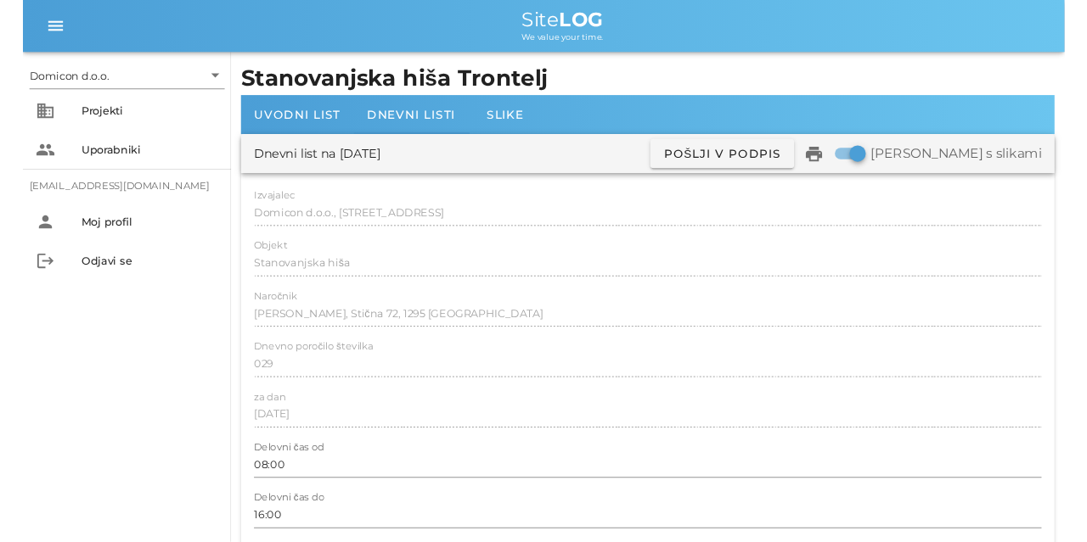
scroll to position [0, 0]
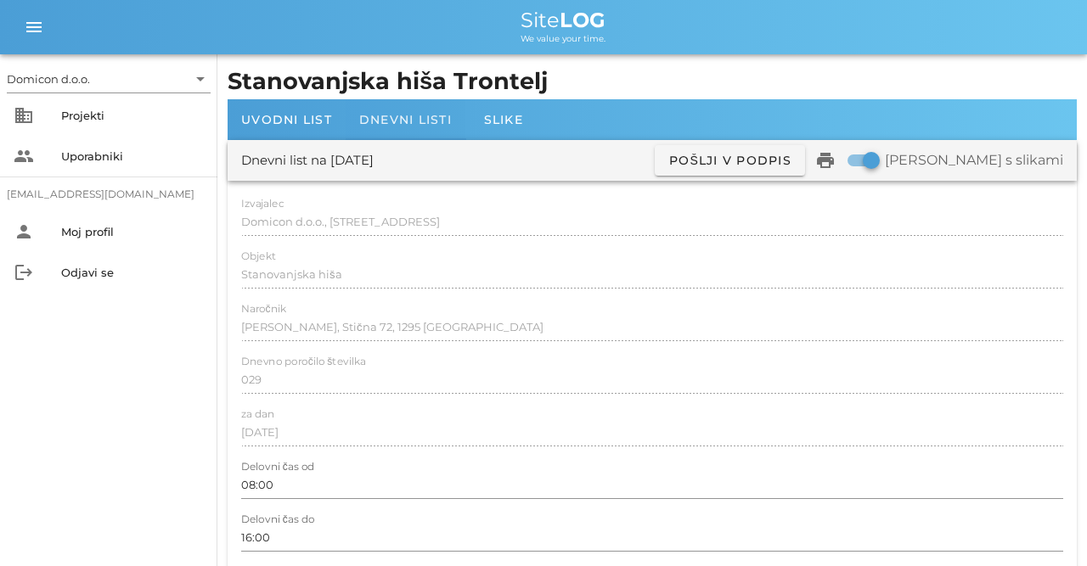
type textarea "- dela se niso izvajala"
click at [380, 126] on span "Dnevni listi" at bounding box center [405, 119] width 93 height 15
